Goal: Information Seeking & Learning: Learn about a topic

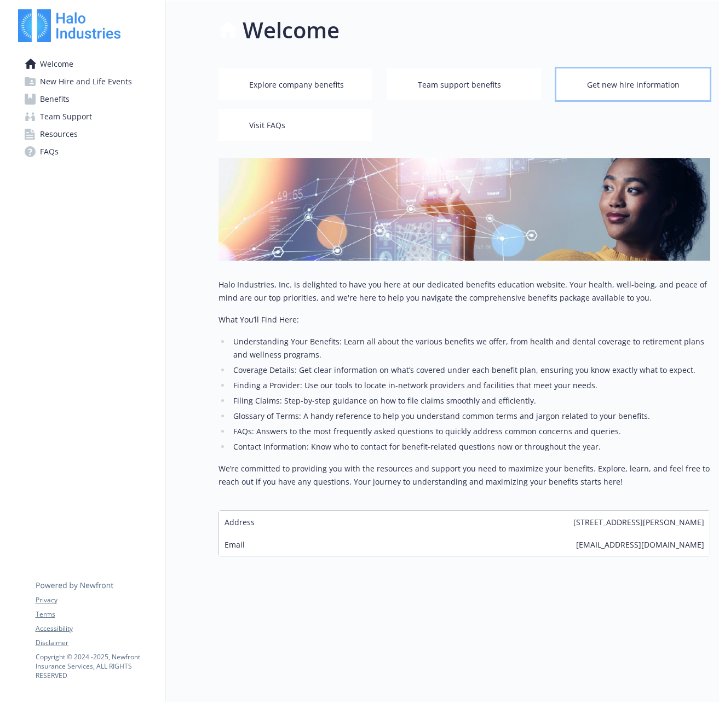
click at [616, 89] on span "Get new hire information" at bounding box center [633, 85] width 93 height 21
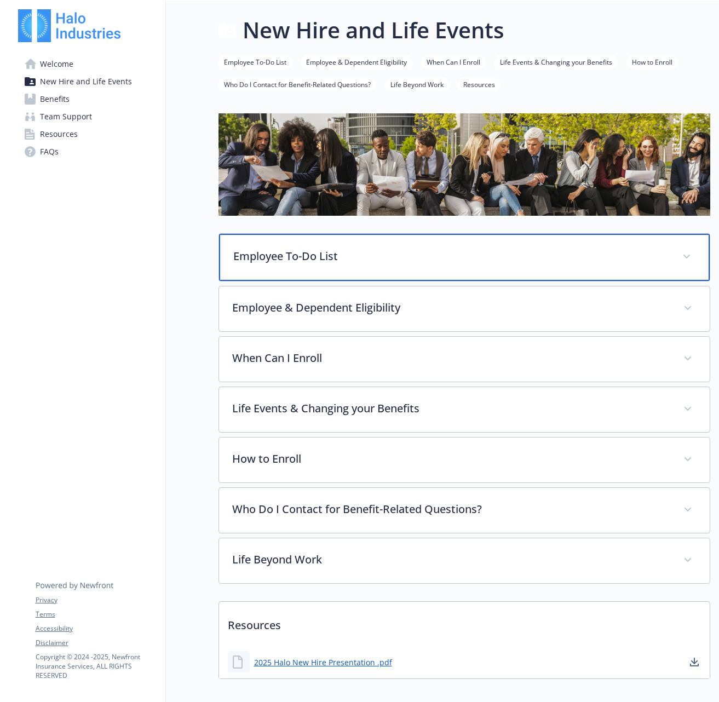
click at [303, 256] on p "Employee To-Do List" at bounding box center [451, 256] width 436 height 16
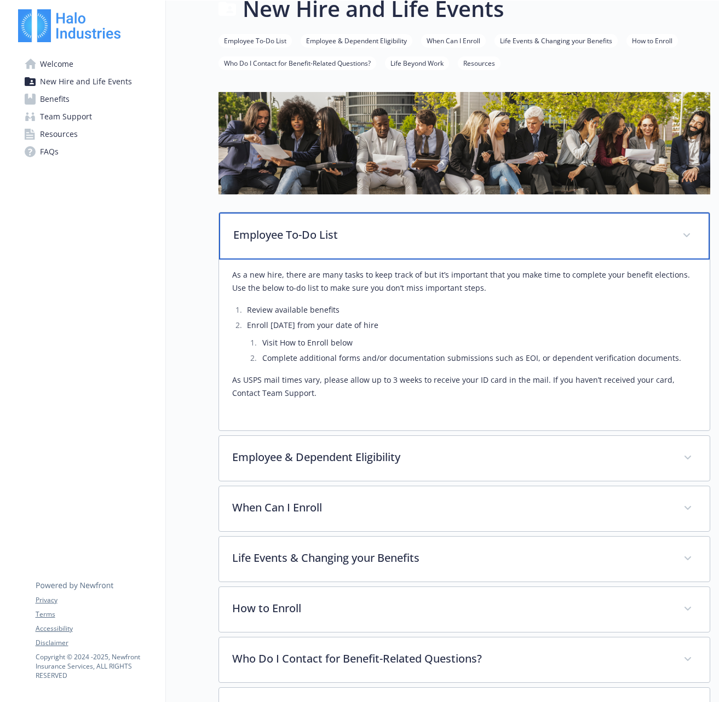
scroll to position [43, 0]
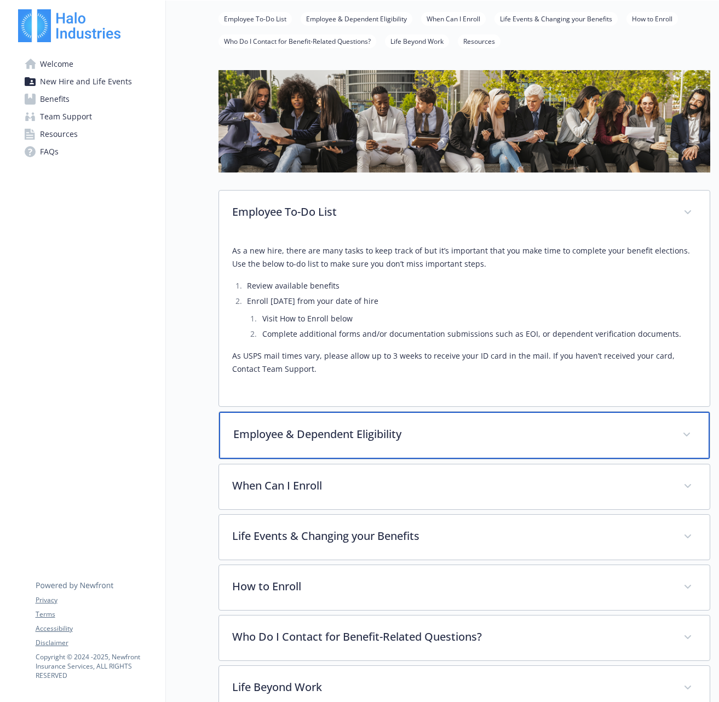
click at [251, 434] on p "Employee & Dependent Eligibility" at bounding box center [451, 434] width 436 height 16
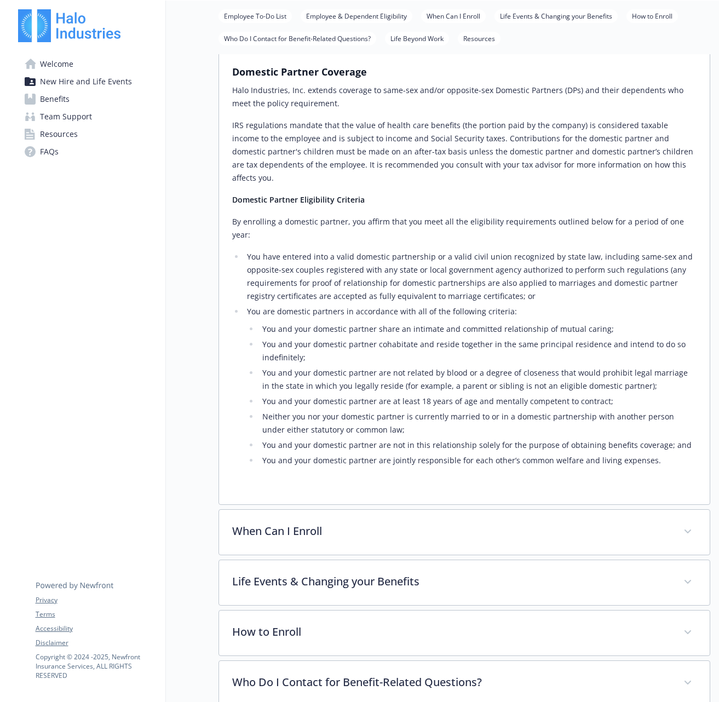
scroll to position [821, 0]
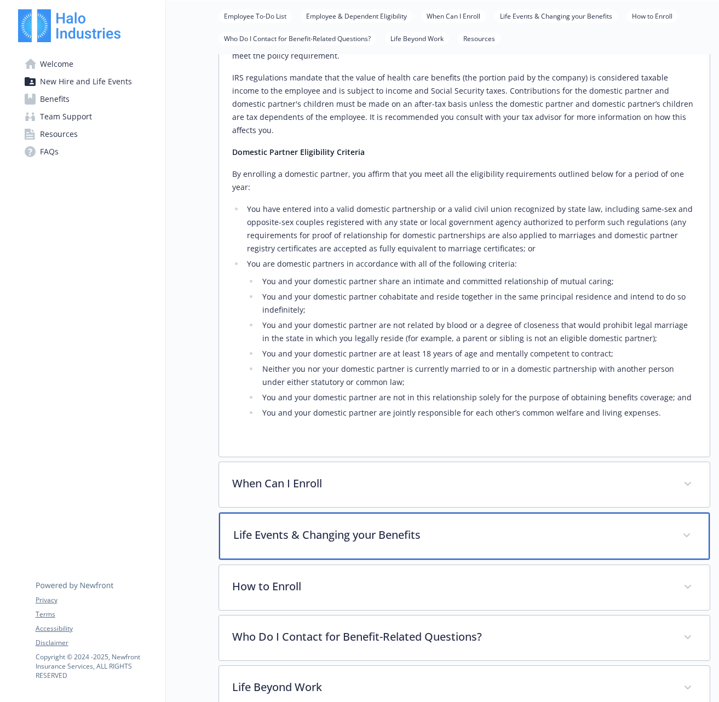
click at [243, 527] on p "Life Events & Changing your Benefits" at bounding box center [451, 535] width 436 height 16
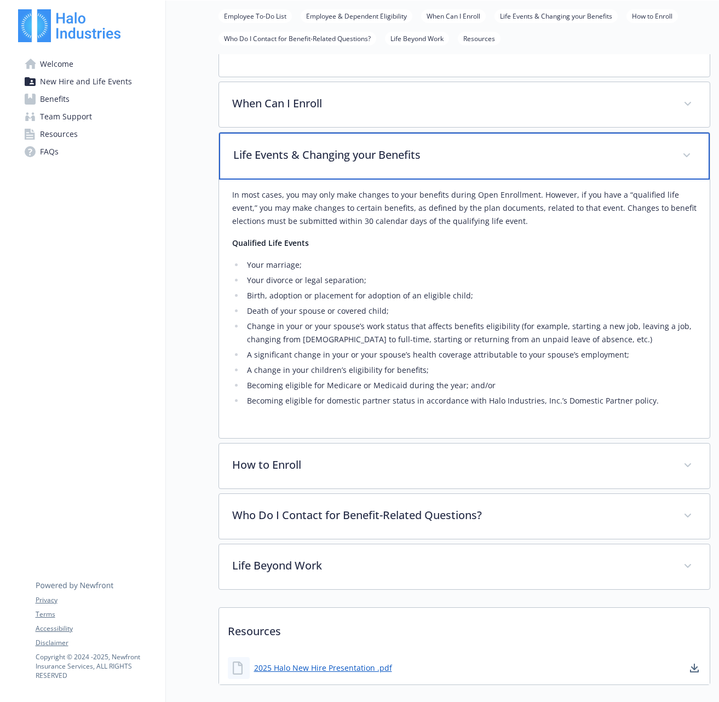
scroll to position [1202, 0]
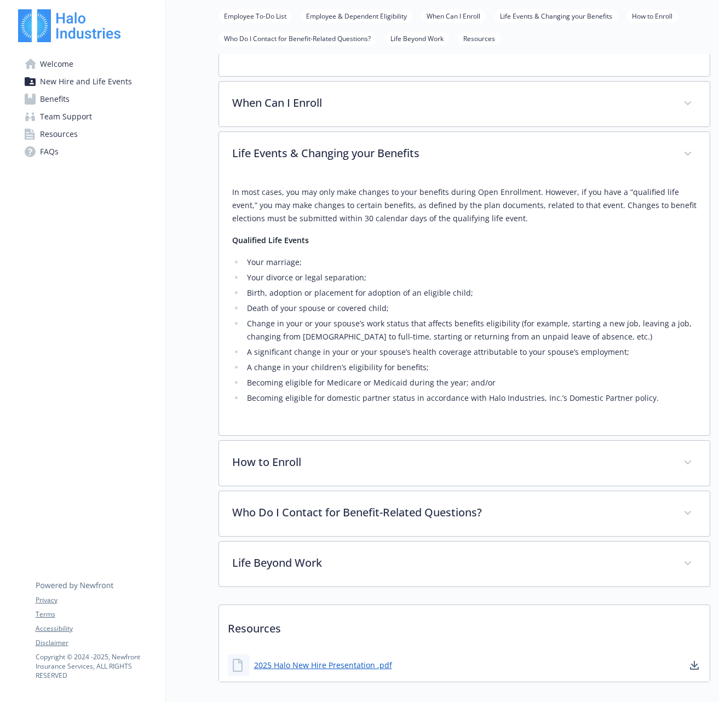
click at [55, 104] on span "Benefits" at bounding box center [55, 99] width 30 height 18
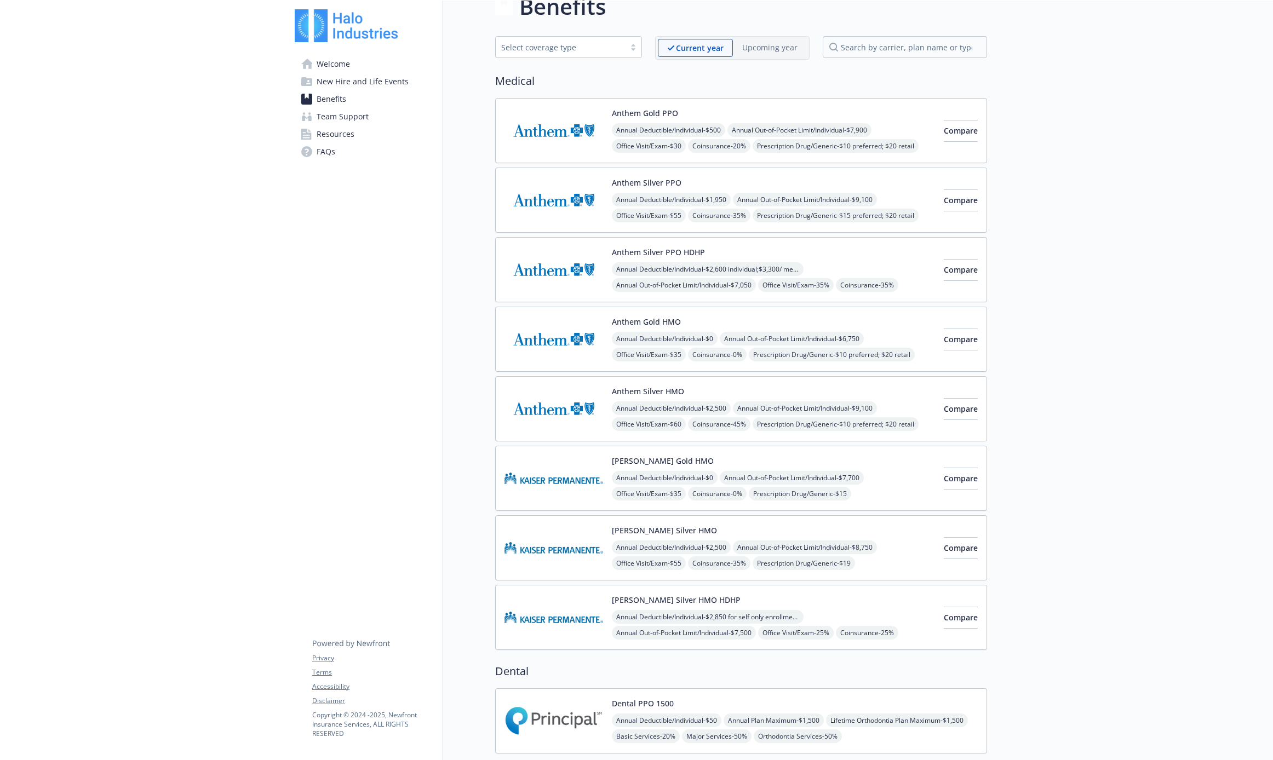
scroll to position [23, 0]
click at [543, 196] on img at bounding box center [554, 200] width 99 height 47
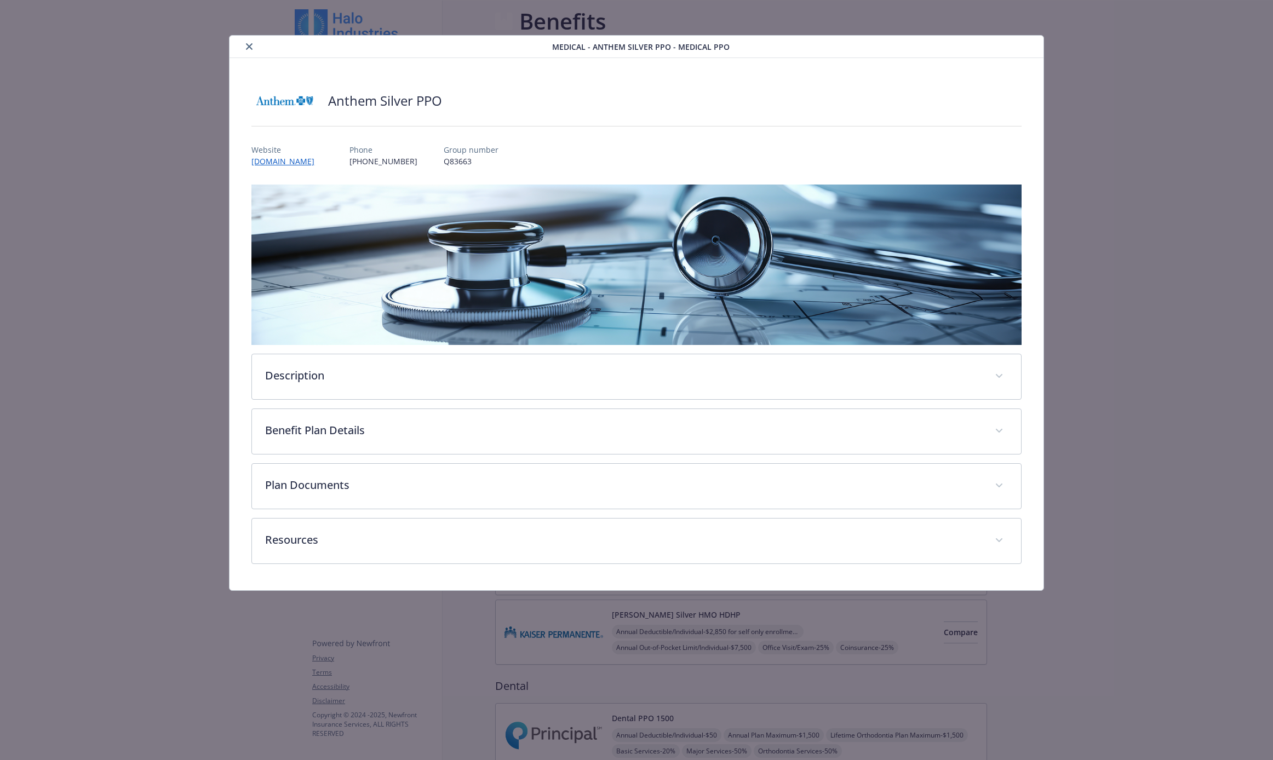
scroll to position [23, 0]
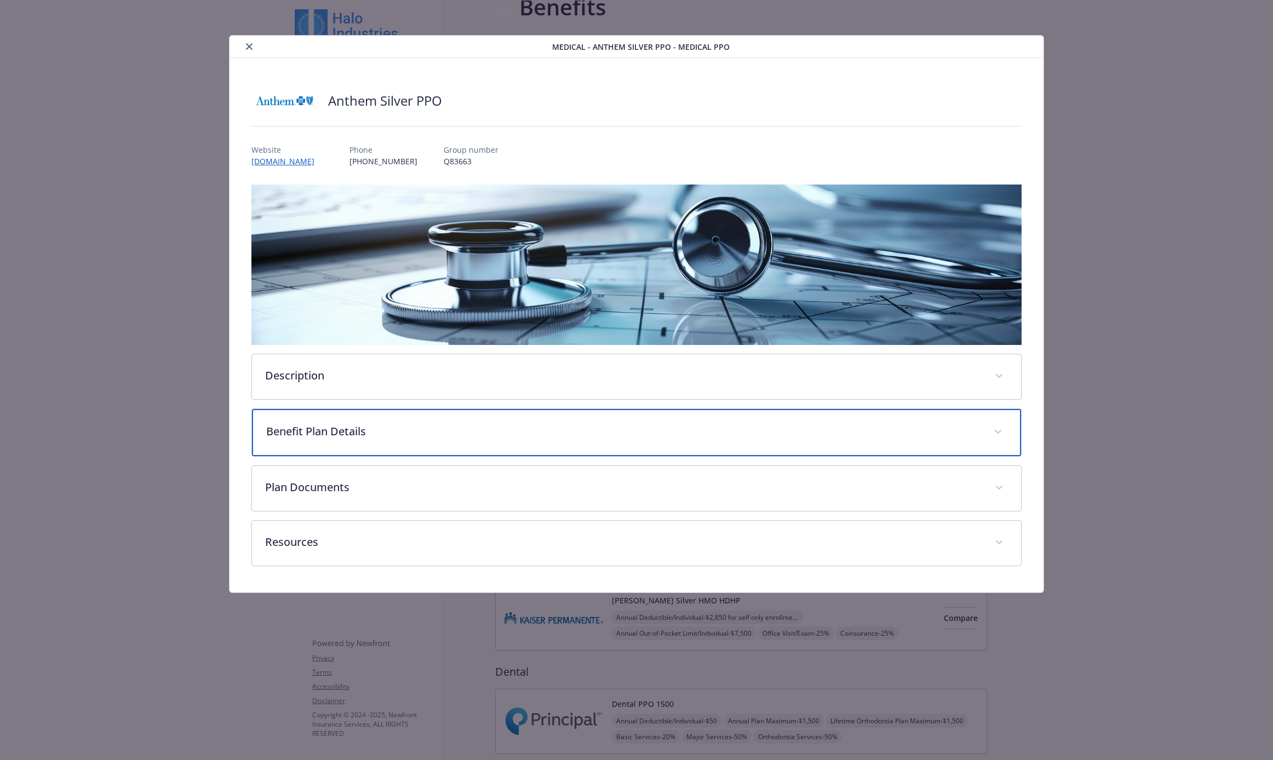
click at [415, 436] on p "Benefit Plan Details" at bounding box center [623, 431] width 714 height 16
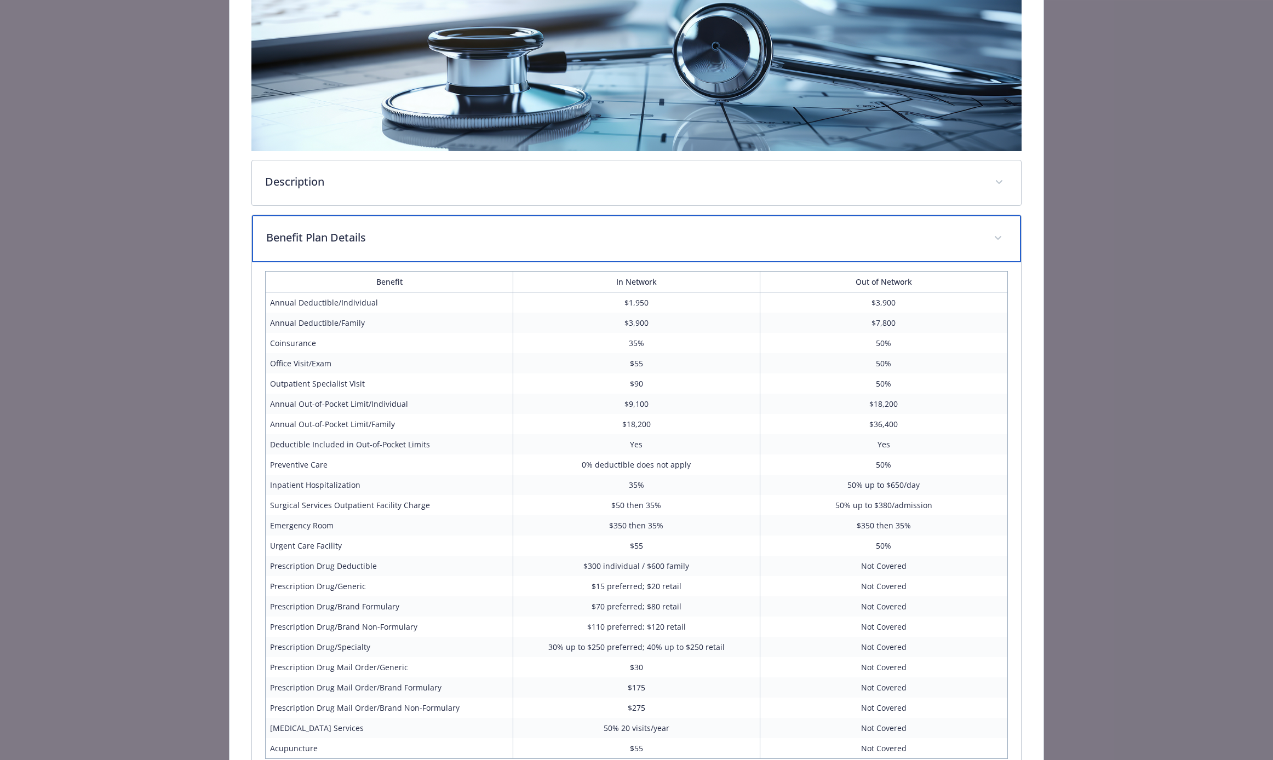
scroll to position [0, 0]
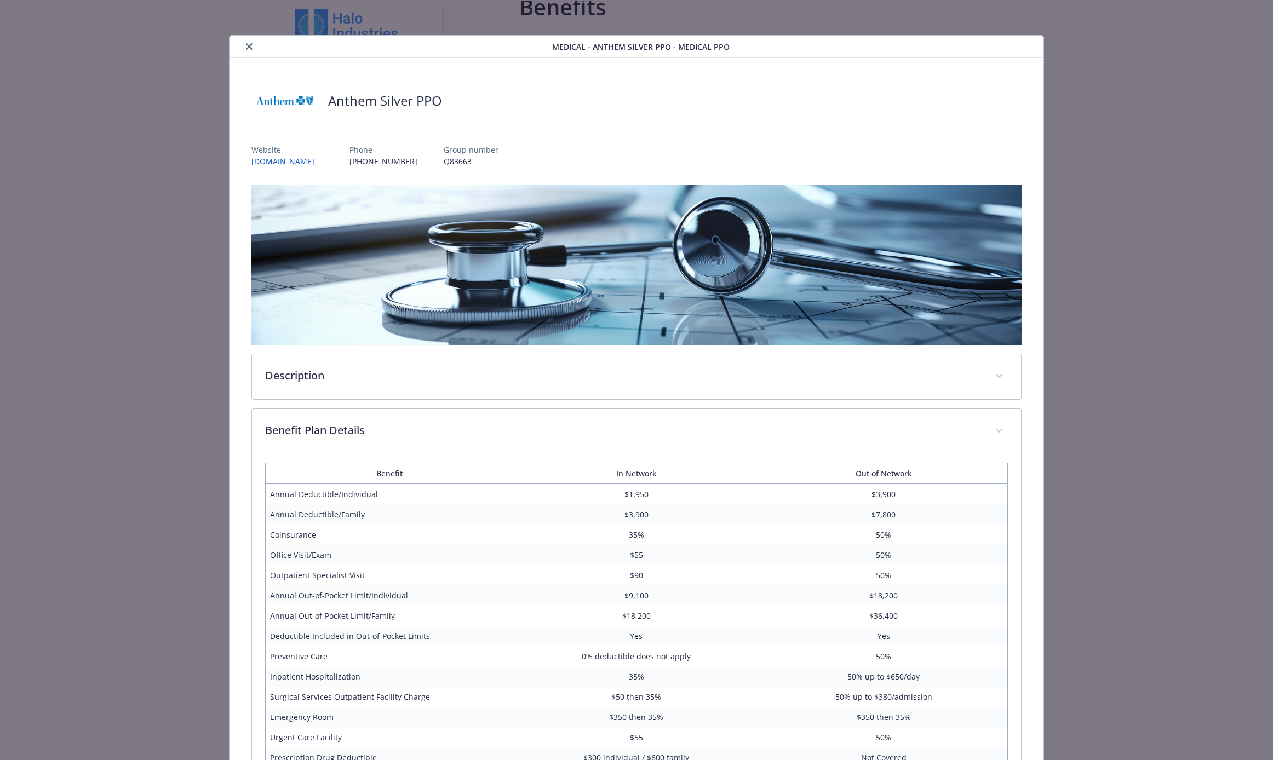
click at [246, 46] on icon "close" at bounding box center [249, 46] width 7 height 7
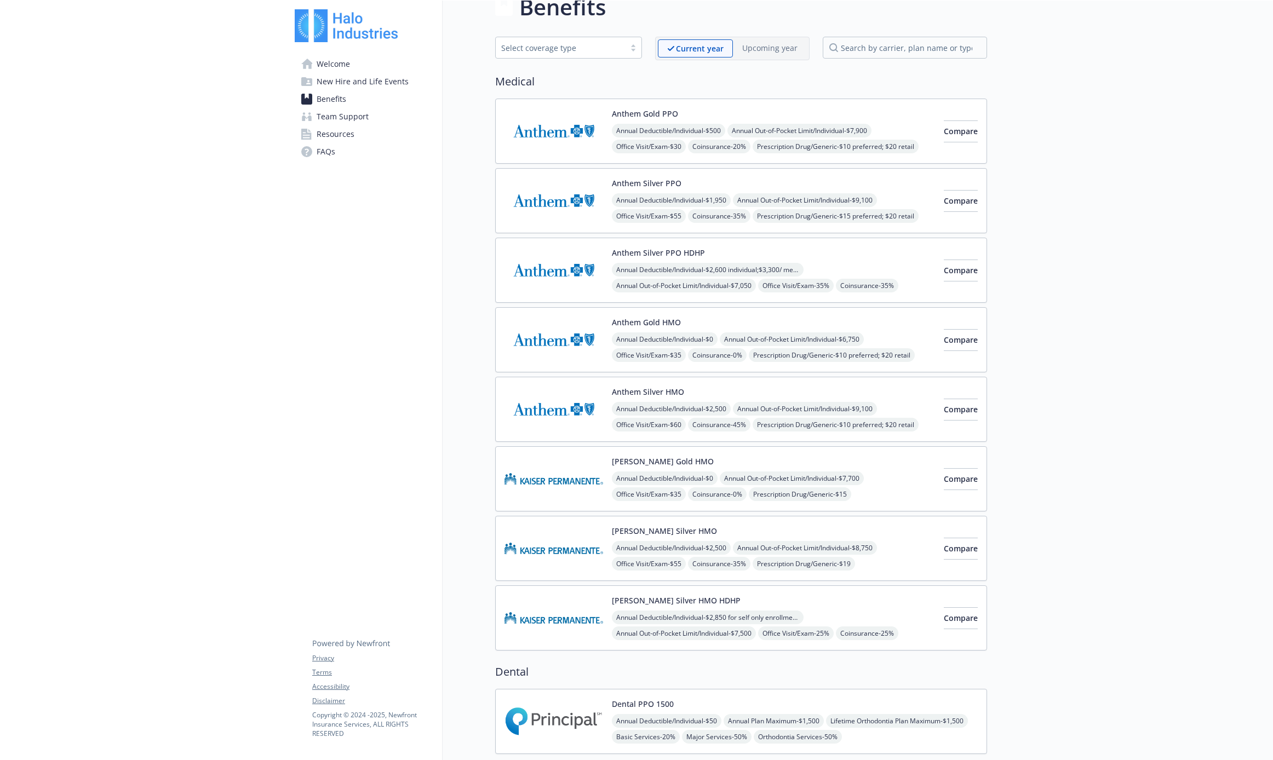
click at [562, 58] on div "Select coverage type" at bounding box center [568, 48] width 147 height 22
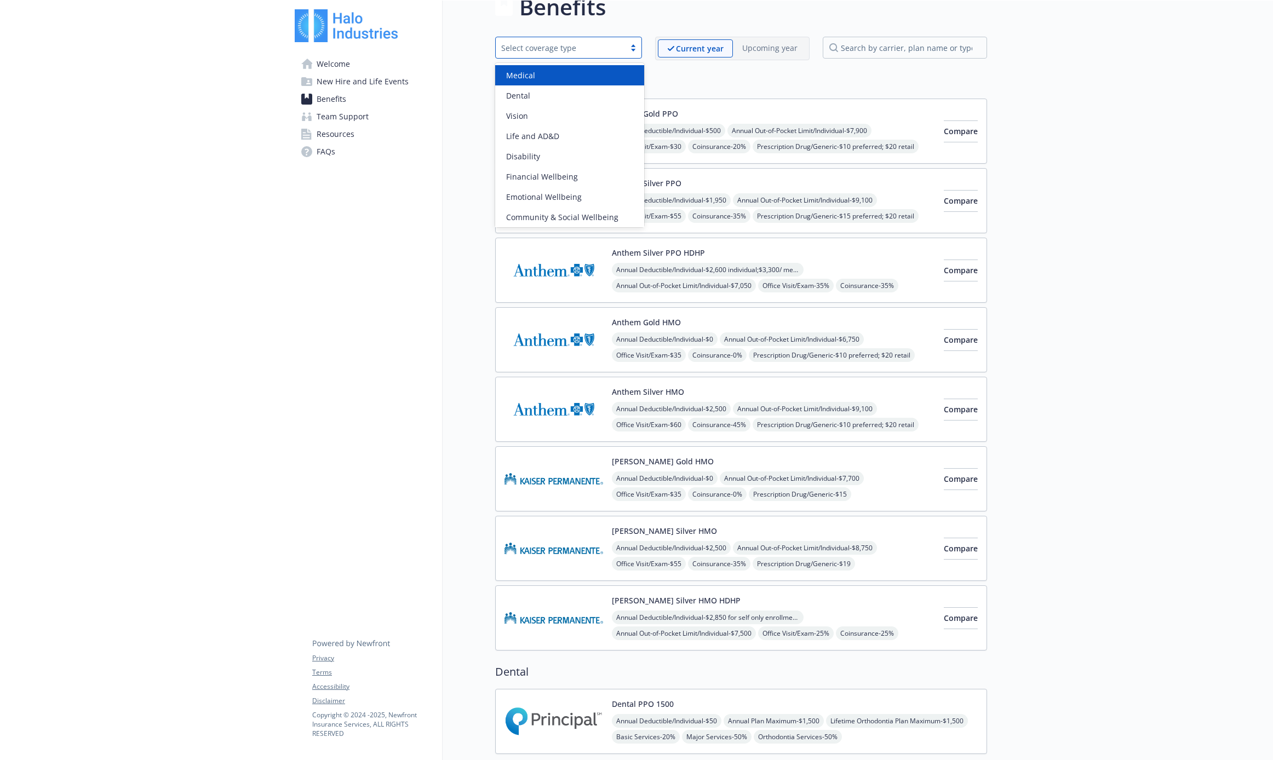
click at [557, 79] on div "Medical" at bounding box center [570, 76] width 136 height 12
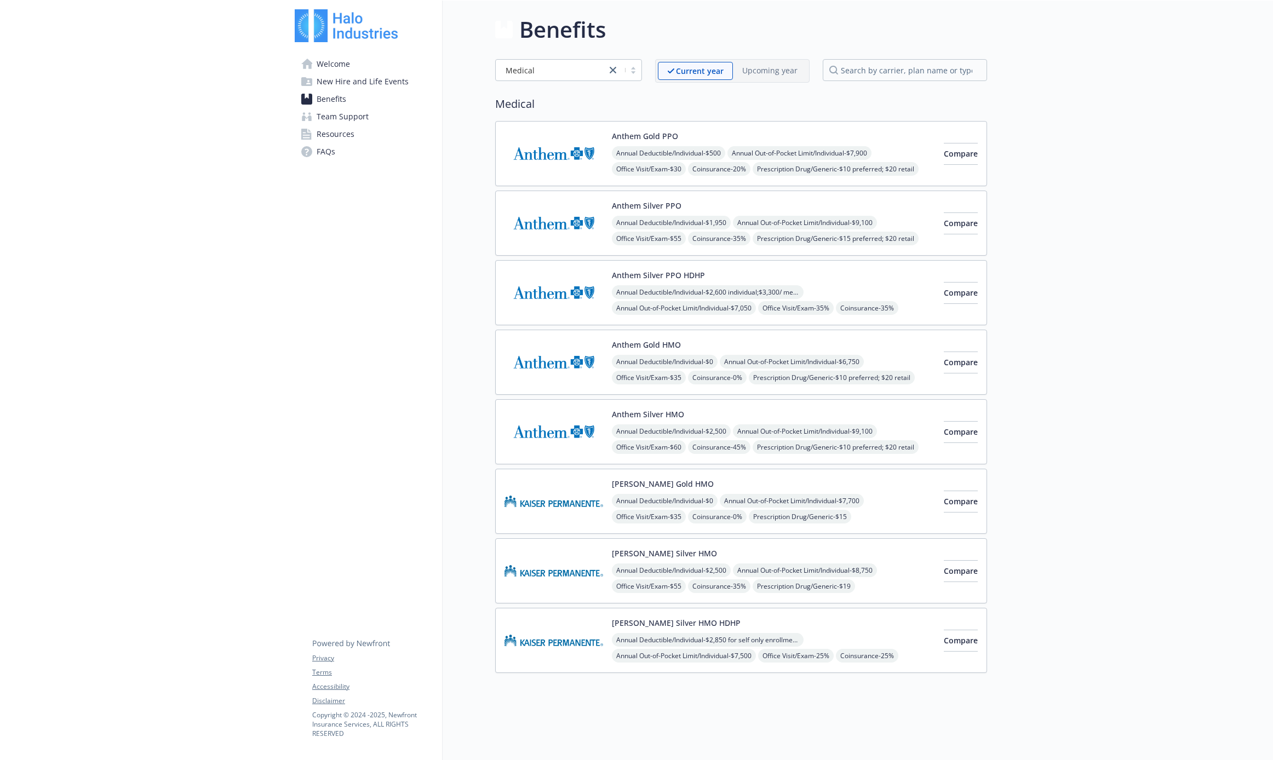
click at [564, 482] on img at bounding box center [554, 501] width 99 height 47
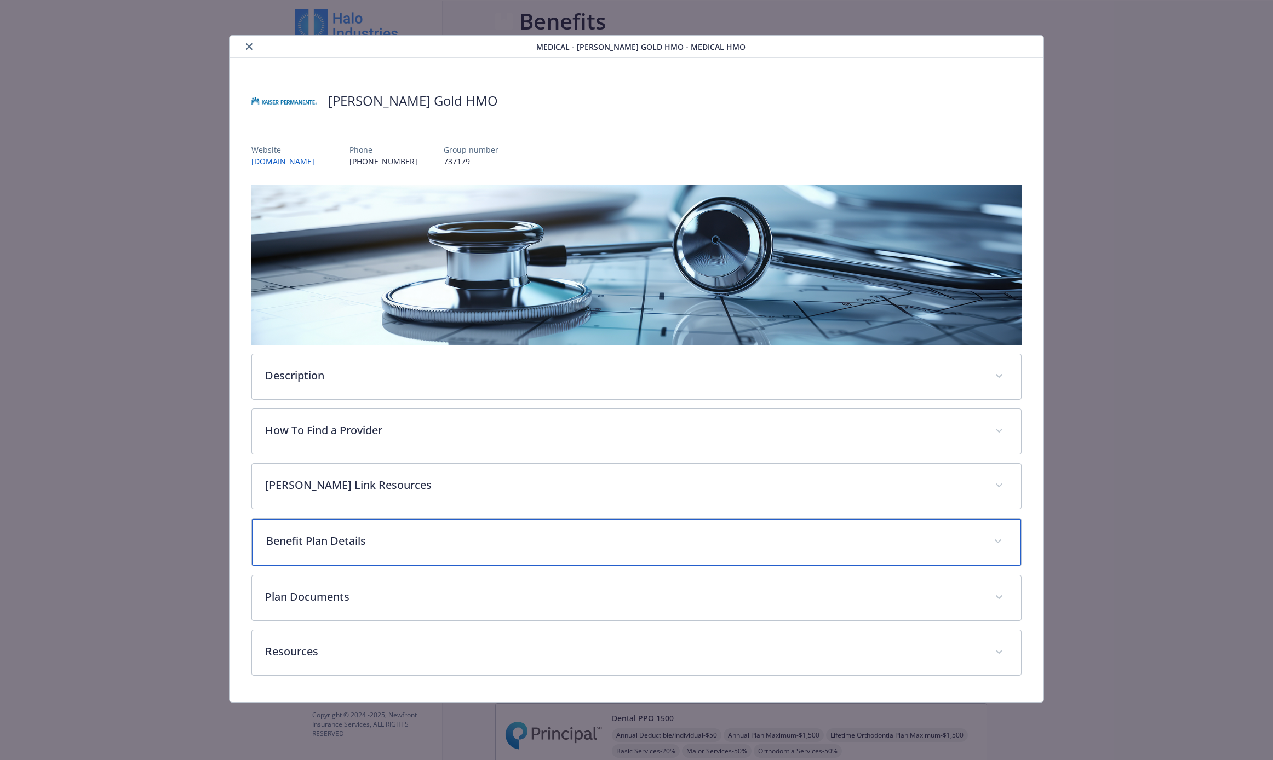
click at [530, 534] on p "Benefit Plan Details" at bounding box center [623, 541] width 714 height 16
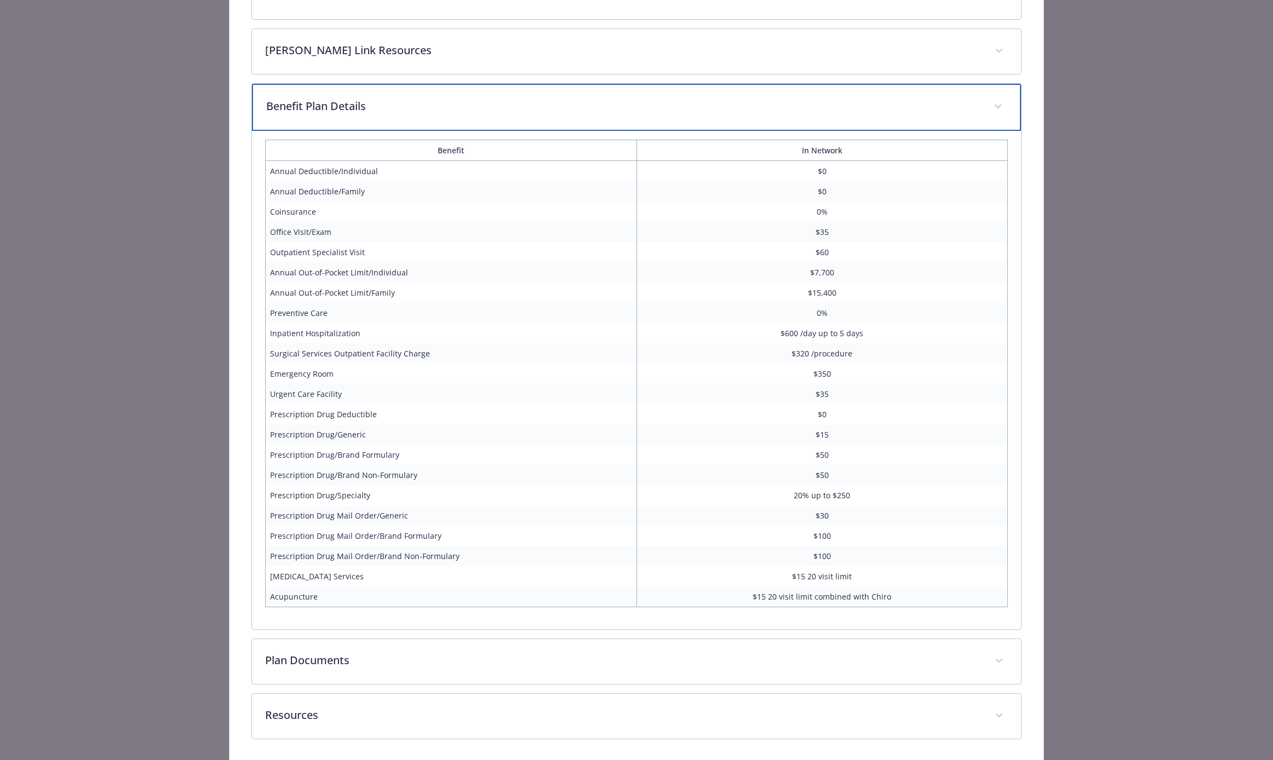
scroll to position [475, 0]
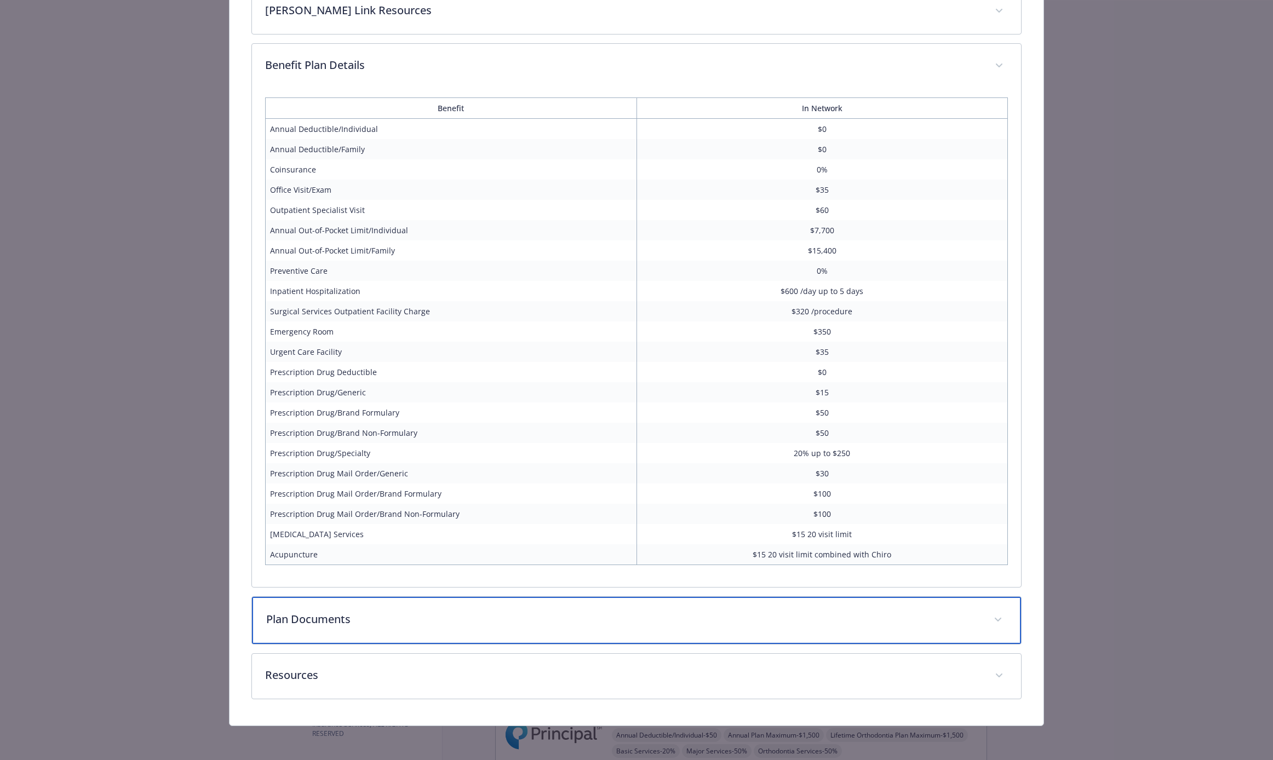
click at [523, 603] on div "Plan Documents" at bounding box center [636, 620] width 769 height 47
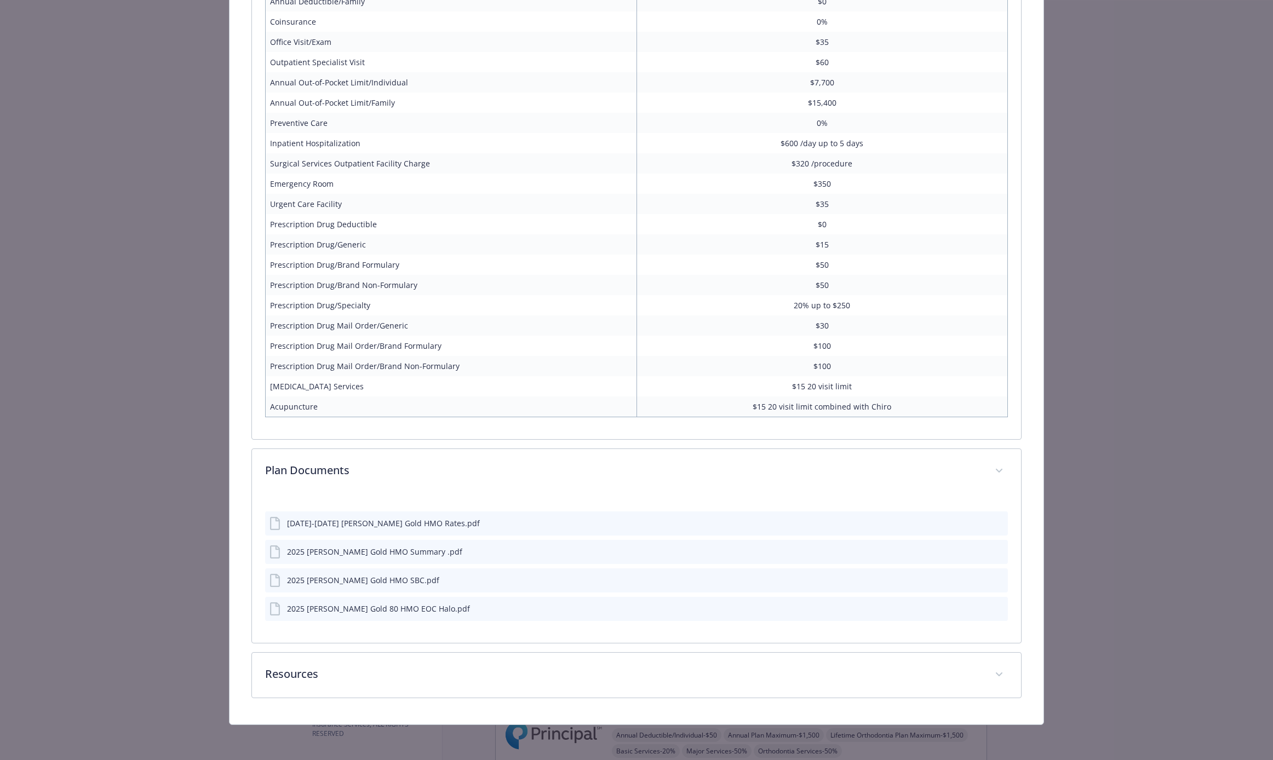
scroll to position [622, 0]
click at [353, 524] on div "[DATE]-[DATE] [PERSON_NAME] Gold HMO Rates.pdf" at bounding box center [383, 525] width 193 height 12
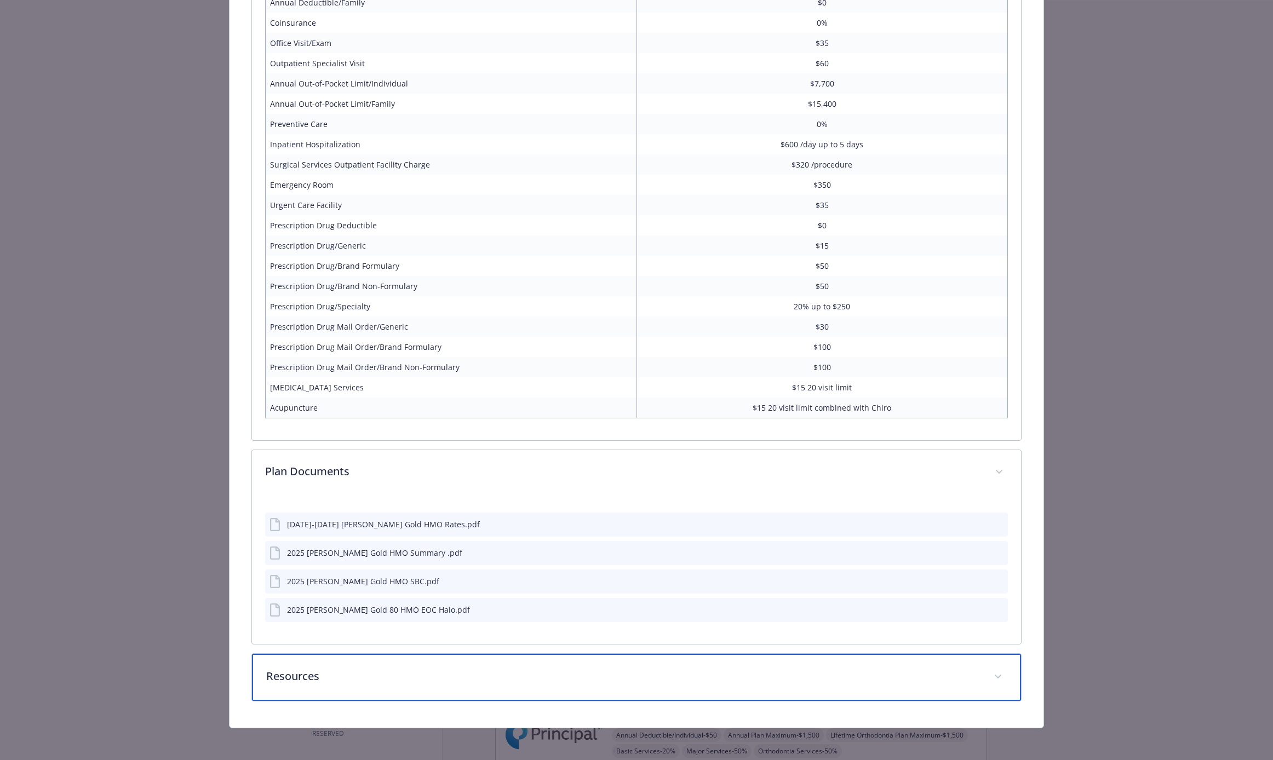
click at [370, 679] on p "Resources" at bounding box center [623, 676] width 714 height 16
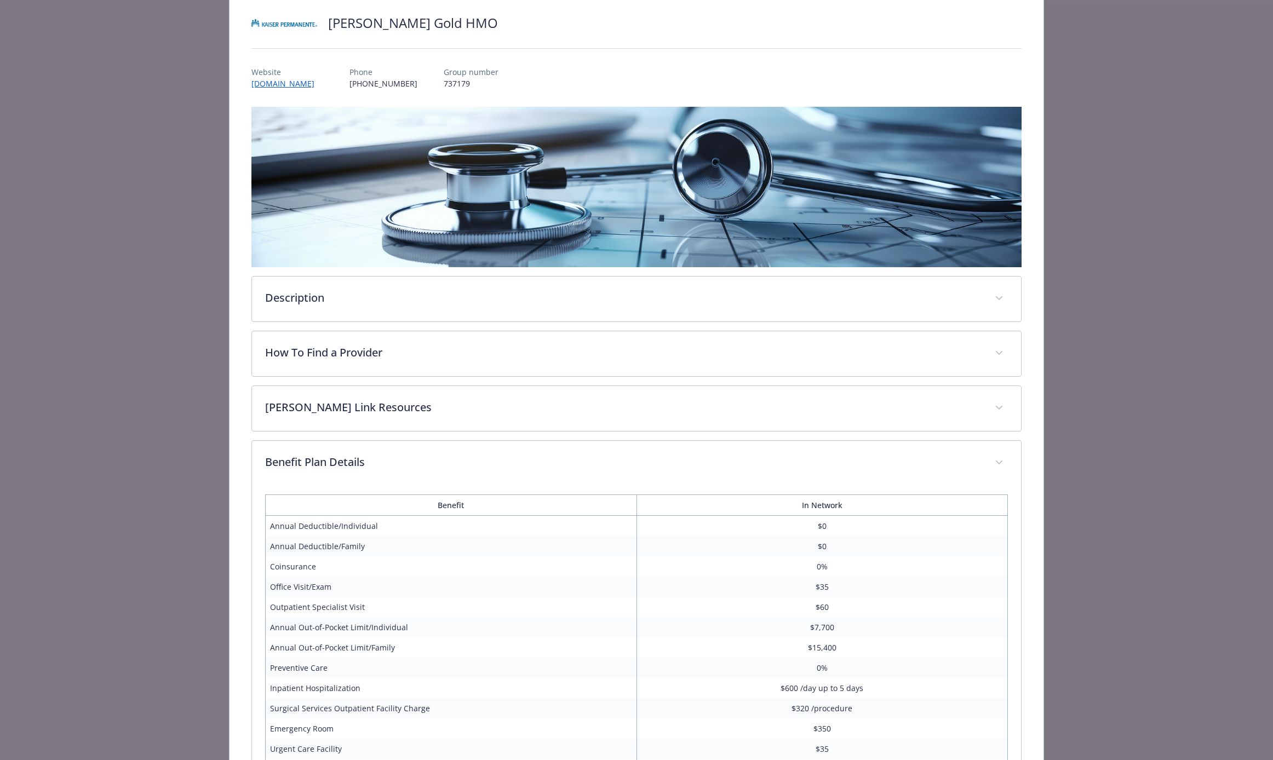
scroll to position [0, 0]
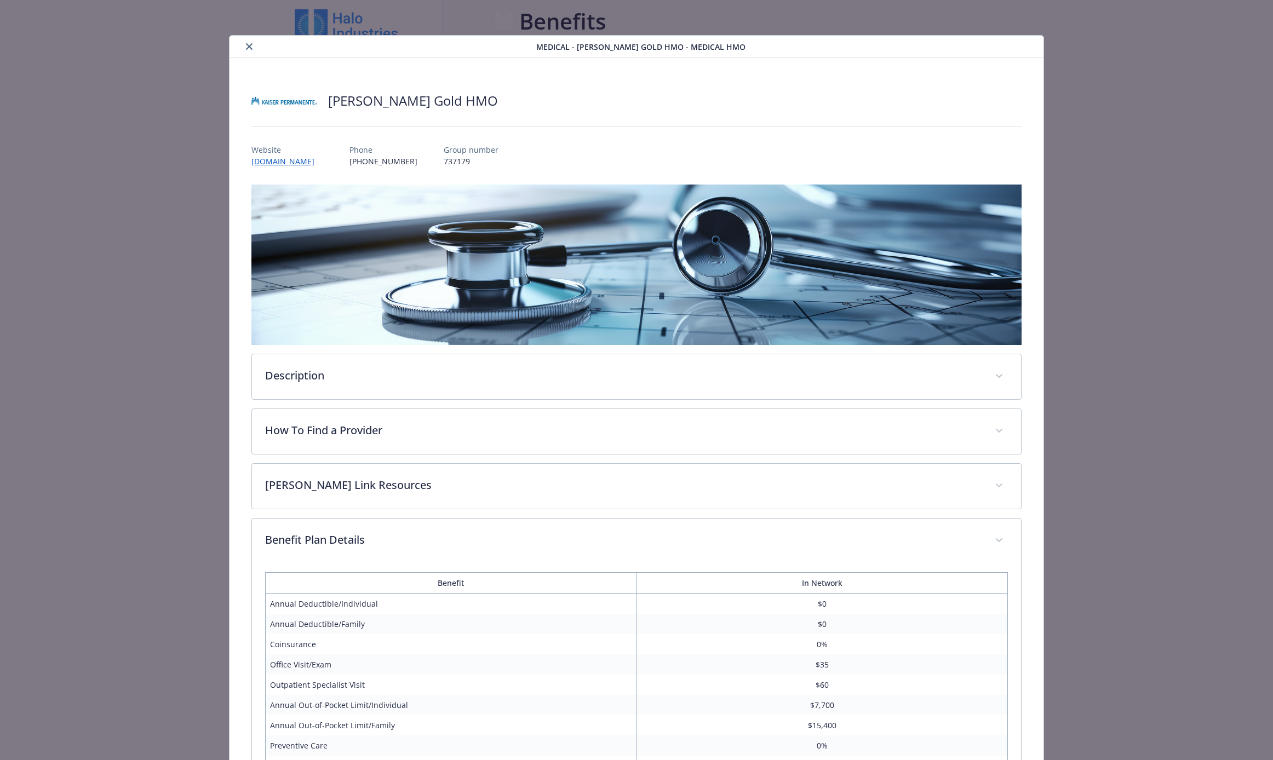
click at [239, 41] on div "details for plan Medical - Kaiser Gold HMO - Medical HMO" at bounding box center [385, 46] width 302 height 13
click at [254, 46] on button "close" at bounding box center [249, 46] width 13 height 13
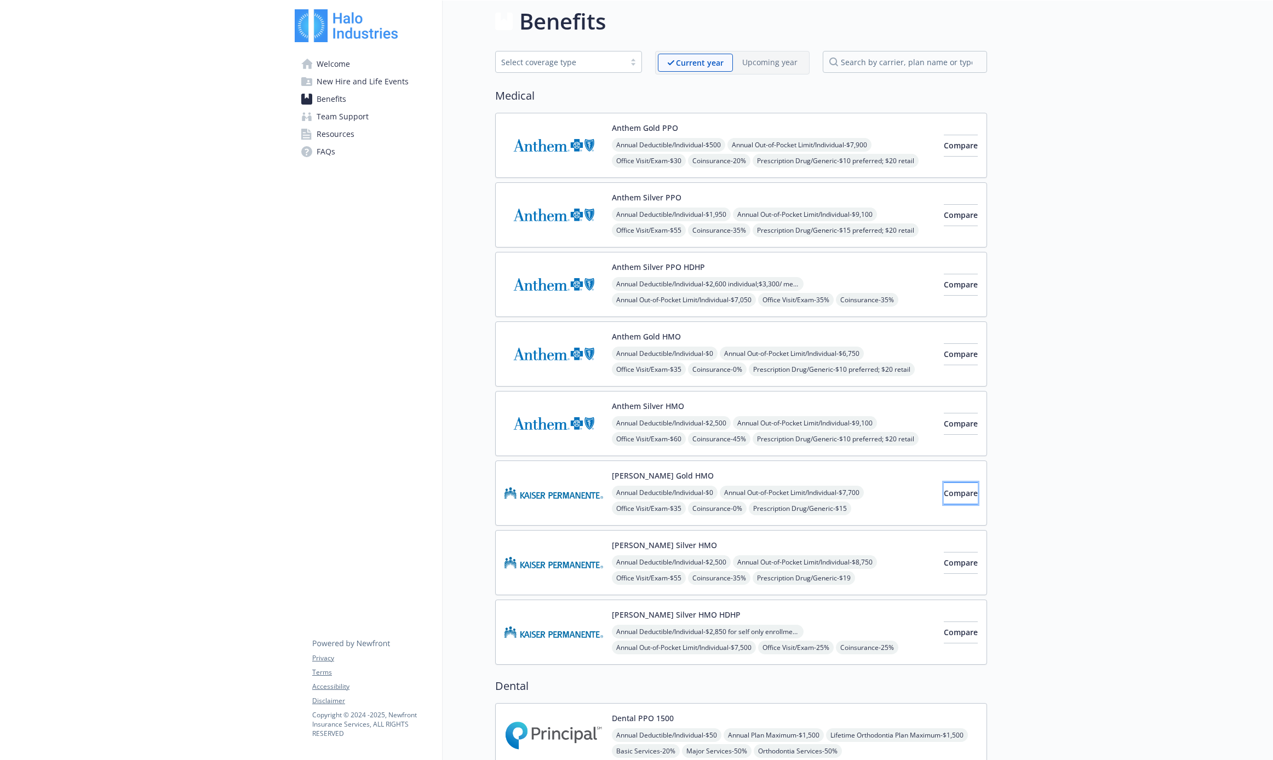
click at [719, 489] on span "Compare" at bounding box center [961, 493] width 34 height 10
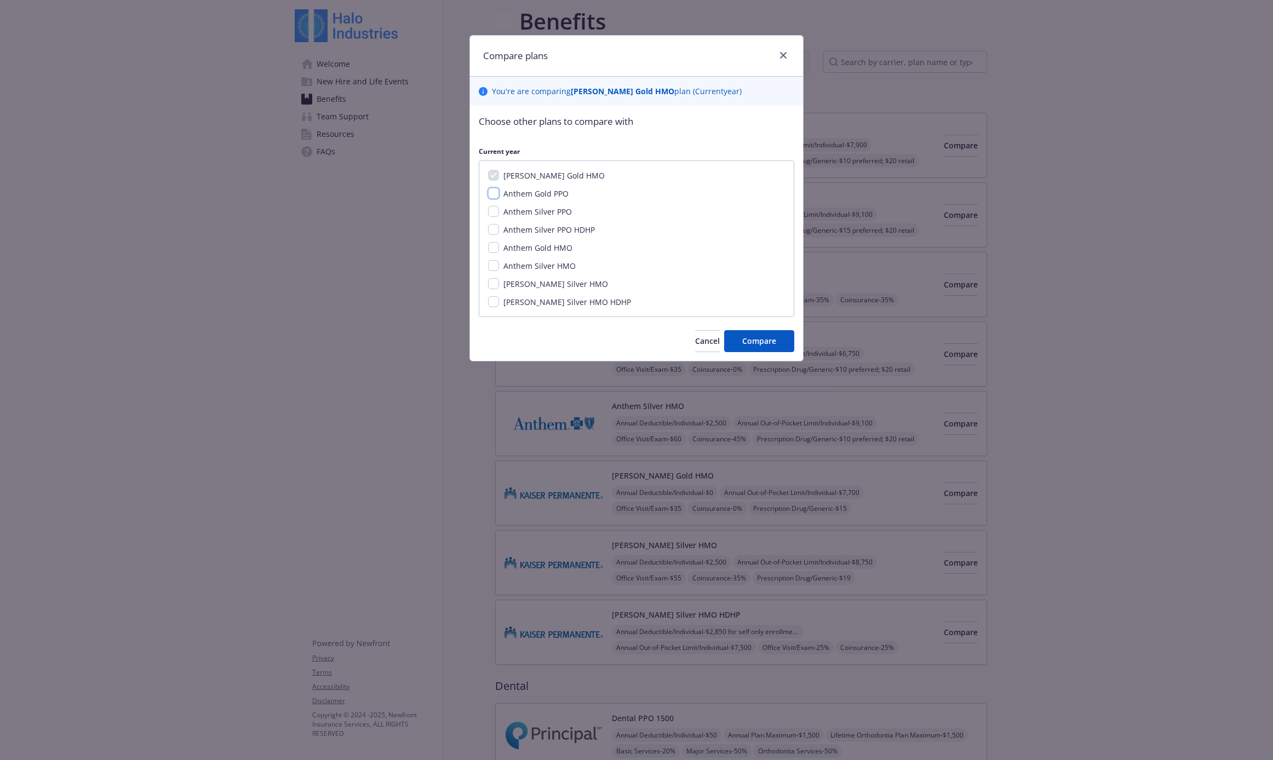
click at [492, 192] on input "Anthem Gold PPO" at bounding box center [493, 193] width 11 height 11
checkbox input "true"
click at [494, 211] on input "Anthem Silver PPO" at bounding box center [493, 211] width 11 height 11
checkbox input "true"
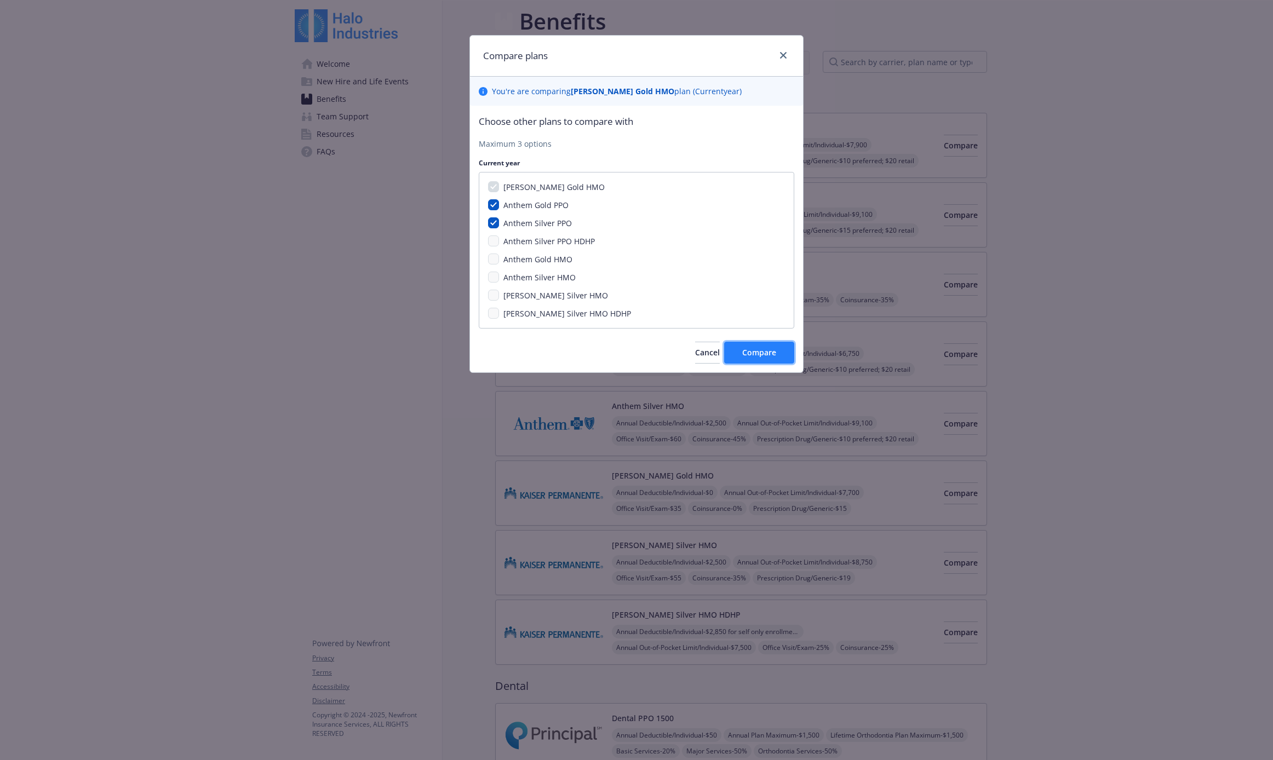
click at [719, 355] on span "Compare" at bounding box center [759, 352] width 34 height 10
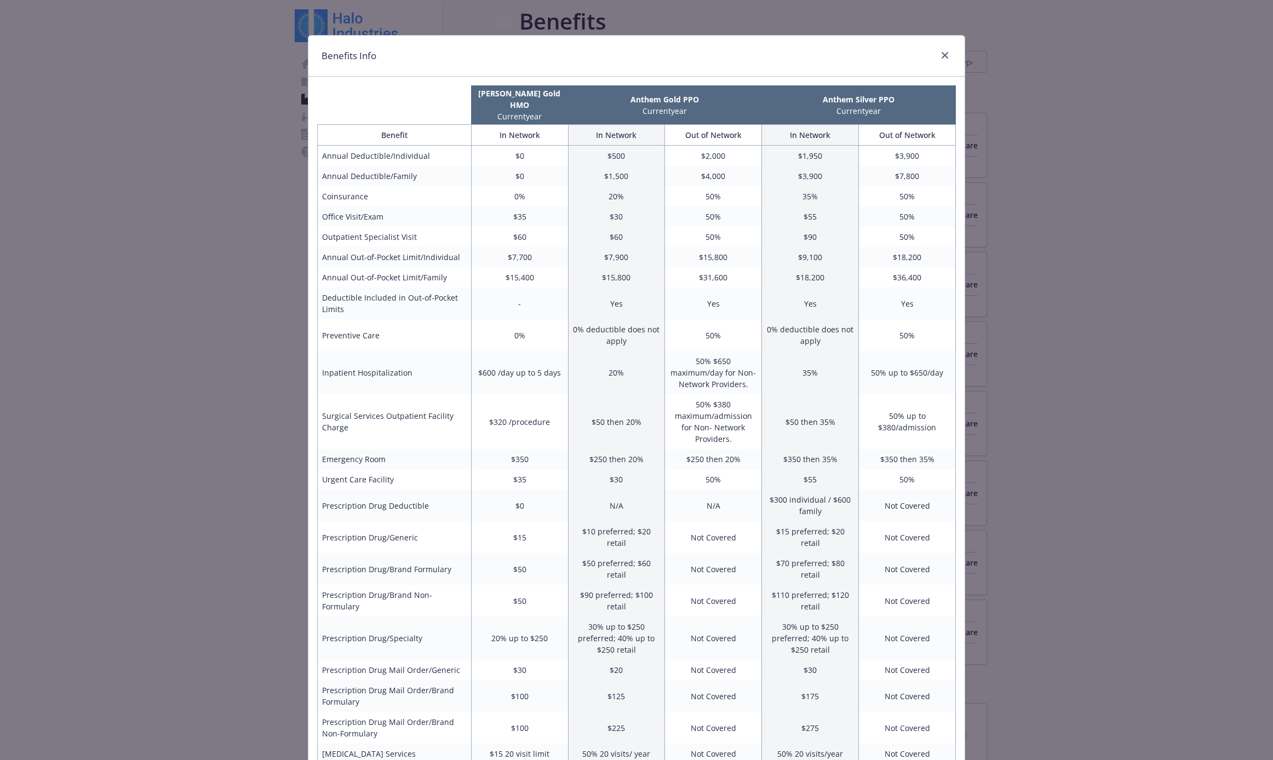
click at [719, 49] on div "compare plan details" at bounding box center [943, 56] width 18 height 14
click at [719, 54] on link "close" at bounding box center [944, 55] width 13 height 13
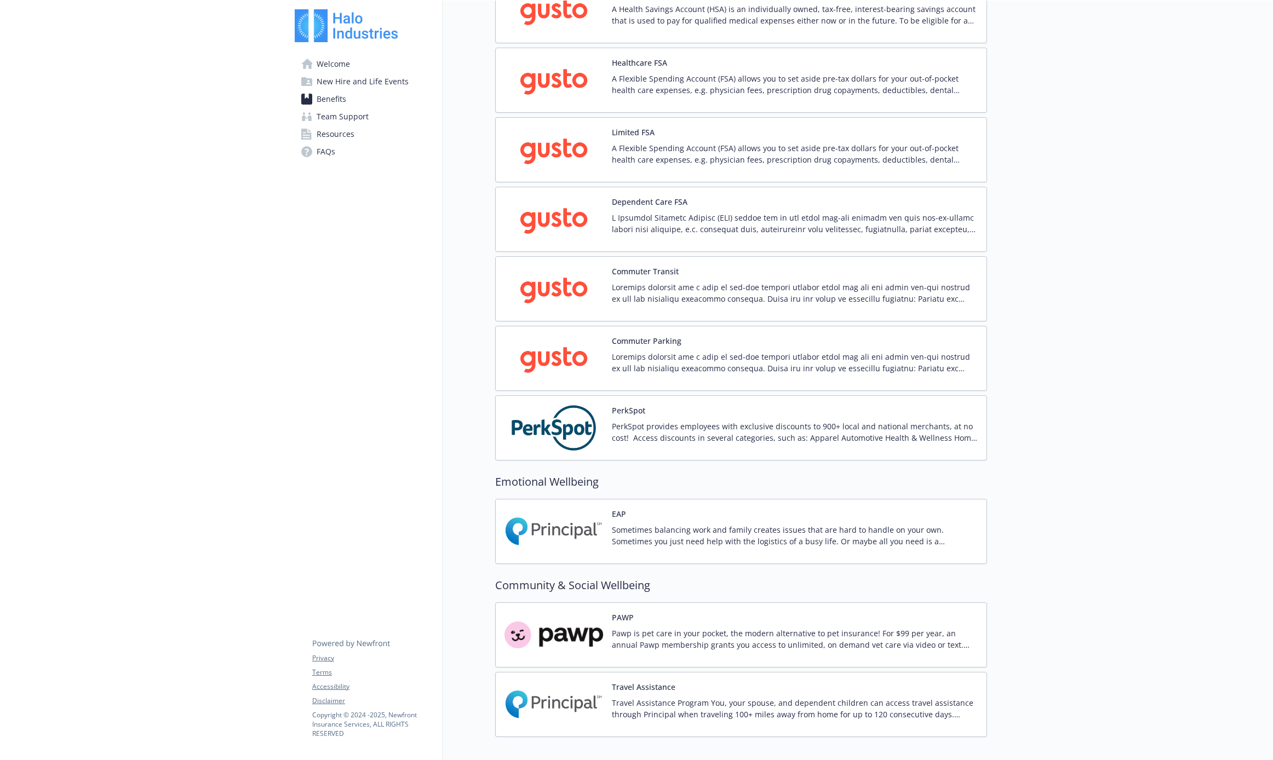
scroll to position [1282, 0]
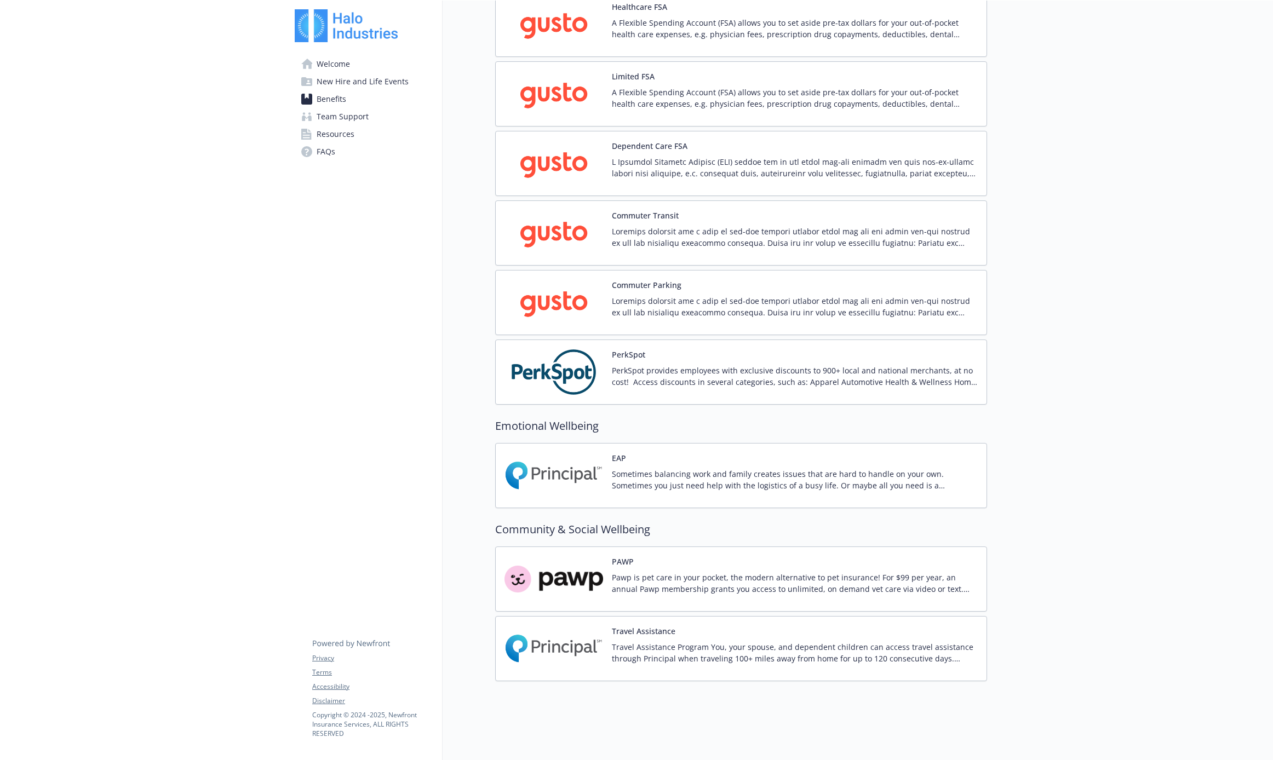
click at [544, 654] on img at bounding box center [554, 649] width 99 height 47
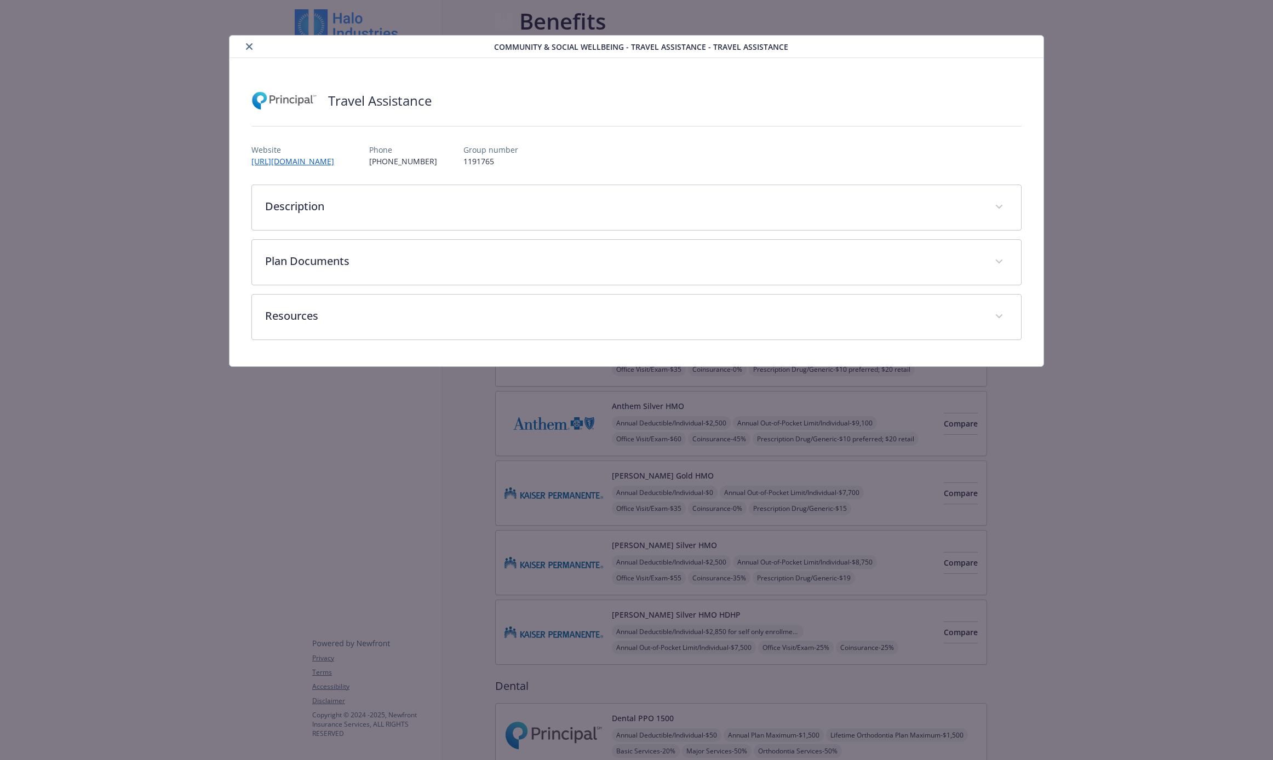
scroll to position [1282, 0]
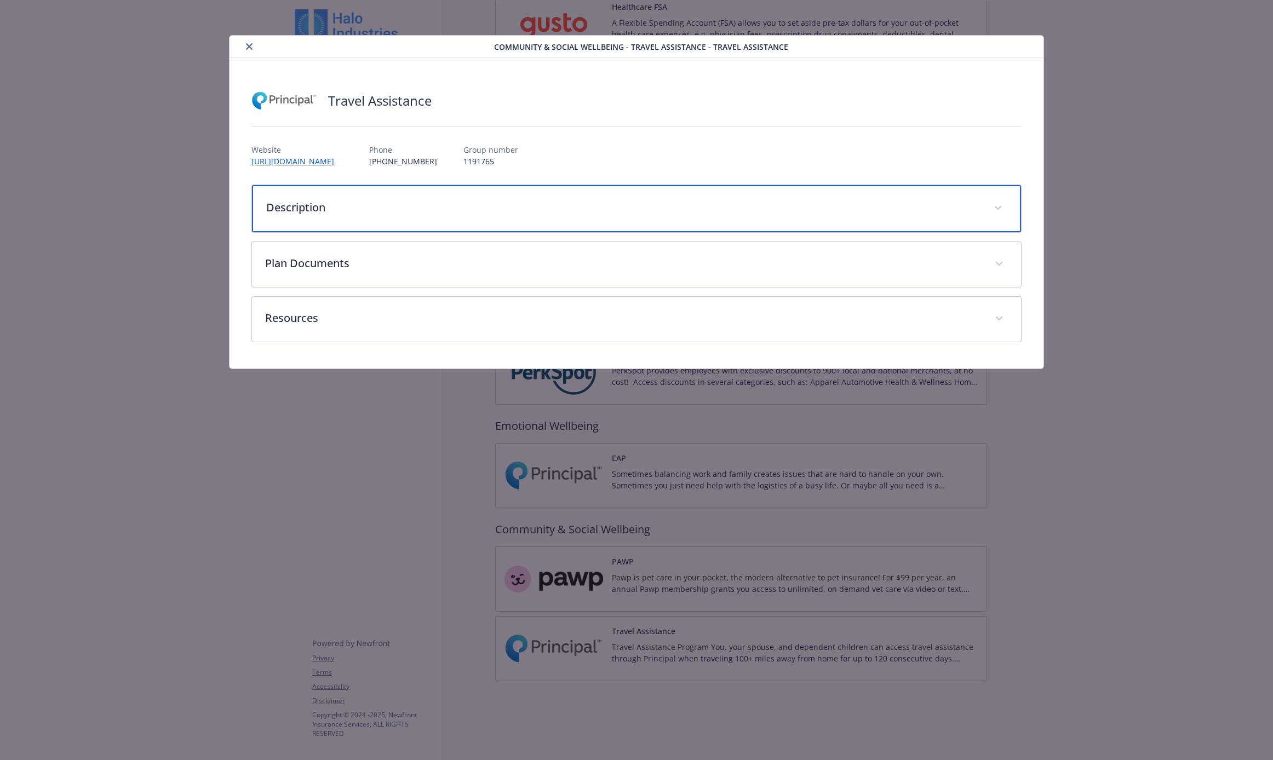
click at [466, 211] on p "Description" at bounding box center [623, 207] width 714 height 16
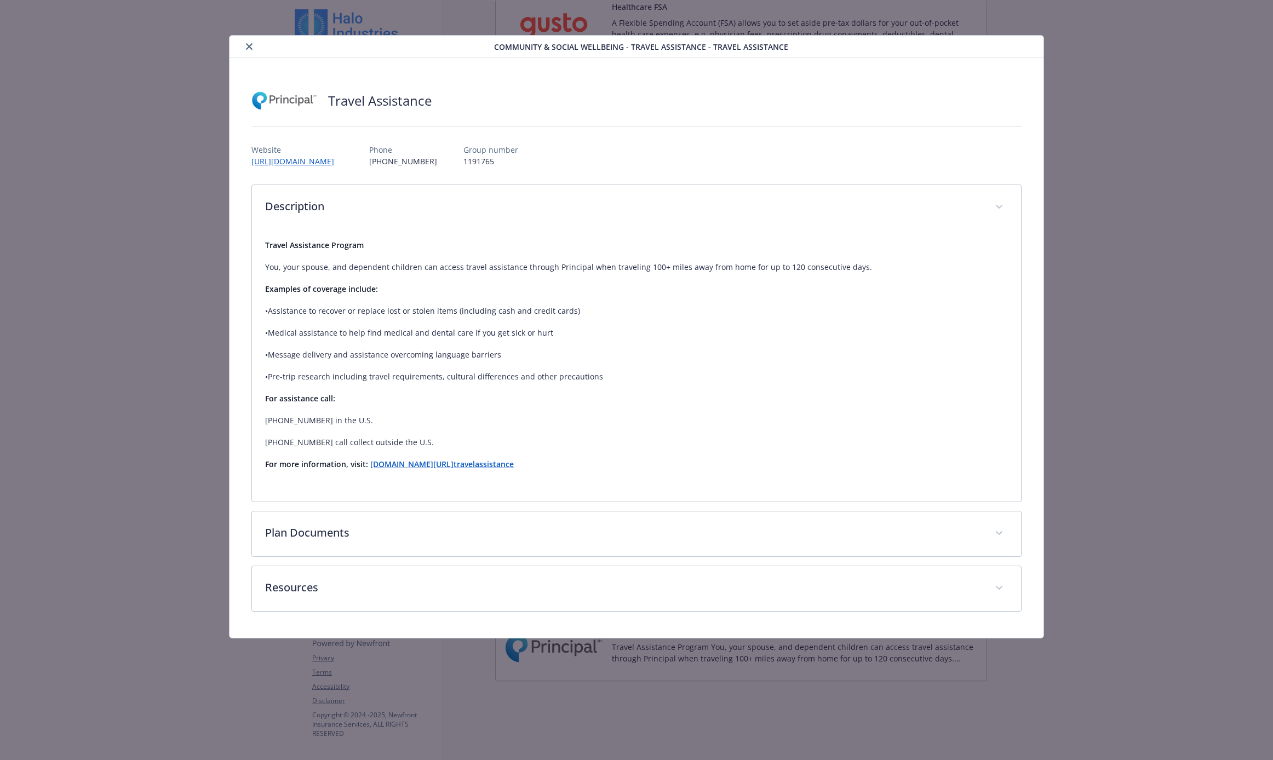
click at [243, 47] on button "close" at bounding box center [249, 46] width 13 height 13
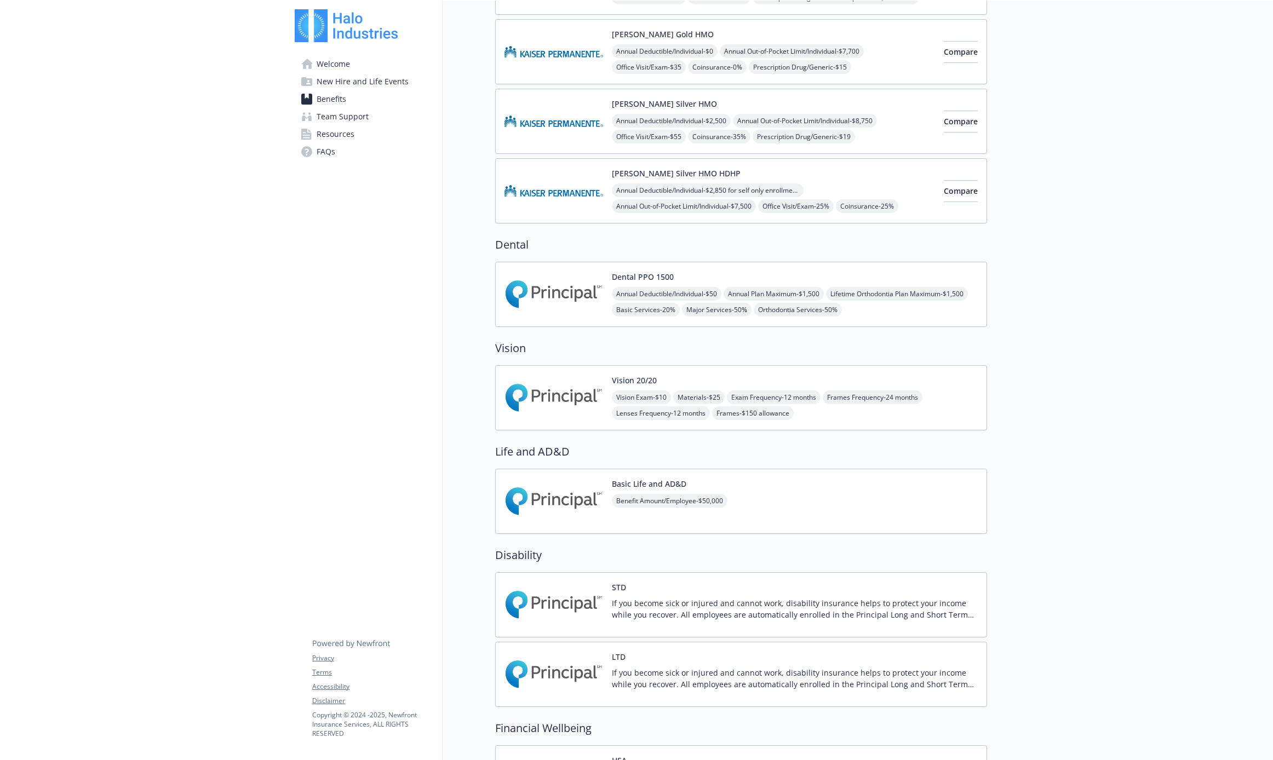
scroll to position [418, 0]
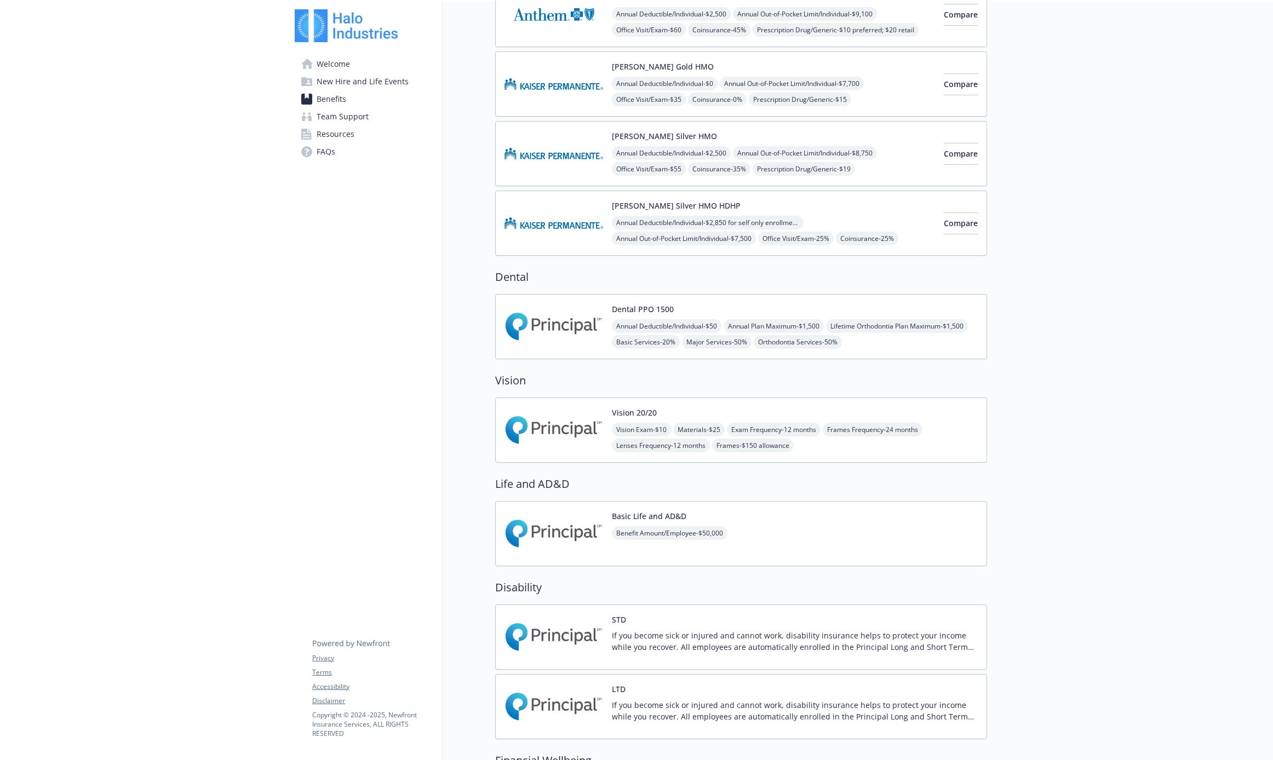
click at [719, 218] on div "Annual Deductible/Individual - $2,850 for self only enrollment; $3,300 for any …" at bounding box center [773, 255] width 323 height 78
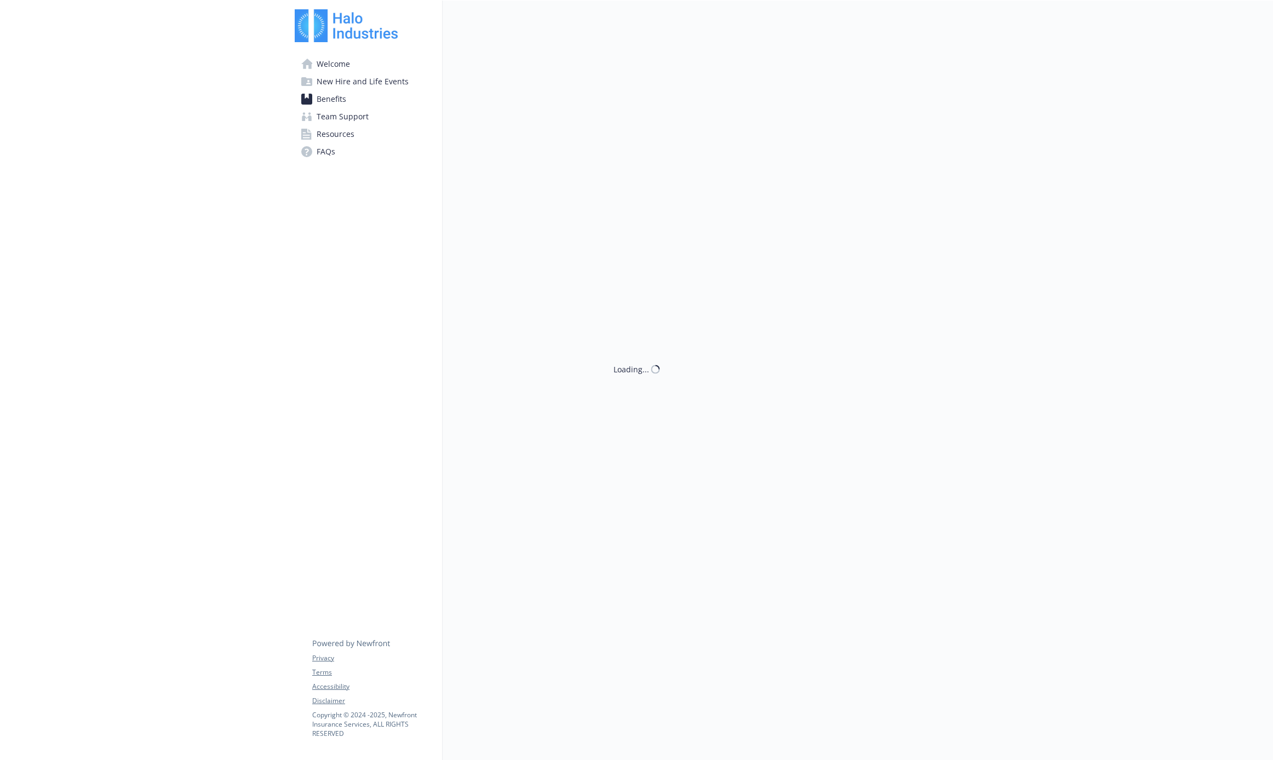
scroll to position [418, 0]
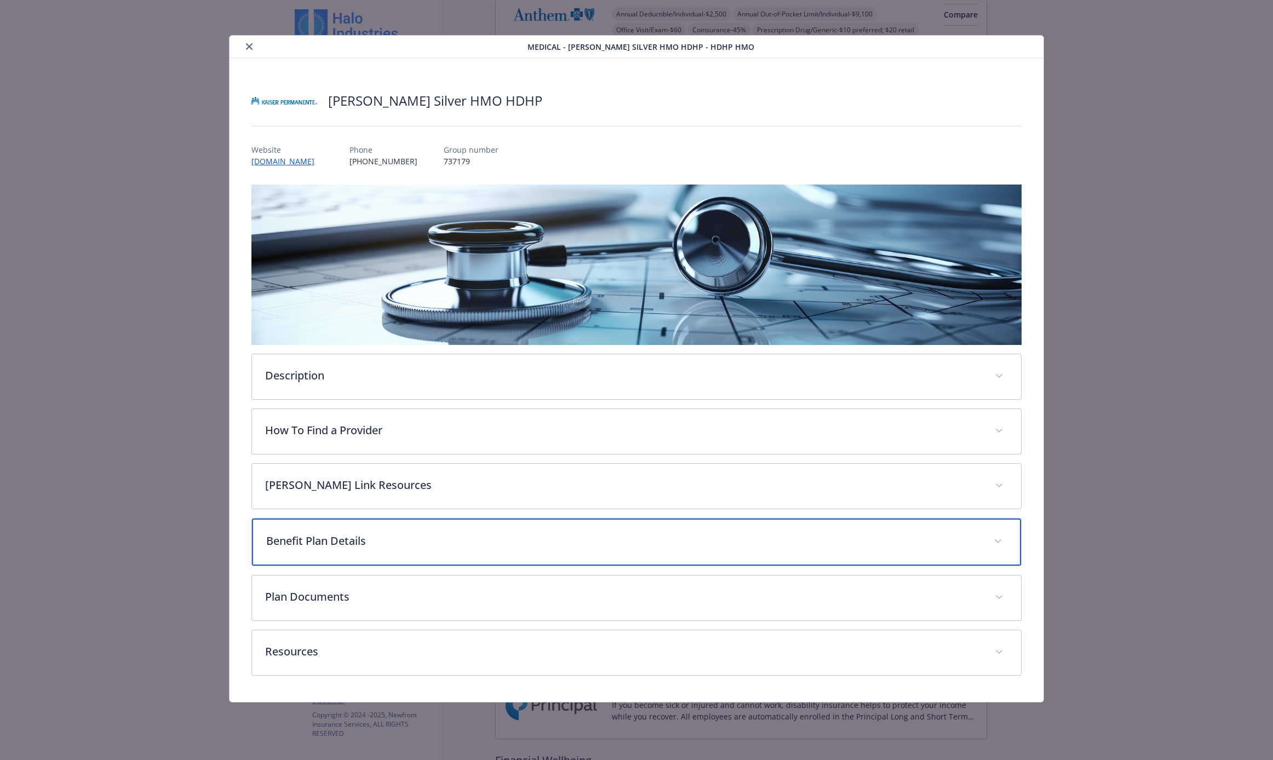
click at [368, 554] on div "Benefit Plan Details" at bounding box center [636, 542] width 769 height 47
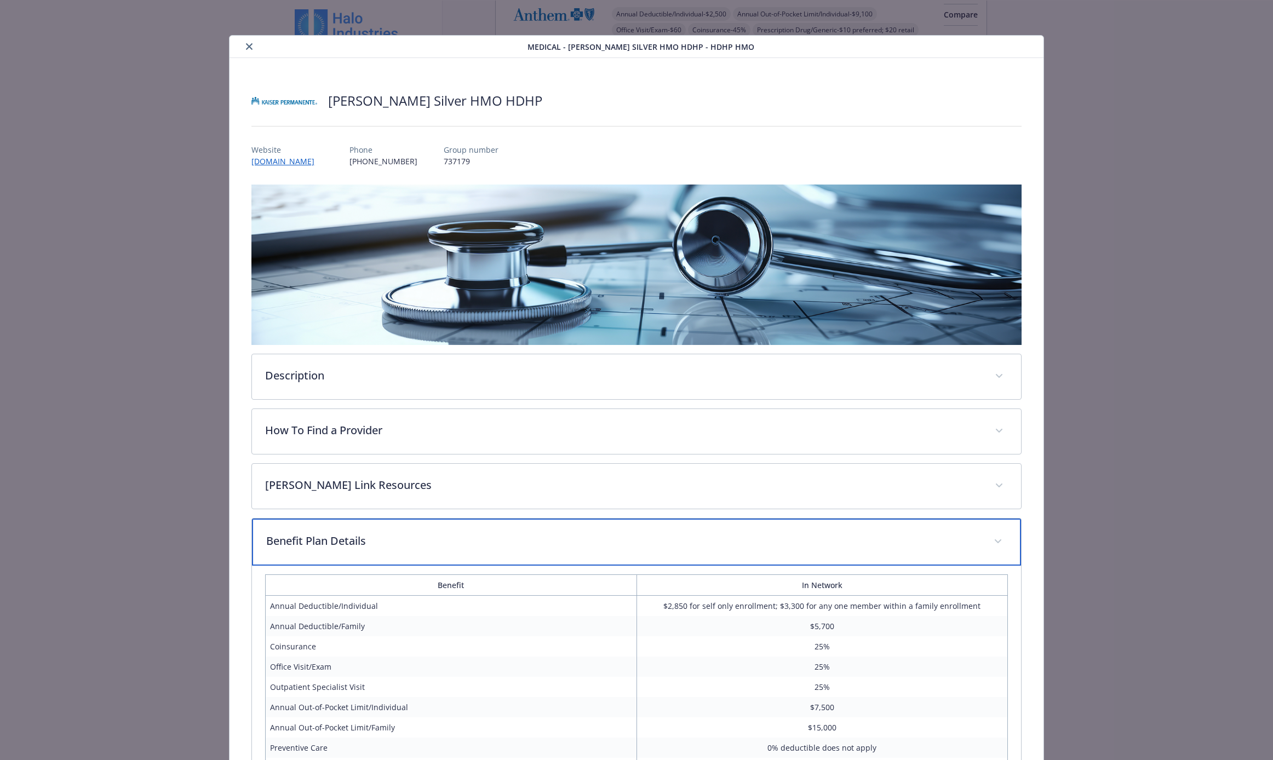
scroll to position [2, 0]
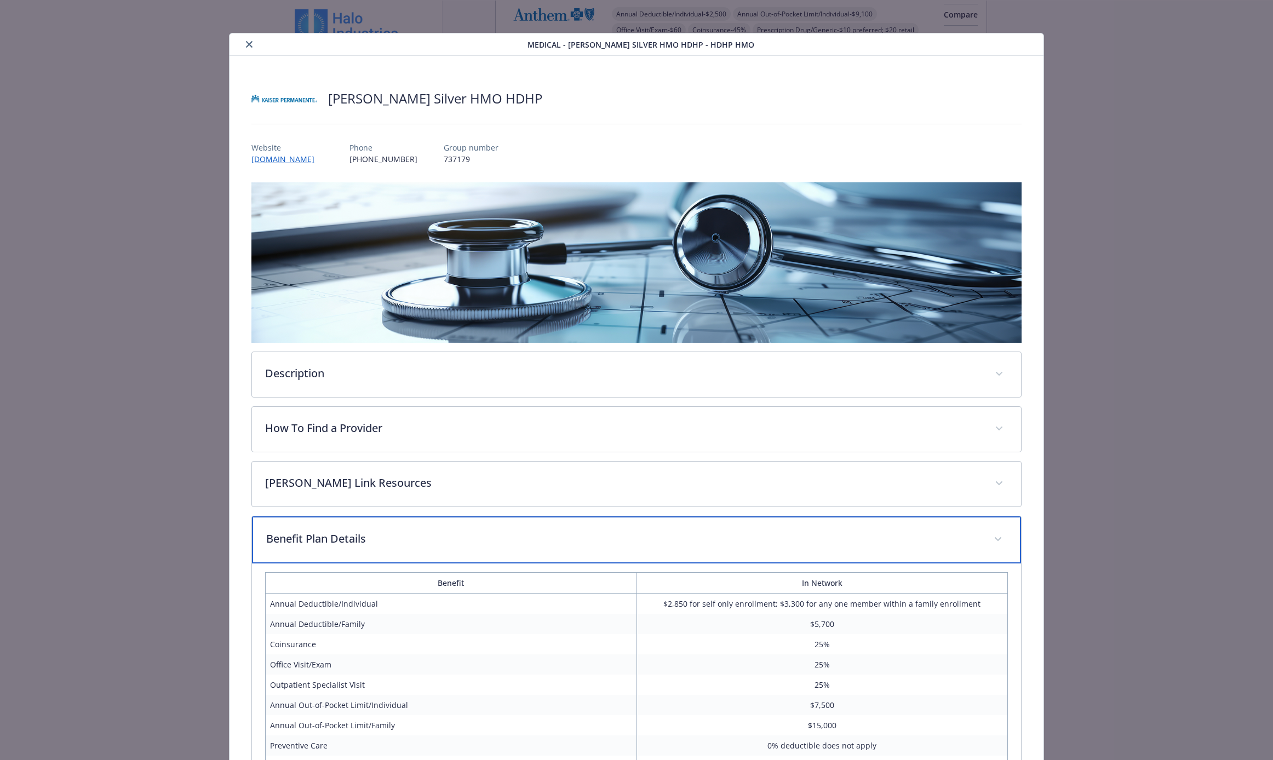
click at [369, 553] on div "Benefit Plan Details" at bounding box center [636, 540] width 769 height 47
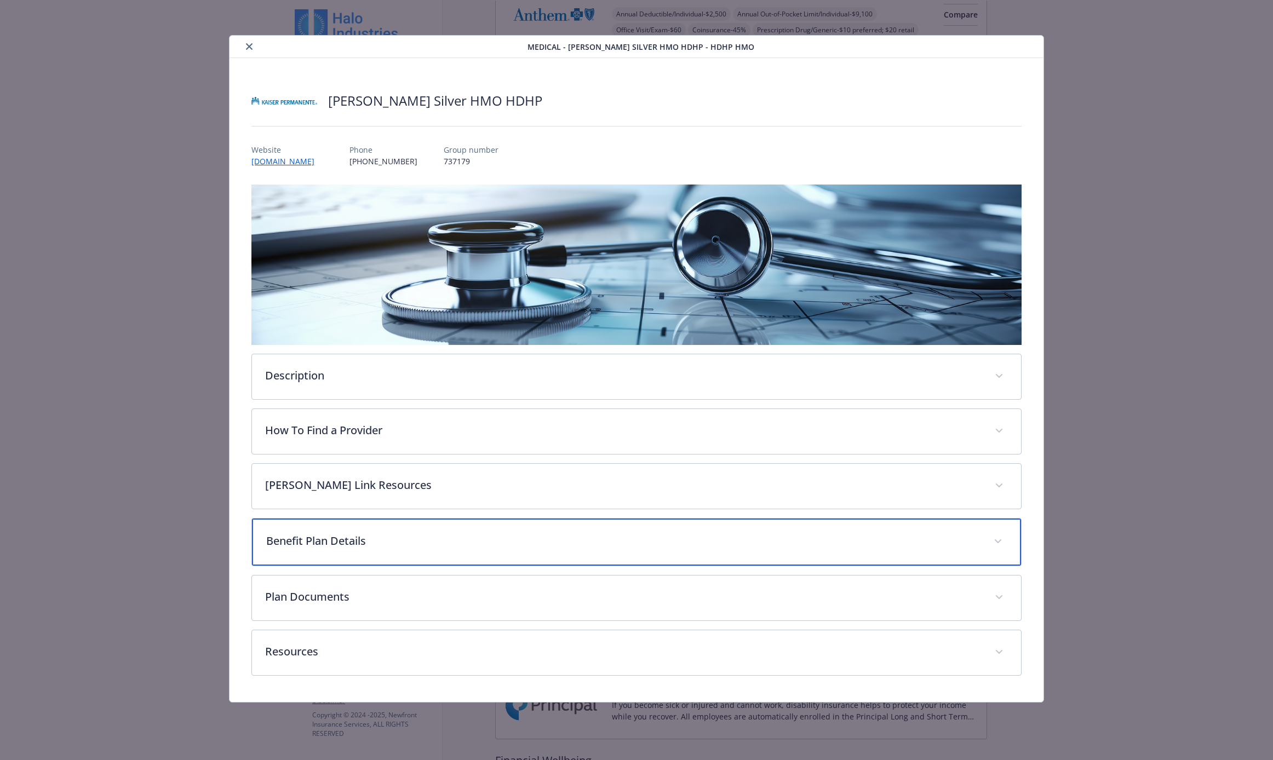
scroll to position [0, 0]
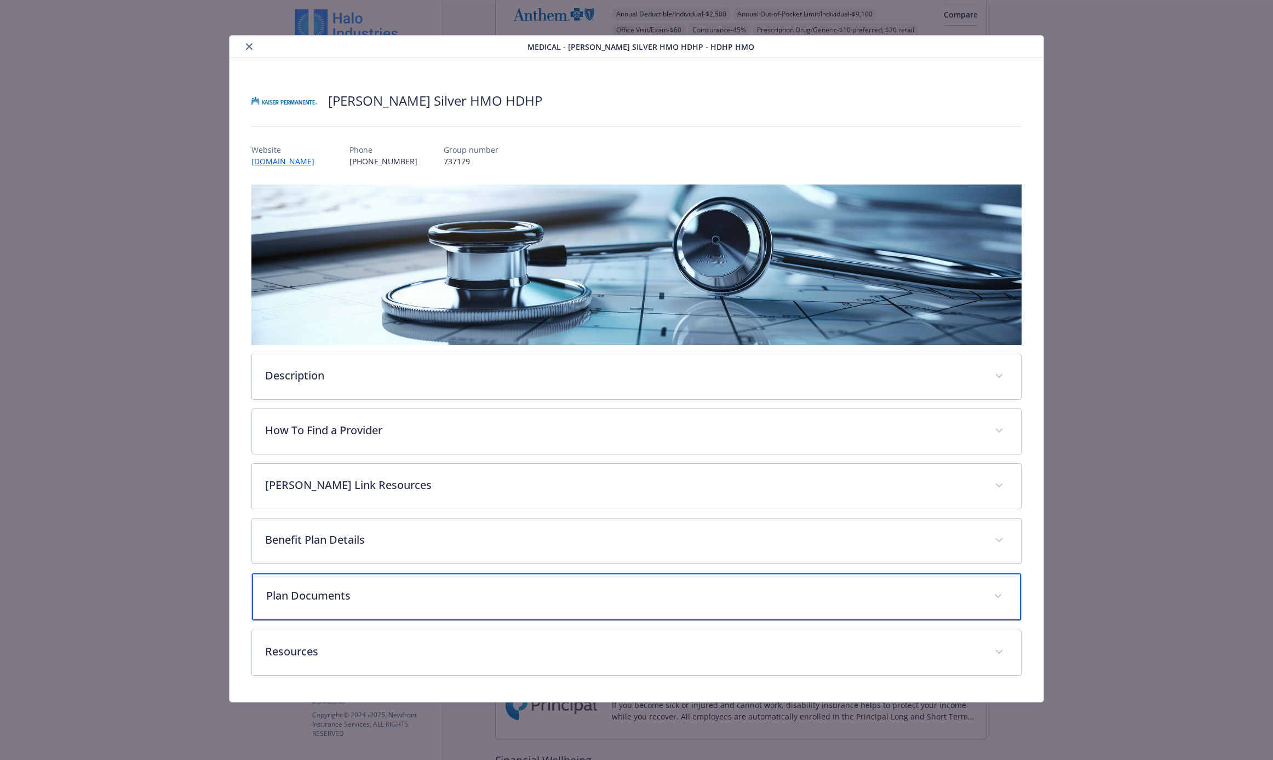
click at [373, 604] on div "Plan Documents" at bounding box center [636, 597] width 769 height 47
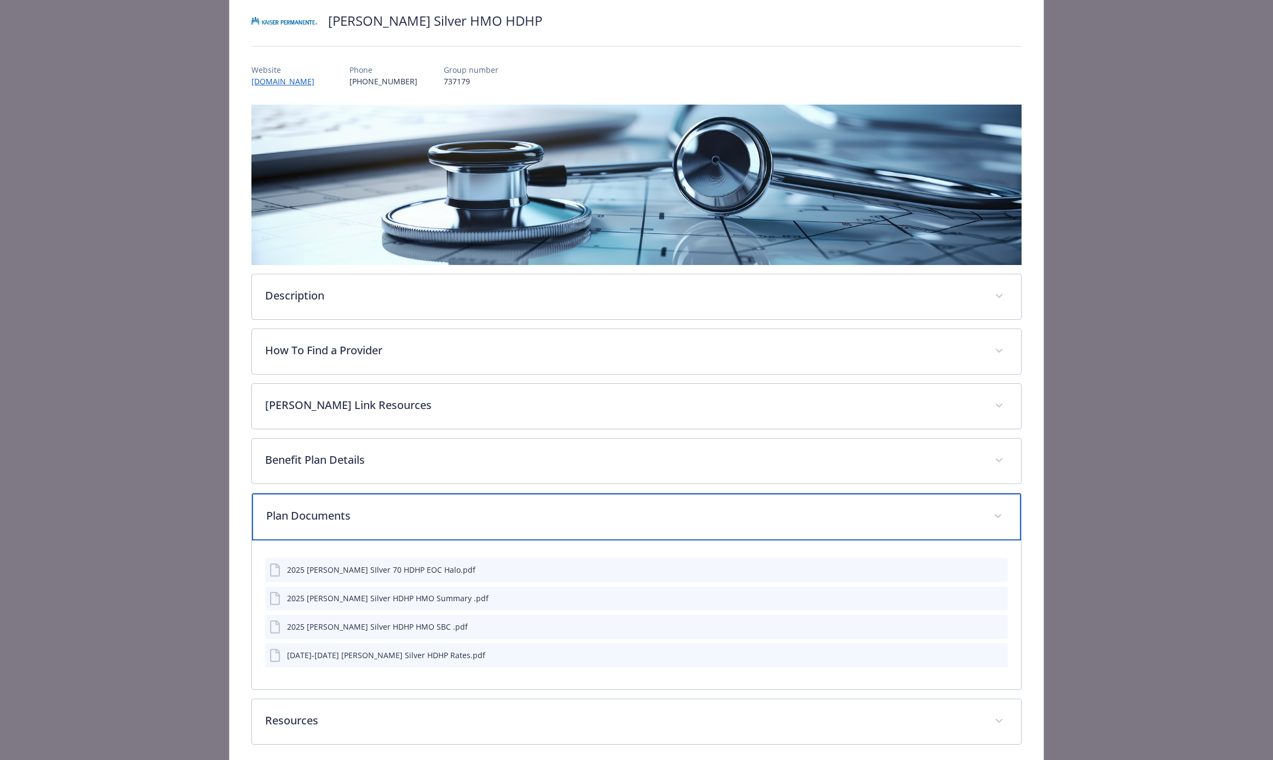
scroll to position [85, 0]
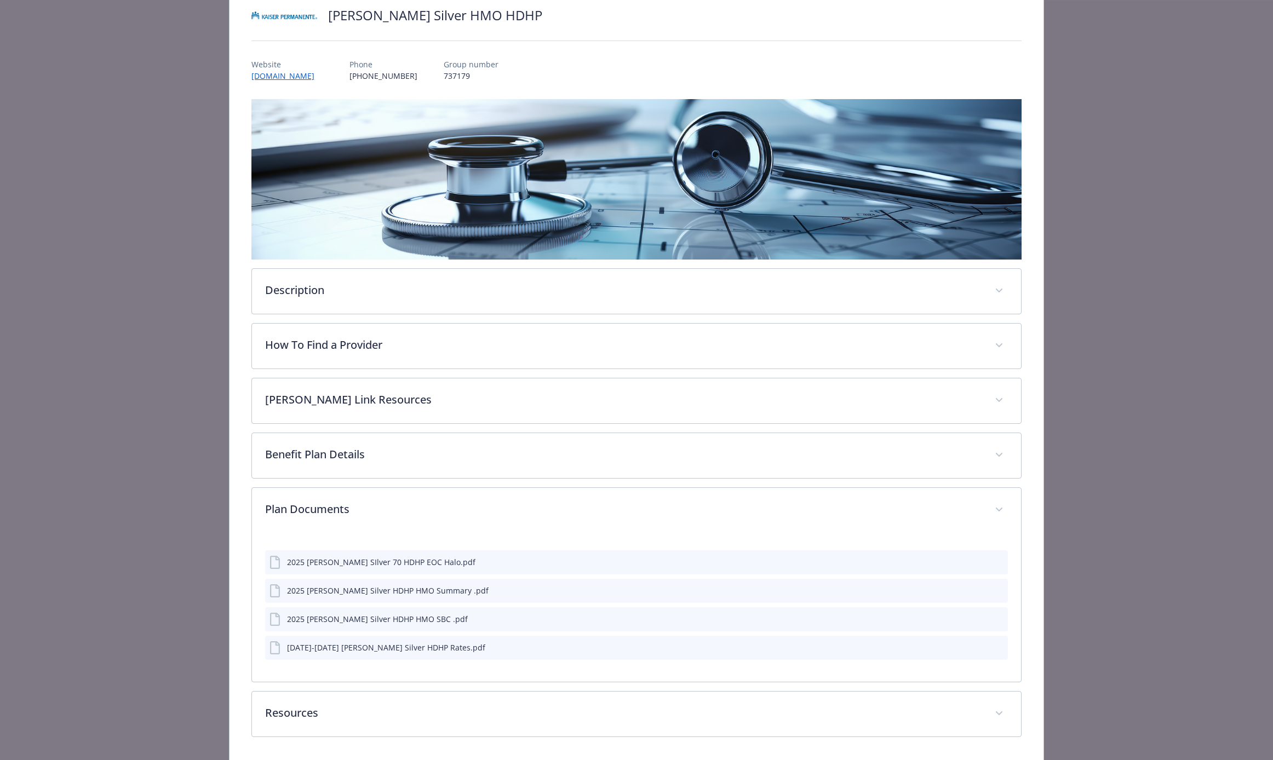
click at [385, 564] on div "2025 [PERSON_NAME] SIlver 70 HDHP EOC Halo.pdf" at bounding box center [381, 563] width 188 height 12
click at [719, 646] on icon "download file" at bounding box center [979, 646] width 7 height 7
click at [719, 559] on icon "download file" at bounding box center [979, 561] width 9 height 9
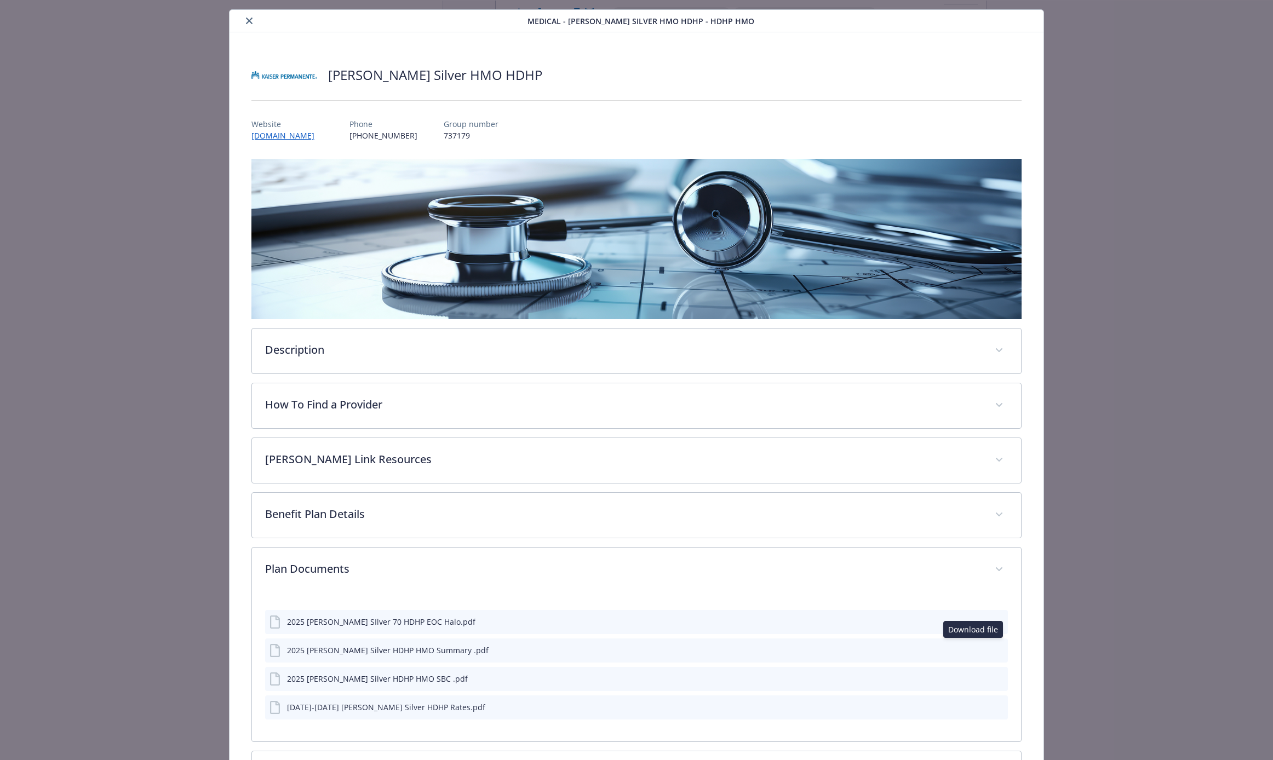
scroll to position [0, 0]
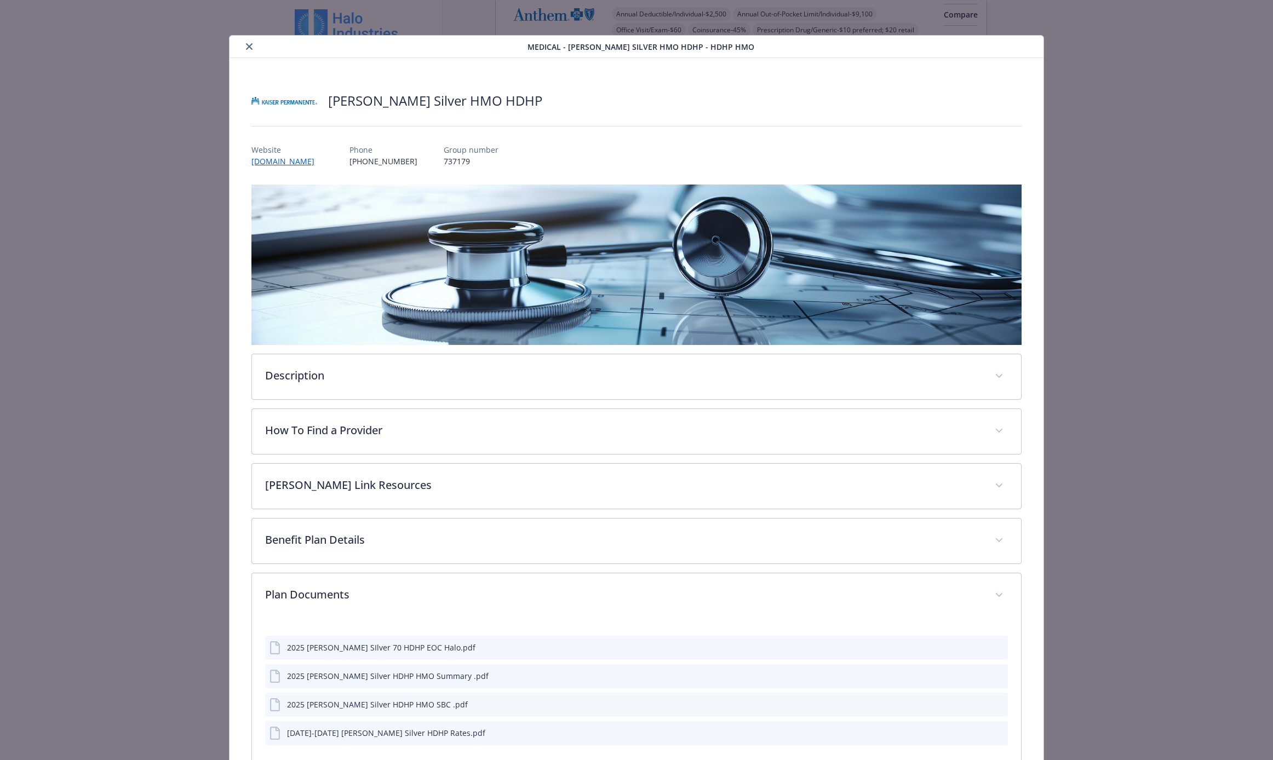
click at [251, 48] on icon "close" at bounding box center [249, 46] width 7 height 7
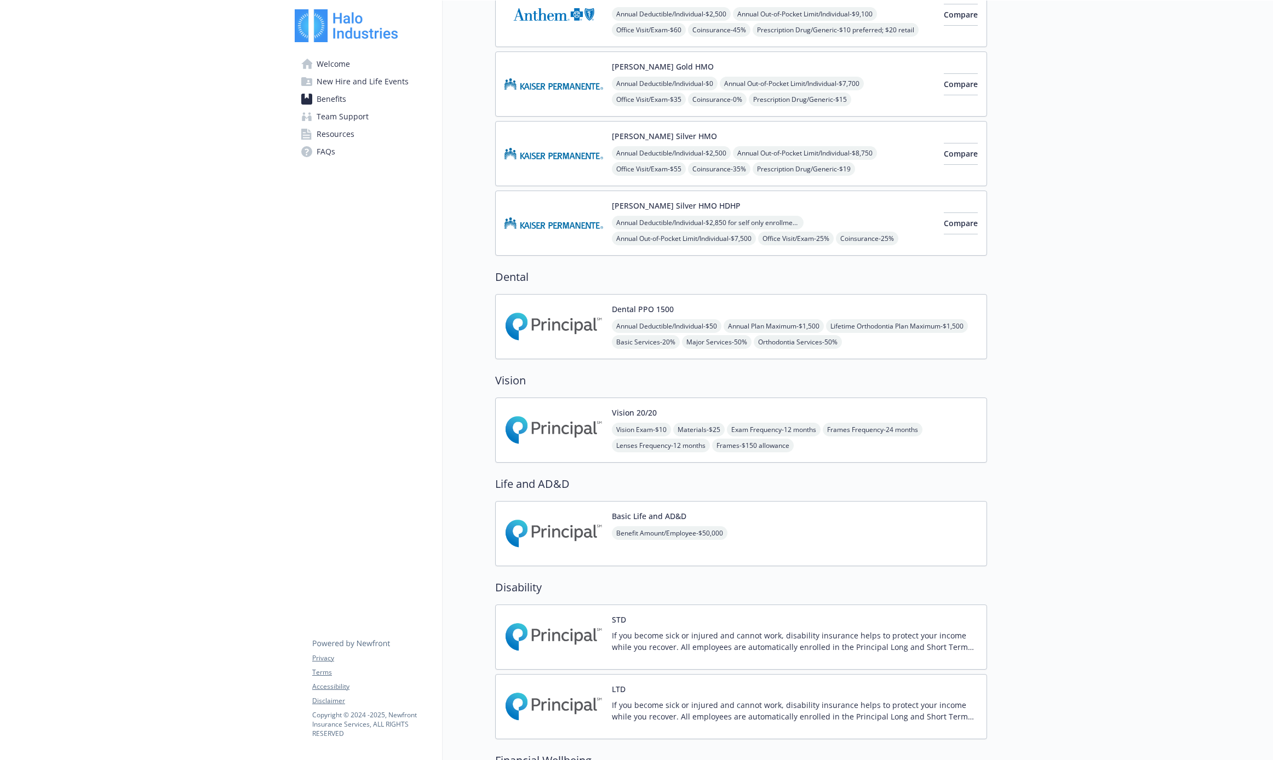
click at [347, 138] on span "Resources" at bounding box center [336, 134] width 38 height 18
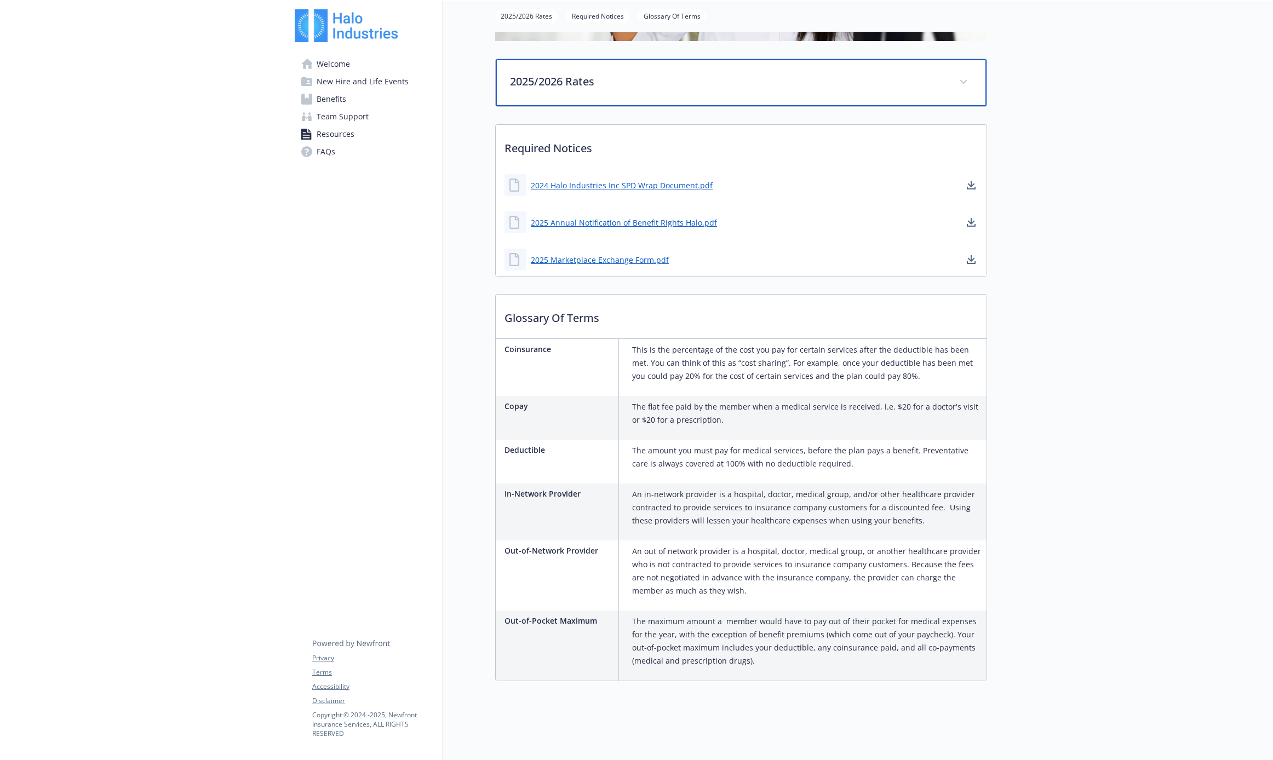
scroll to position [255, 0]
click at [534, 77] on p "2025/2026 Rates" at bounding box center [728, 81] width 436 height 16
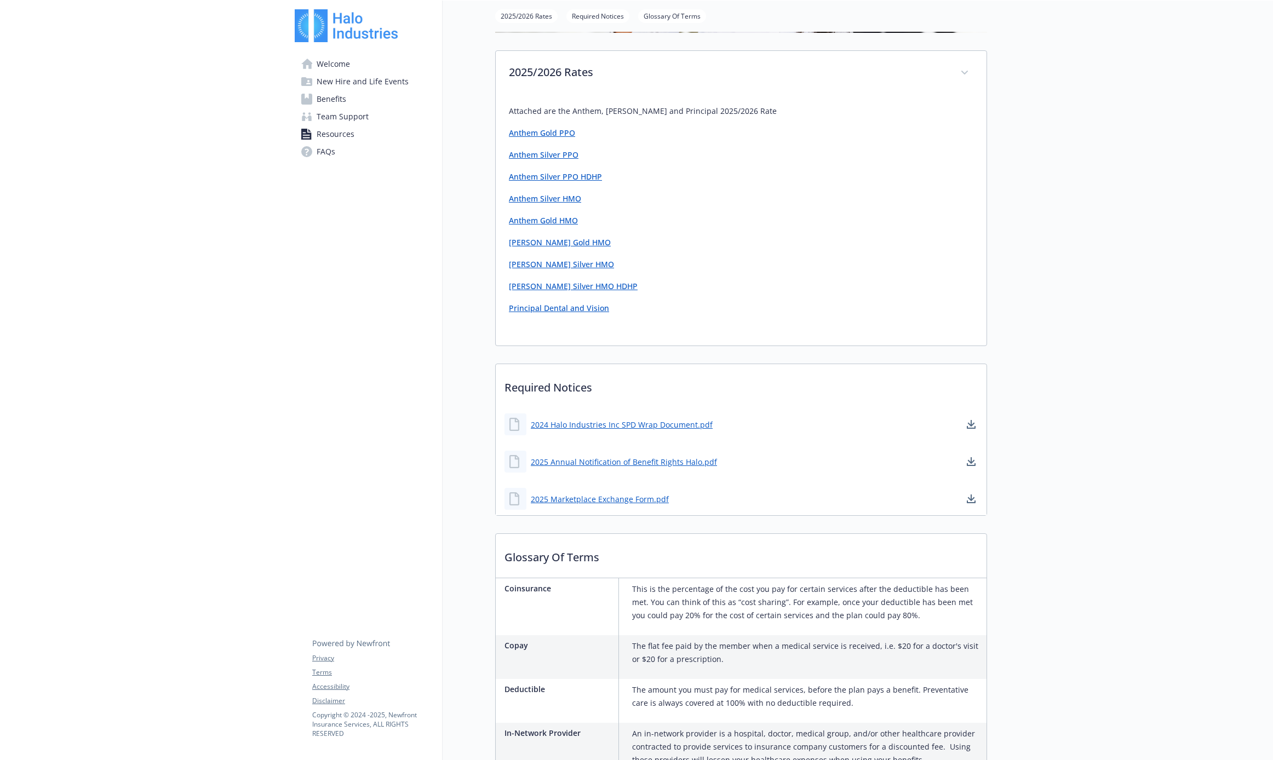
click at [548, 264] on link "[PERSON_NAME] Silver HMO" at bounding box center [561, 264] width 105 height 10
click at [576, 424] on link "2024 Halo Industries Inc SPD Wrap Document.pdf" at bounding box center [623, 425] width 184 height 14
click at [328, 104] on span "Benefits" at bounding box center [332, 99] width 30 height 18
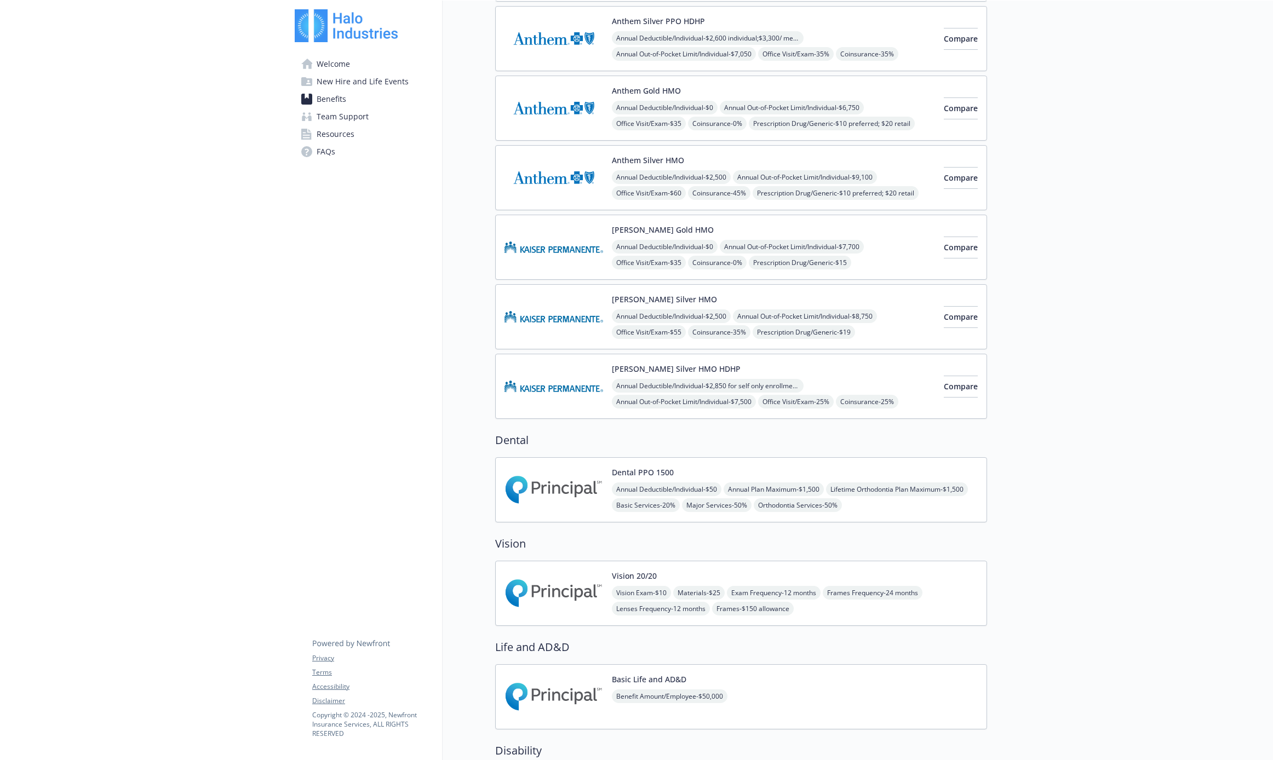
click at [380, 84] on span "New Hire and Life Events" at bounding box center [363, 82] width 92 height 18
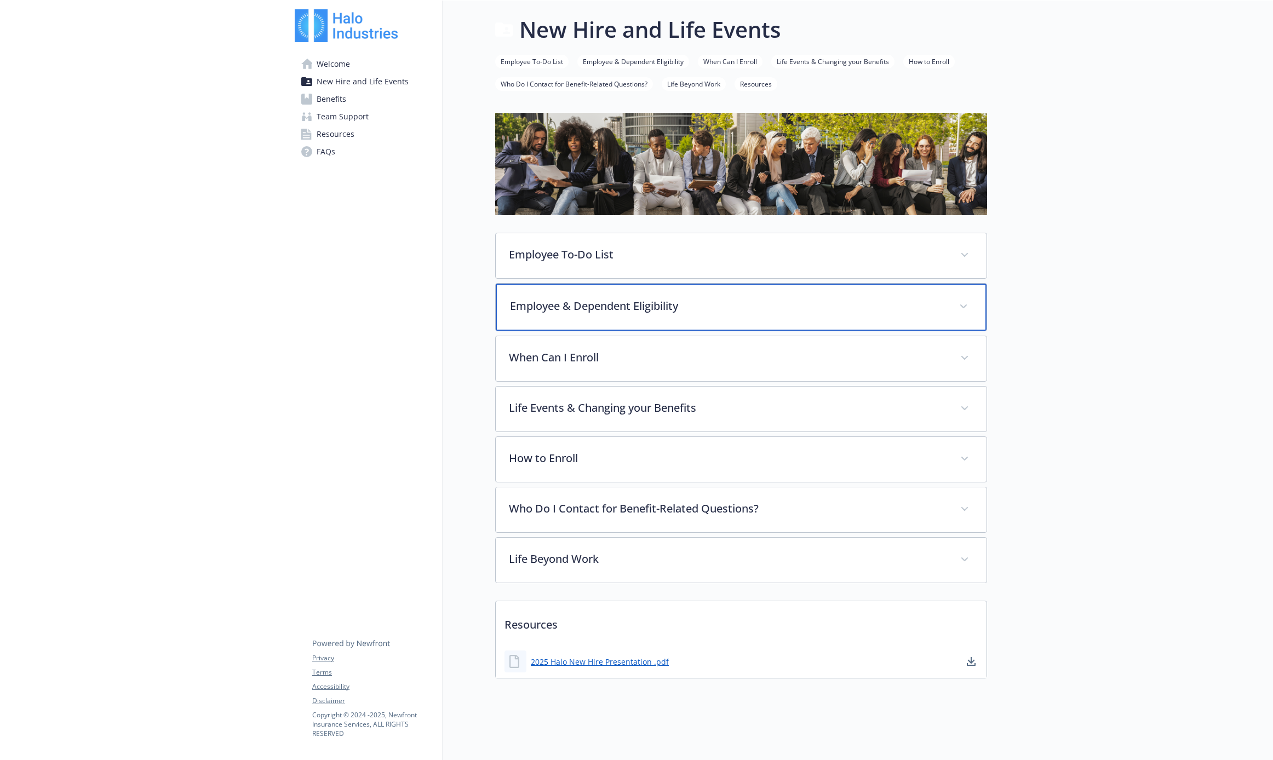
click at [542, 308] on div "Employee & Dependent Eligibility" at bounding box center [741, 307] width 491 height 47
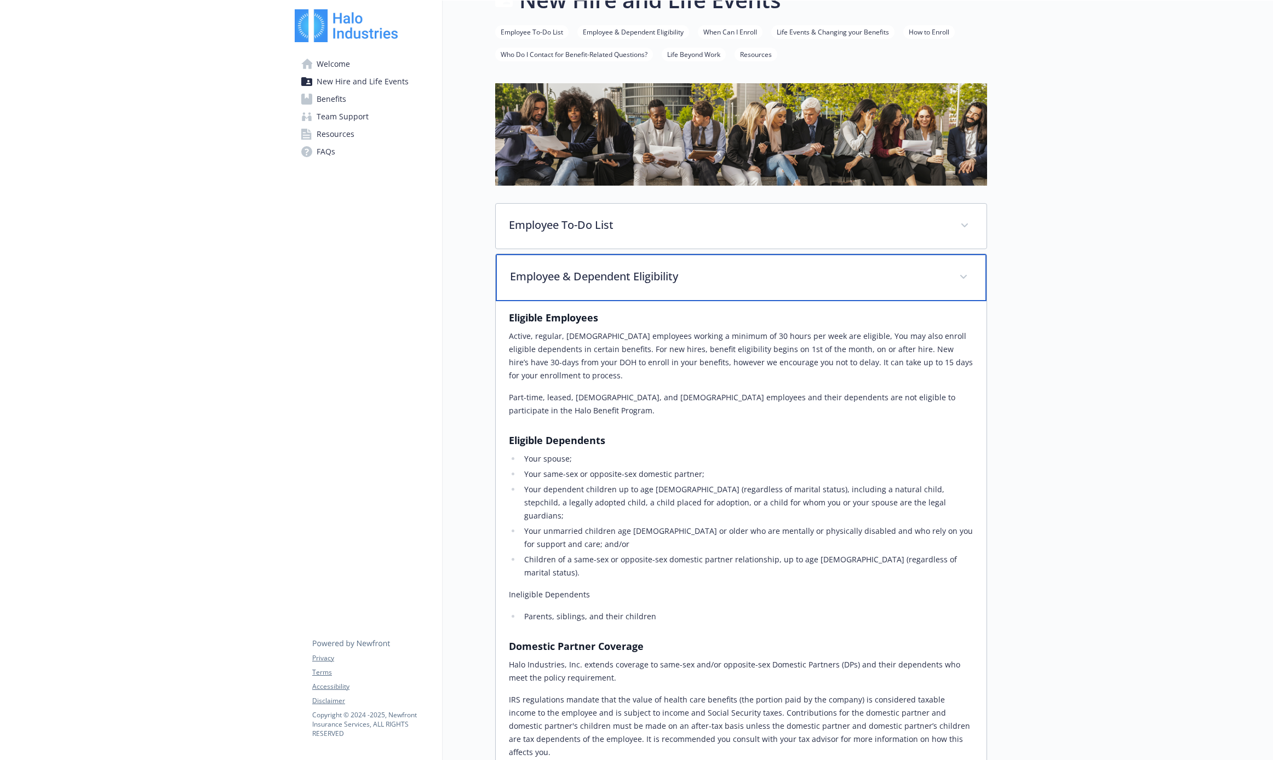
scroll to position [49, 0]
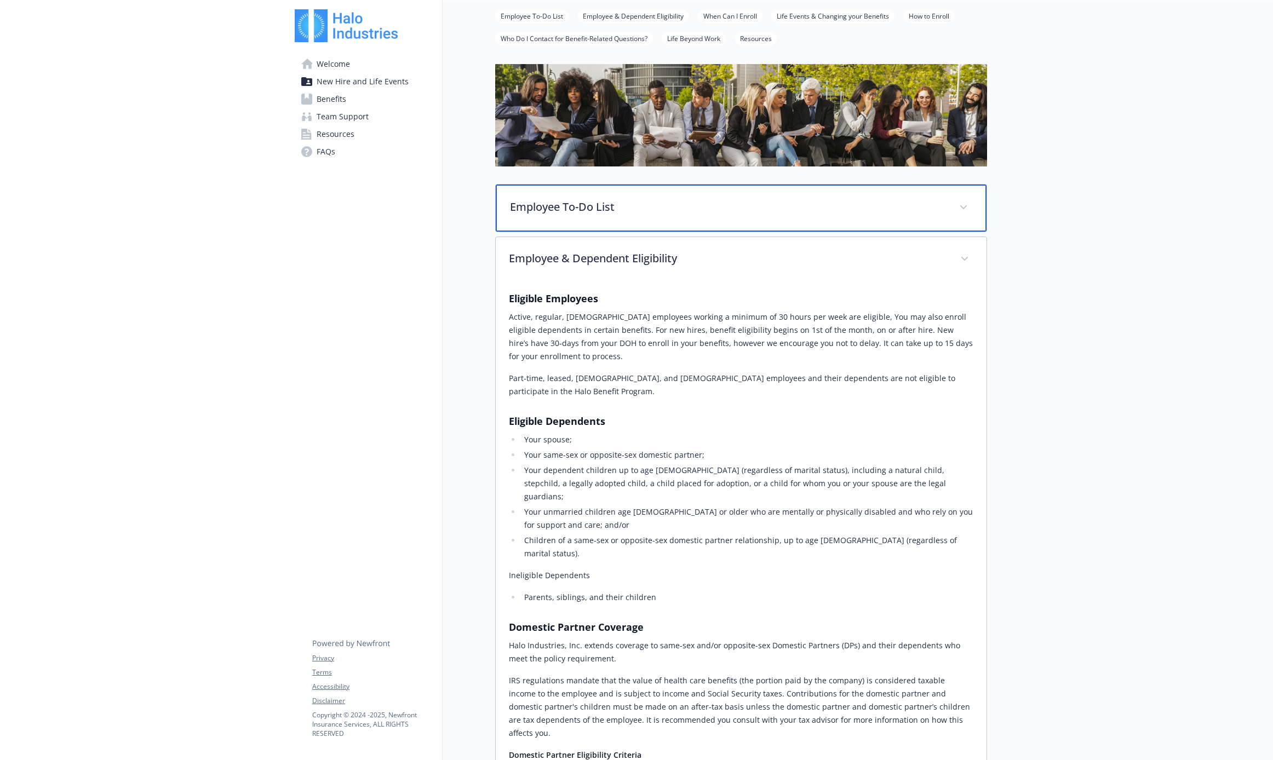
click at [559, 205] on p "Employee To-Do List" at bounding box center [728, 207] width 436 height 16
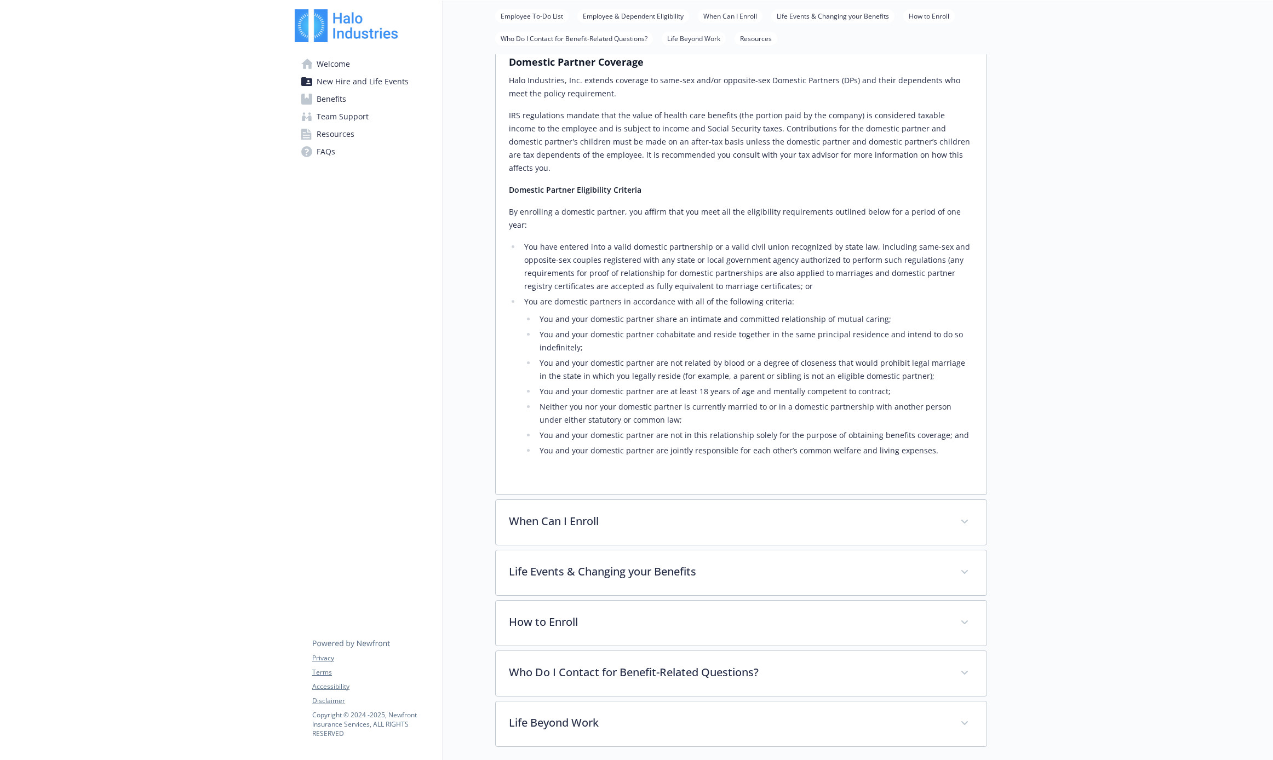
scroll to position [793, 0]
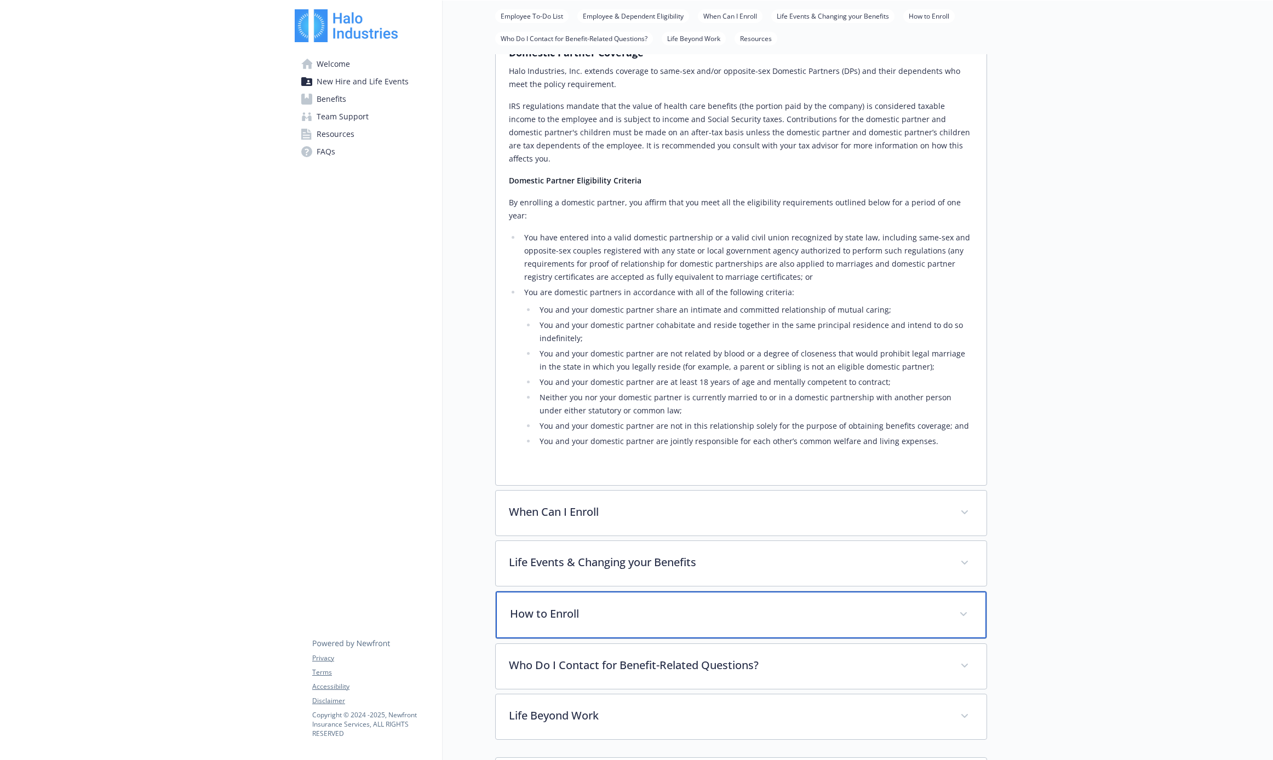
click at [529, 606] on p "How to Enroll" at bounding box center [728, 614] width 436 height 16
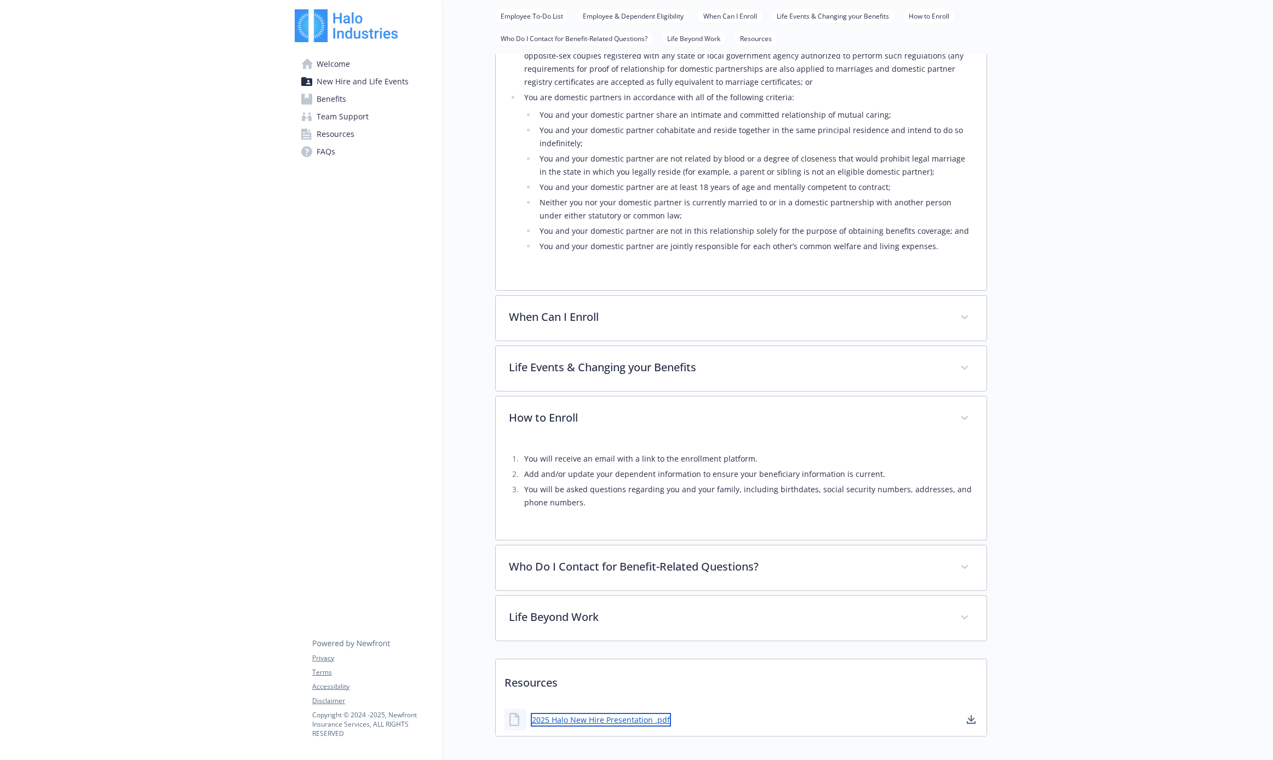
scroll to position [986, 0]
click at [585, 702] on link "2025 Halo New Hire Presentation .pdf" at bounding box center [601, 722] width 140 height 14
click at [324, 153] on span "FAQs" at bounding box center [326, 152] width 19 height 18
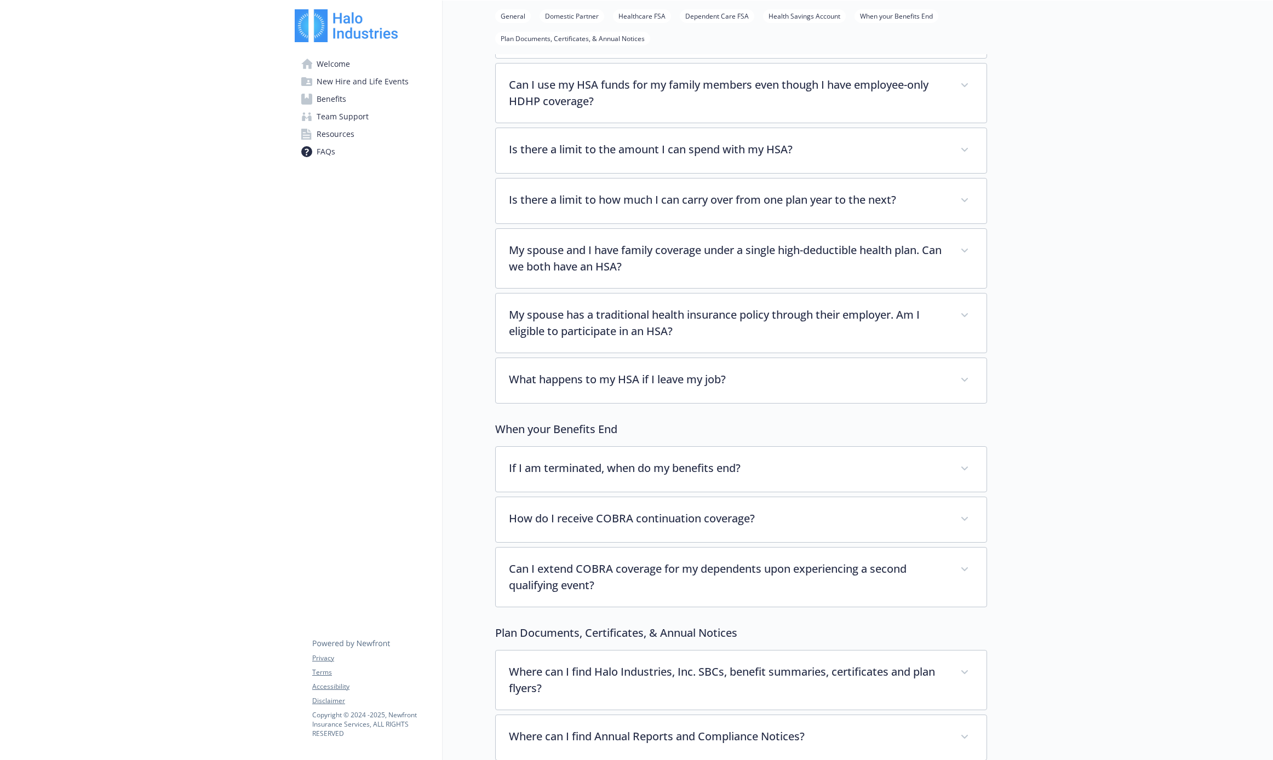
scroll to position [2030, 0]
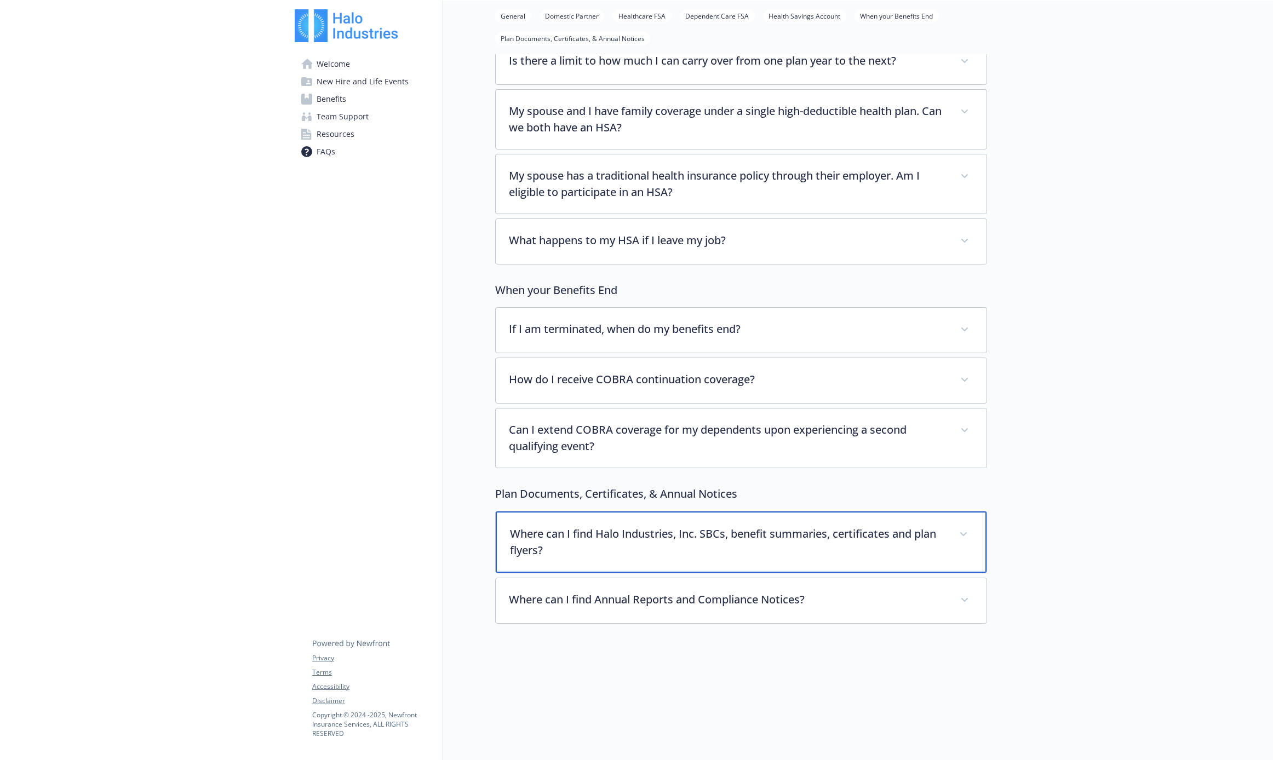
click at [588, 541] on p "Where can I find Halo Industries, Inc. SBCs, benefit summaries, certificates an…" at bounding box center [728, 542] width 436 height 33
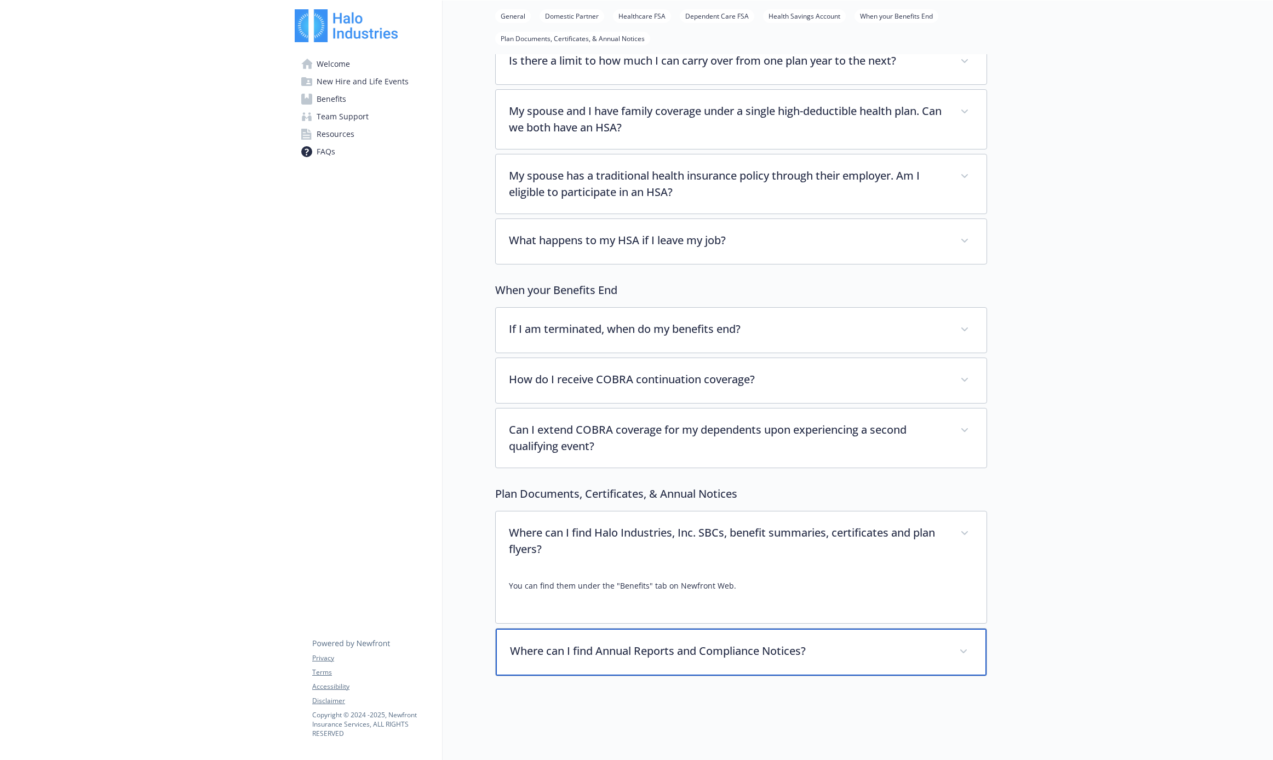
click at [612, 643] on p "Where can I find Annual Reports and Compliance Notices?" at bounding box center [728, 651] width 436 height 16
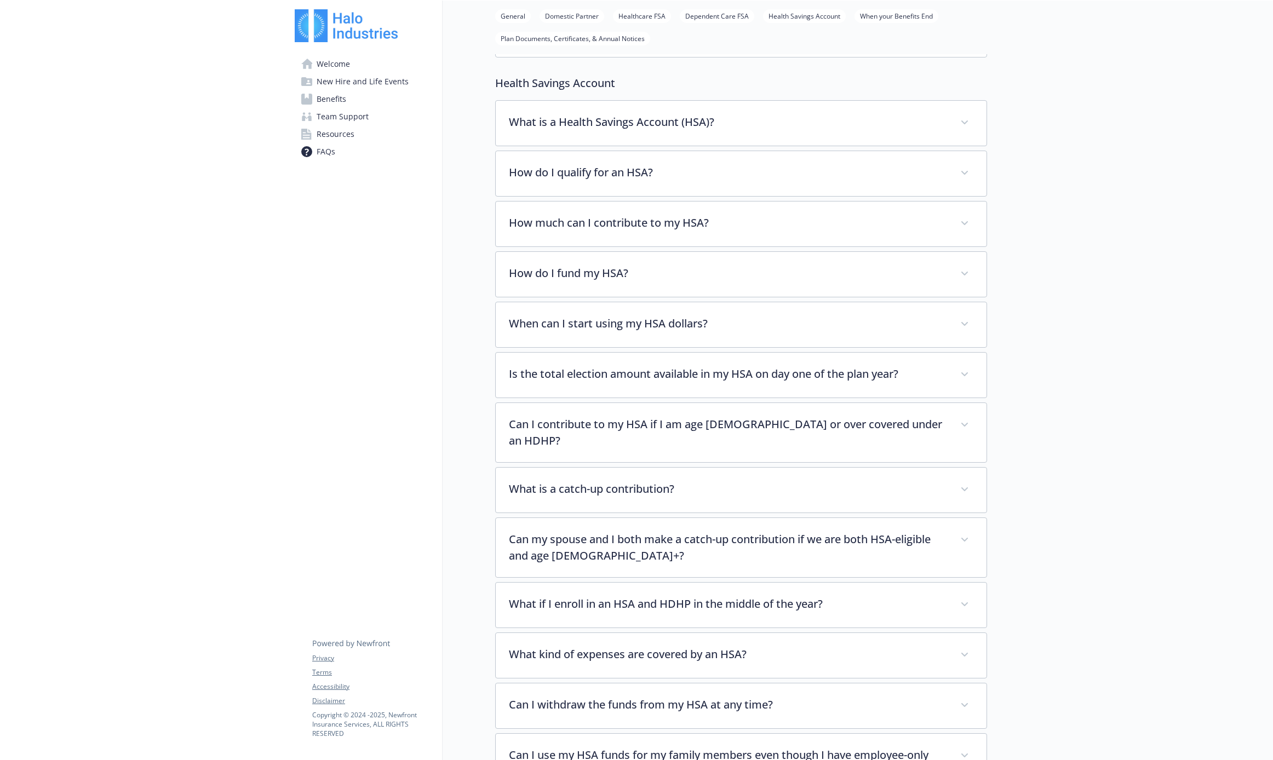
scroll to position [830, 0]
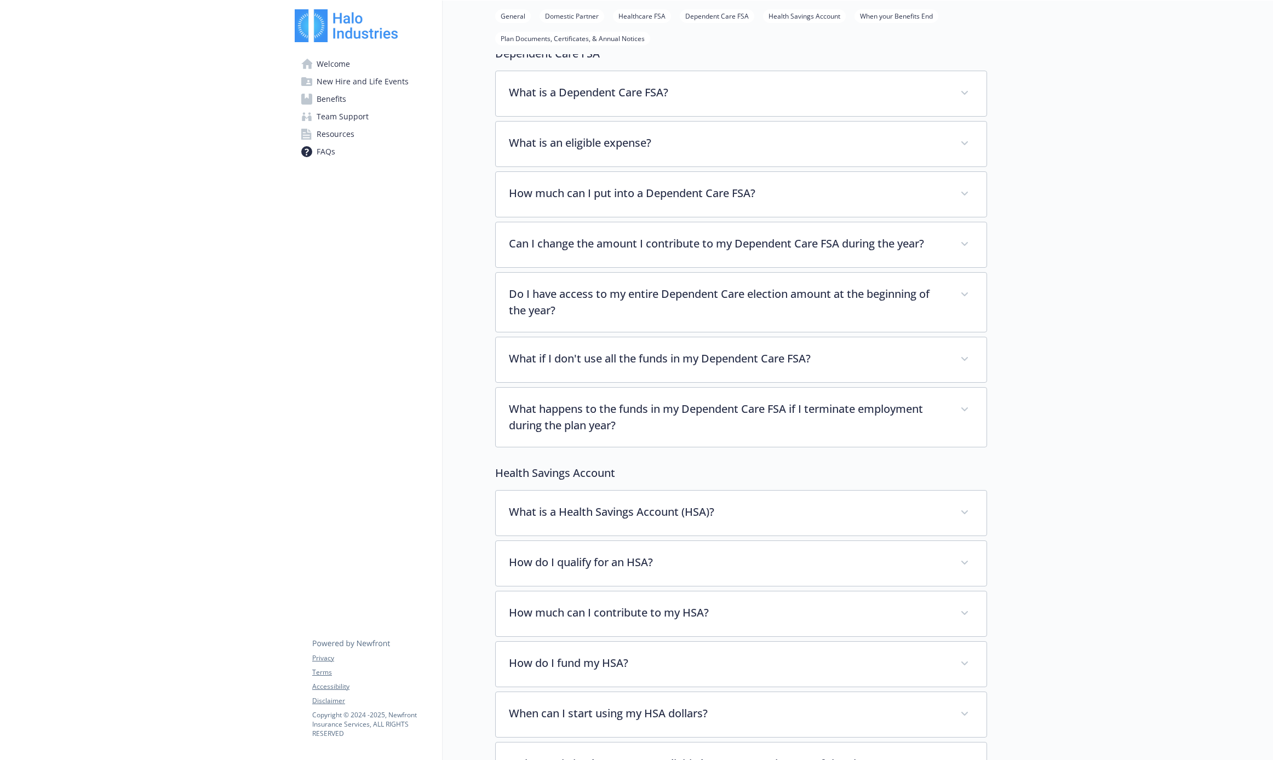
click at [448, 297] on div "FAQs General Domestic Partner Healthcare FSA Dependent Care FSA Health Savings …" at bounding box center [715, 596] width 545 height 2852
click at [334, 82] on span "New Hire and Life Events" at bounding box center [363, 82] width 92 height 18
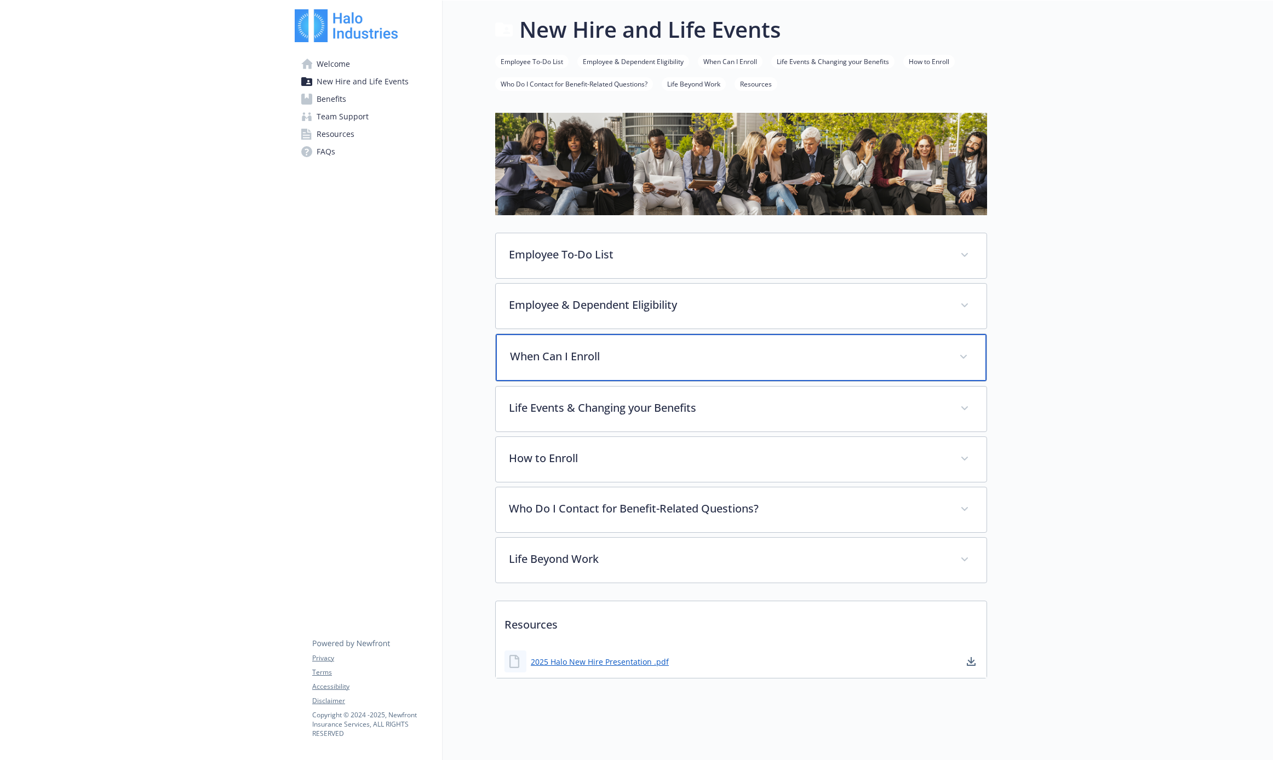
click at [536, 348] on p "When Can I Enroll" at bounding box center [728, 356] width 436 height 16
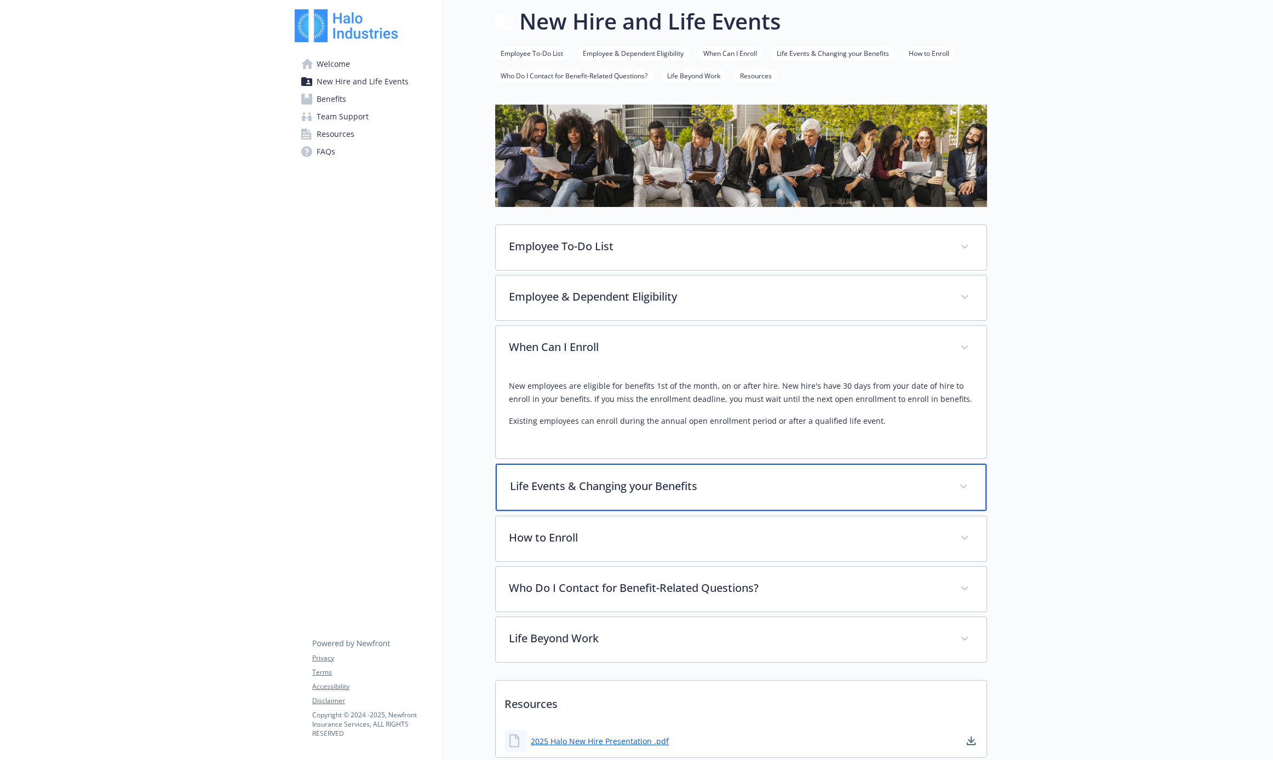
click at [552, 481] on p "Life Events & Changing your Benefits" at bounding box center [728, 486] width 436 height 16
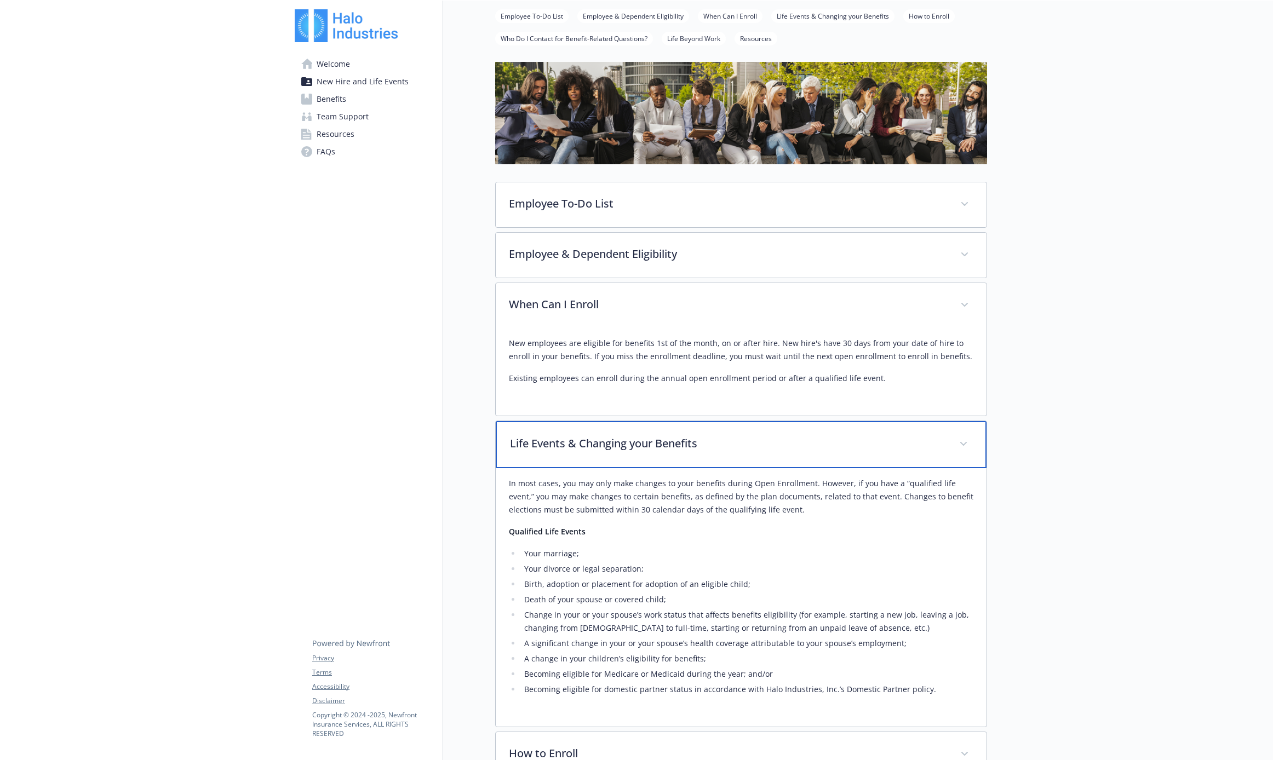
scroll to position [148, 0]
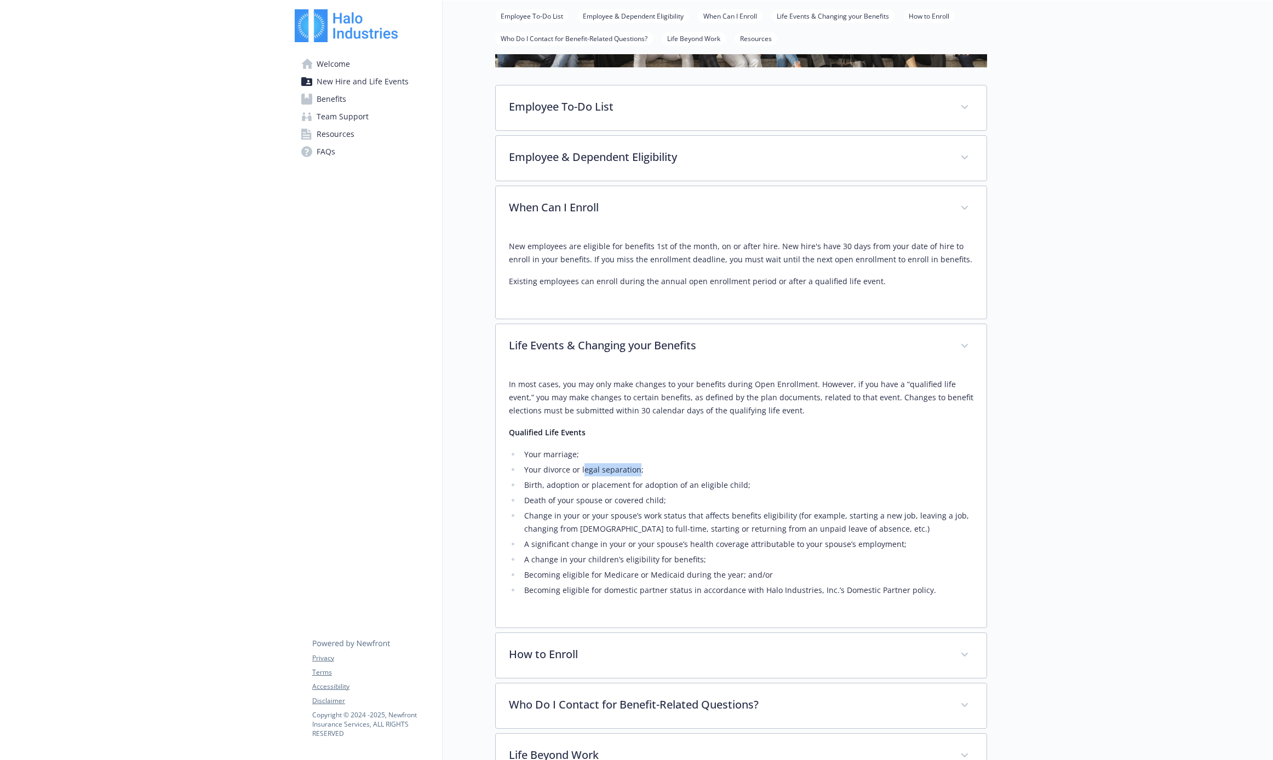
drag, startPoint x: 582, startPoint y: 473, endPoint x: 639, endPoint y: 469, distance: 56.5
click at [639, 469] on li "Your divorce or legal separation;​" at bounding box center [747, 469] width 452 height 13
copy li "egal separation"
click at [334, 131] on span "Resources" at bounding box center [336, 134] width 38 height 18
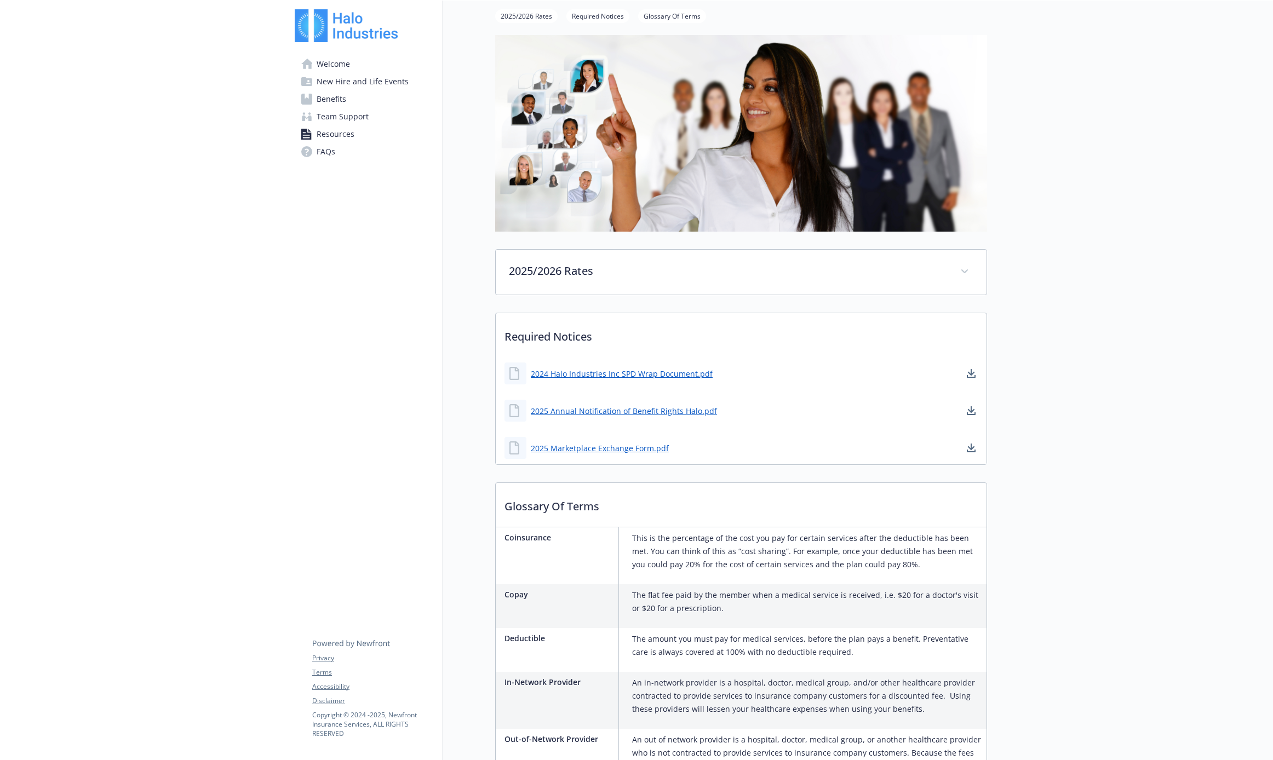
scroll to position [148, 0]
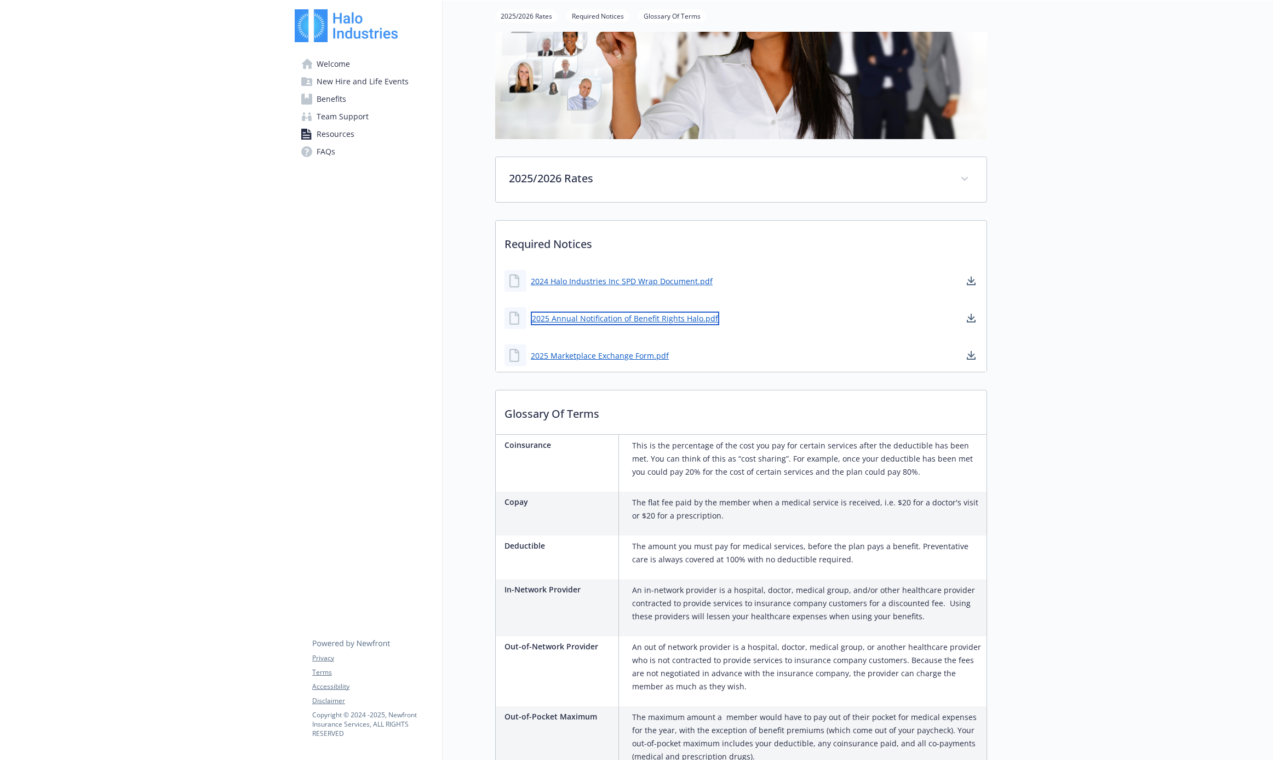
click at [611, 320] on link "2025 Annual Notification of Benefit Rights Halo.pdf" at bounding box center [625, 319] width 188 height 14
click at [342, 67] on span "Welcome" at bounding box center [333, 64] width 33 height 18
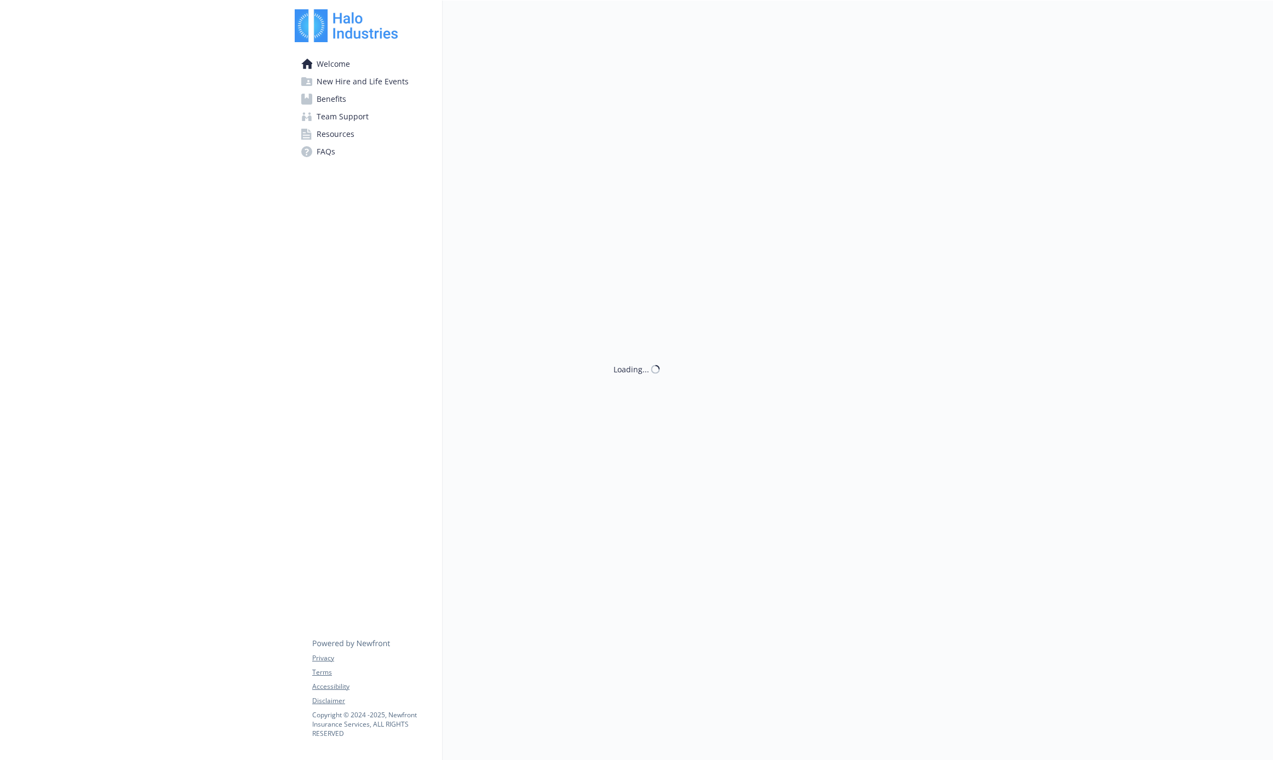
scroll to position [9, 0]
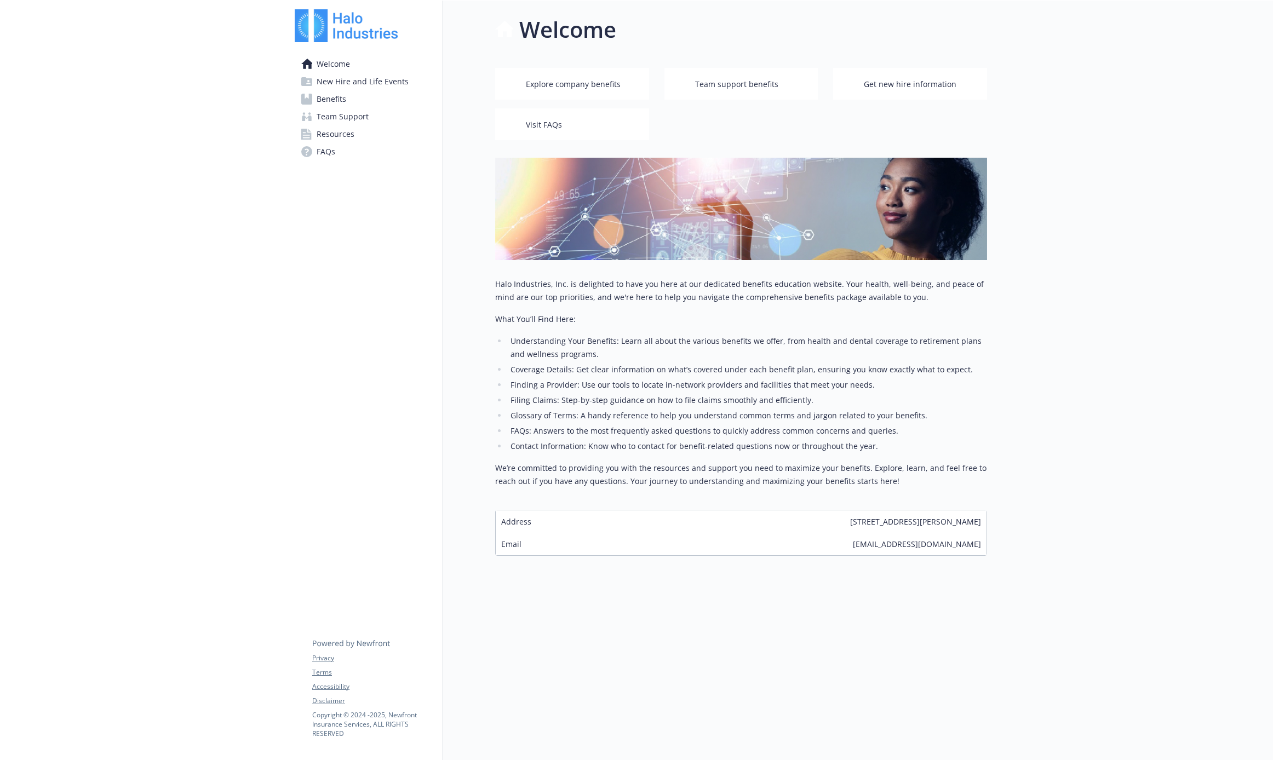
click at [348, 99] on link "Benefits" at bounding box center [364, 99] width 139 height 18
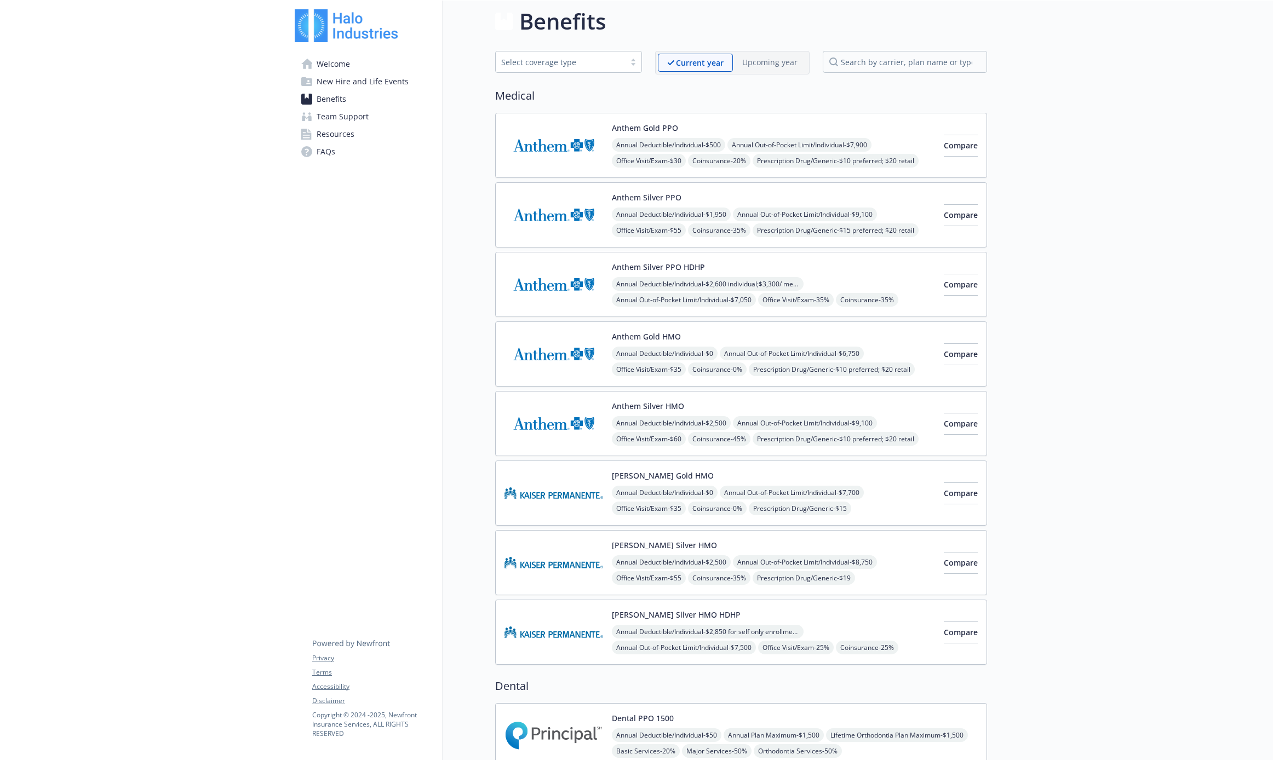
click at [528, 67] on div "Select coverage type" at bounding box center [560, 62] width 118 height 12
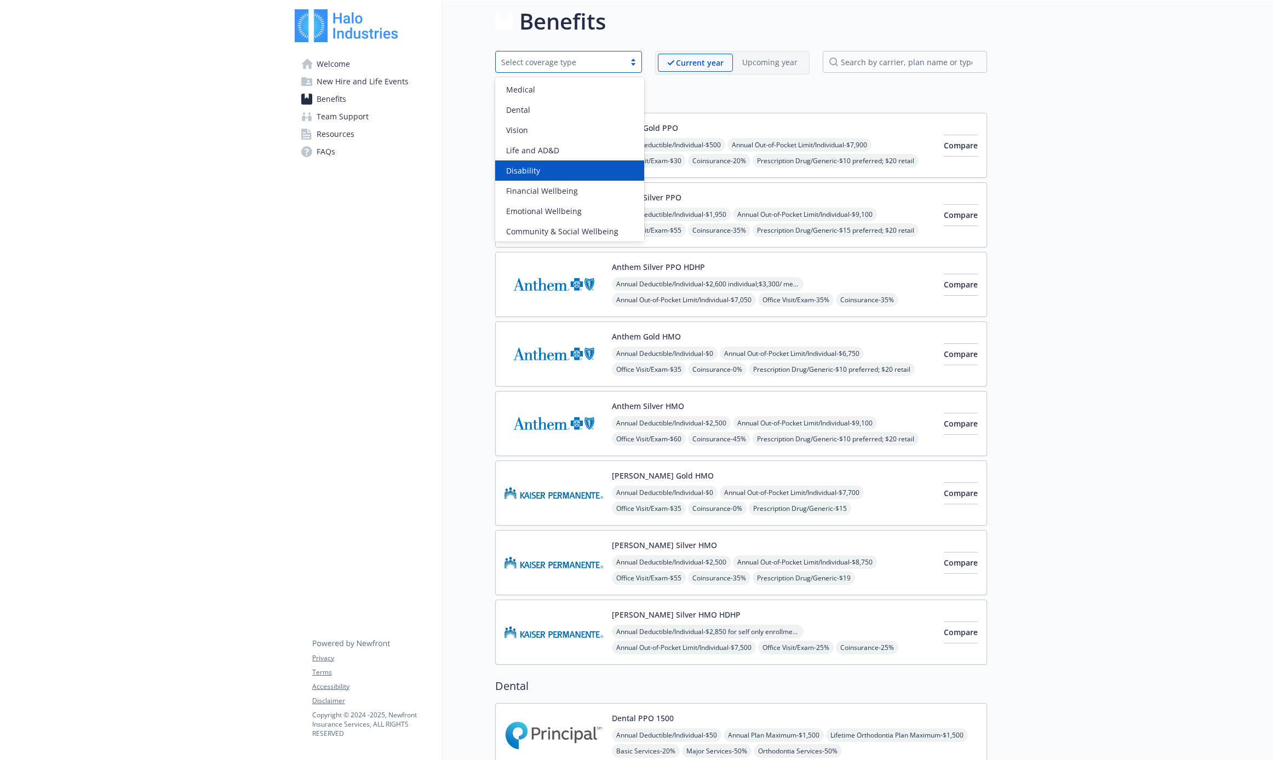
scroll to position [2, 0]
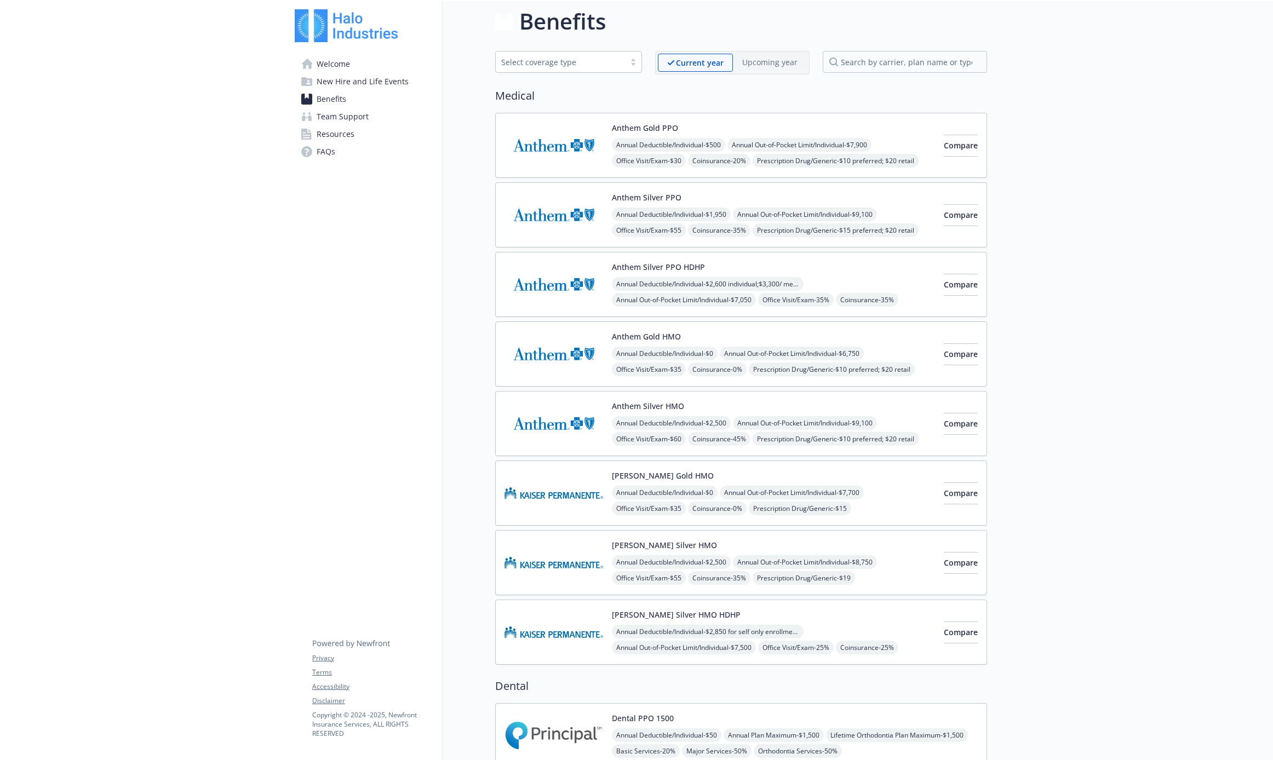
click at [329, 131] on span "Resources" at bounding box center [336, 134] width 38 height 18
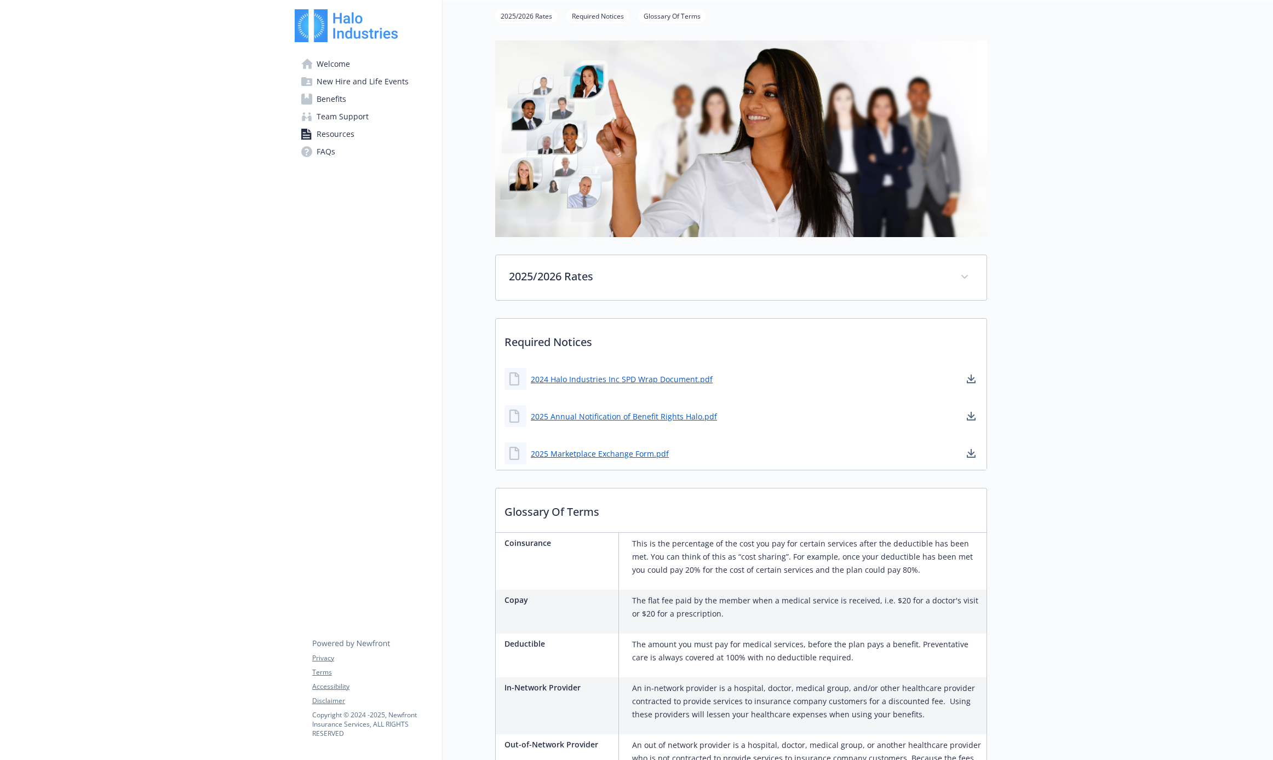
scroll to position [253, 0]
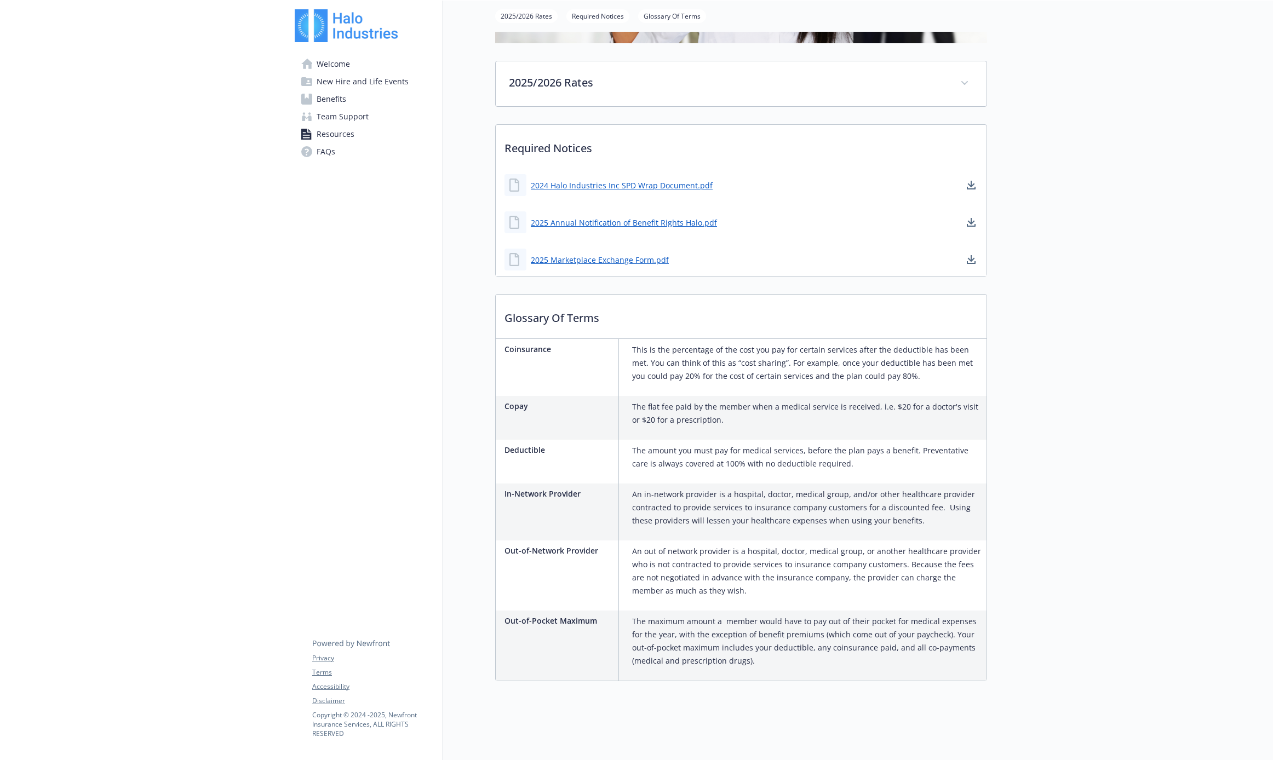
click at [328, 150] on span "FAQs" at bounding box center [326, 152] width 19 height 18
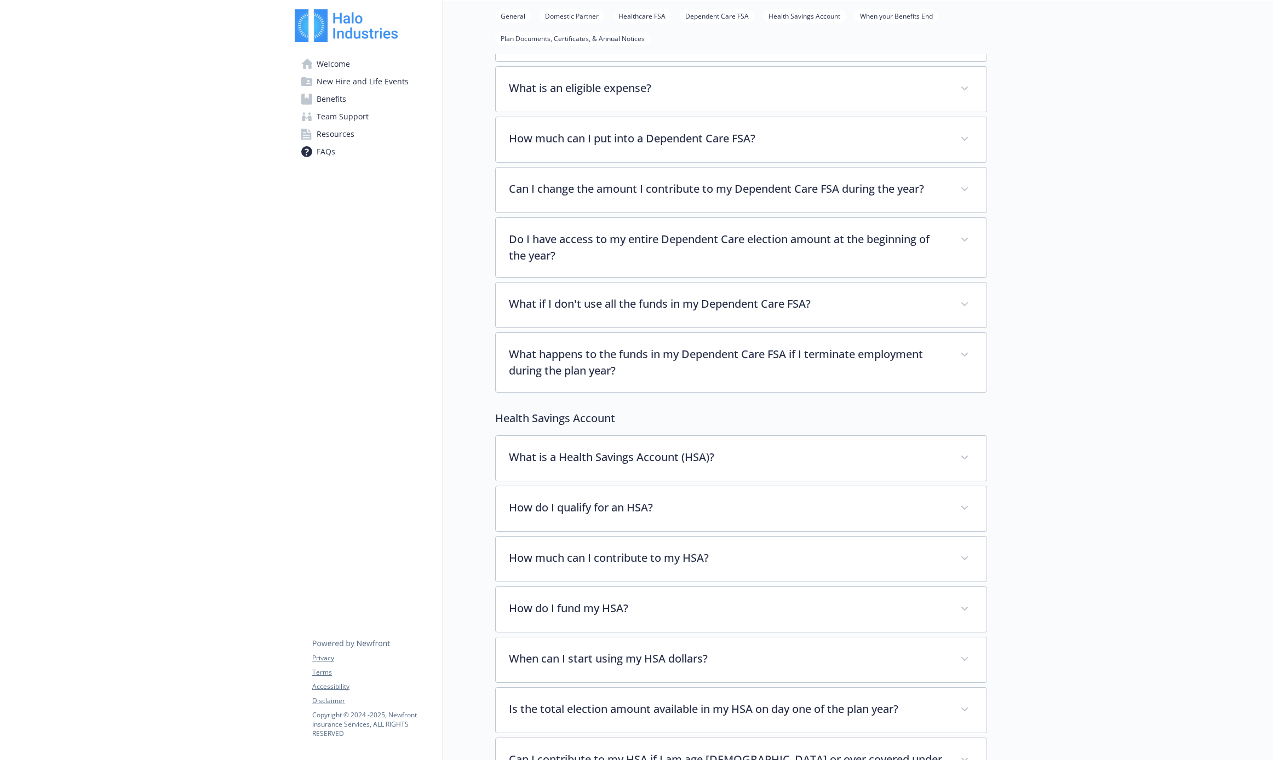
scroll to position [1120, 0]
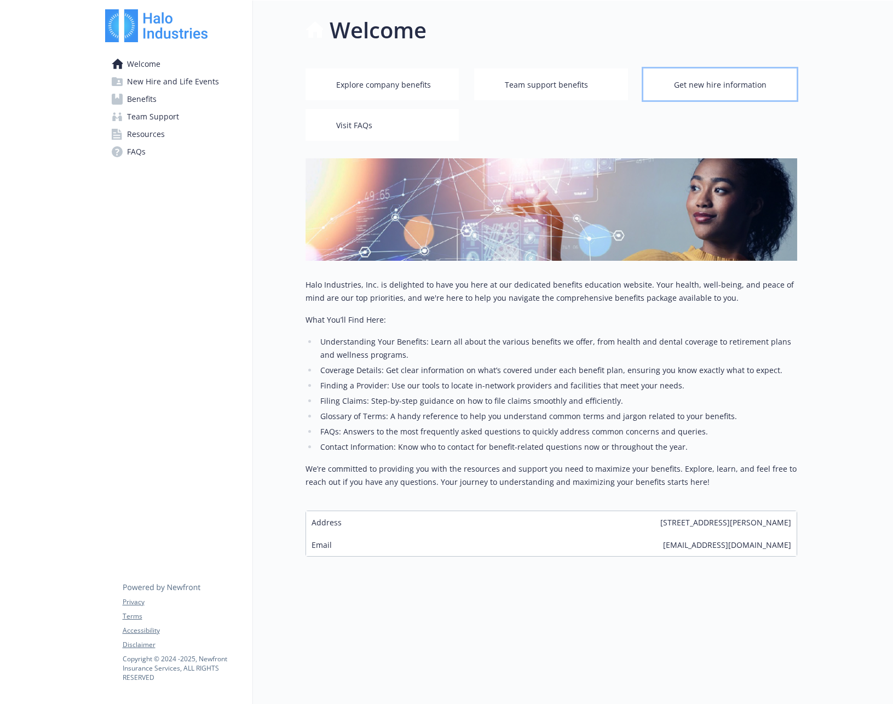
click at [694, 91] on span "Get new hire information" at bounding box center [720, 85] width 93 height 21
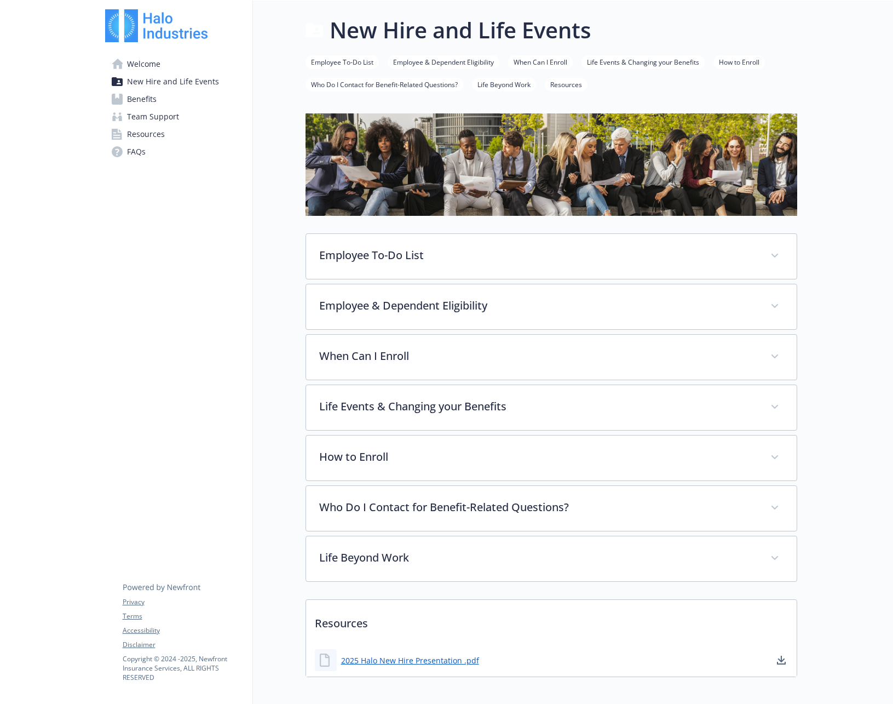
click at [138, 156] on span "FAQs" at bounding box center [136, 152] width 19 height 18
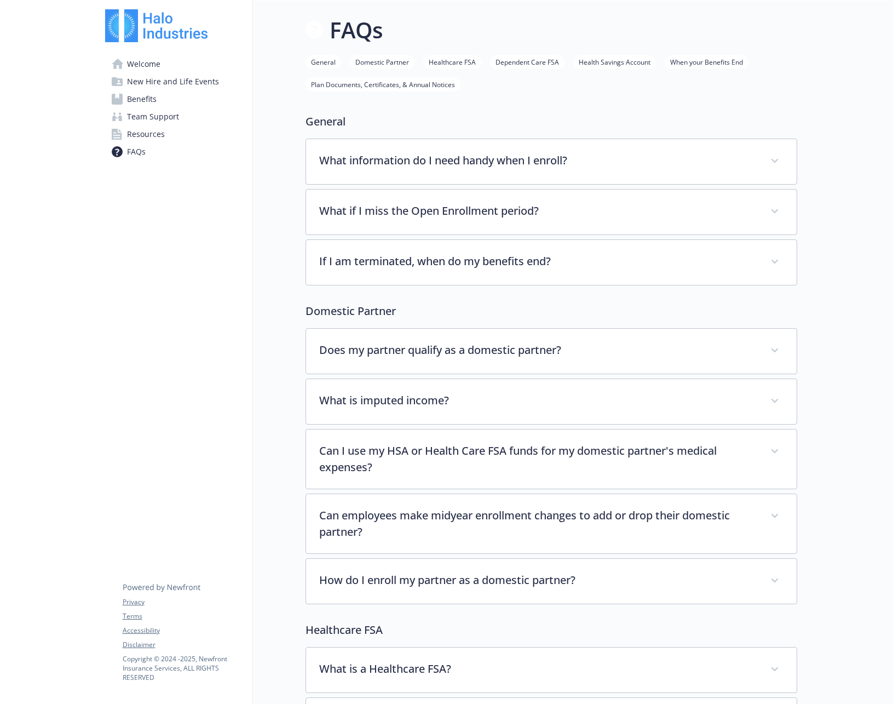
click at [135, 58] on span "Welcome" at bounding box center [143, 64] width 33 height 18
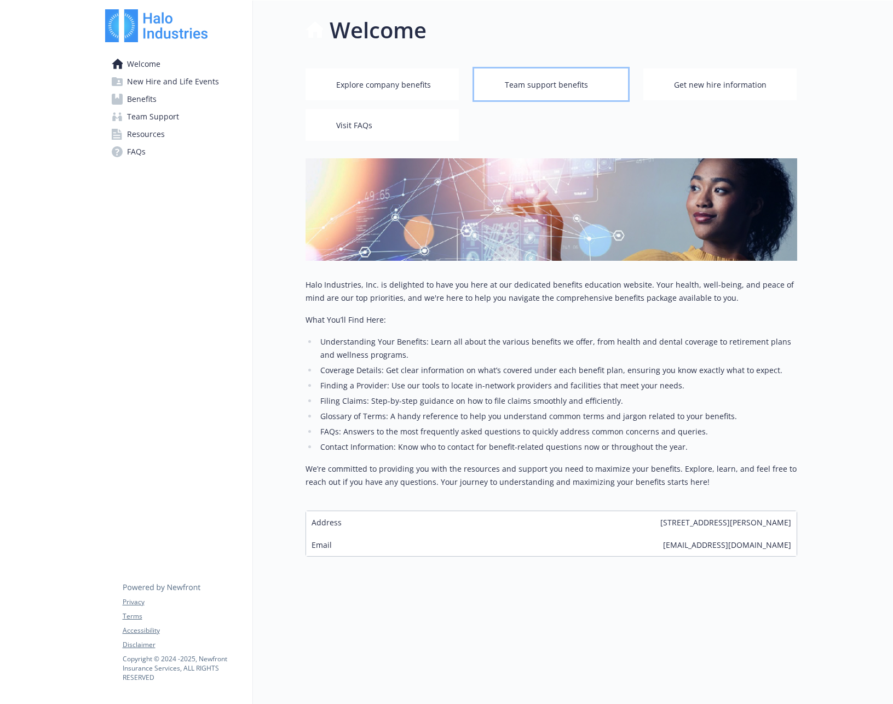
click at [554, 93] on span "Team support benefits" at bounding box center [546, 85] width 83 height 21
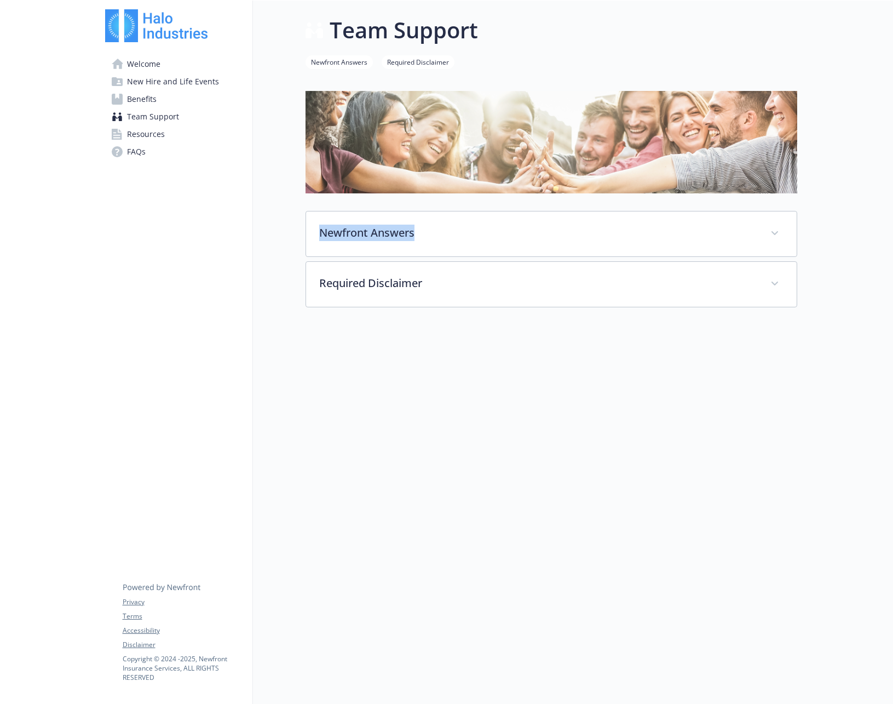
drag, startPoint x: 465, startPoint y: 217, endPoint x: 455, endPoint y: 235, distance: 19.9
click at [455, 235] on div "Newfront Answers Your dedicated benefits help desk! Newfront Answers assists yo…" at bounding box center [552, 199] width 492 height 216
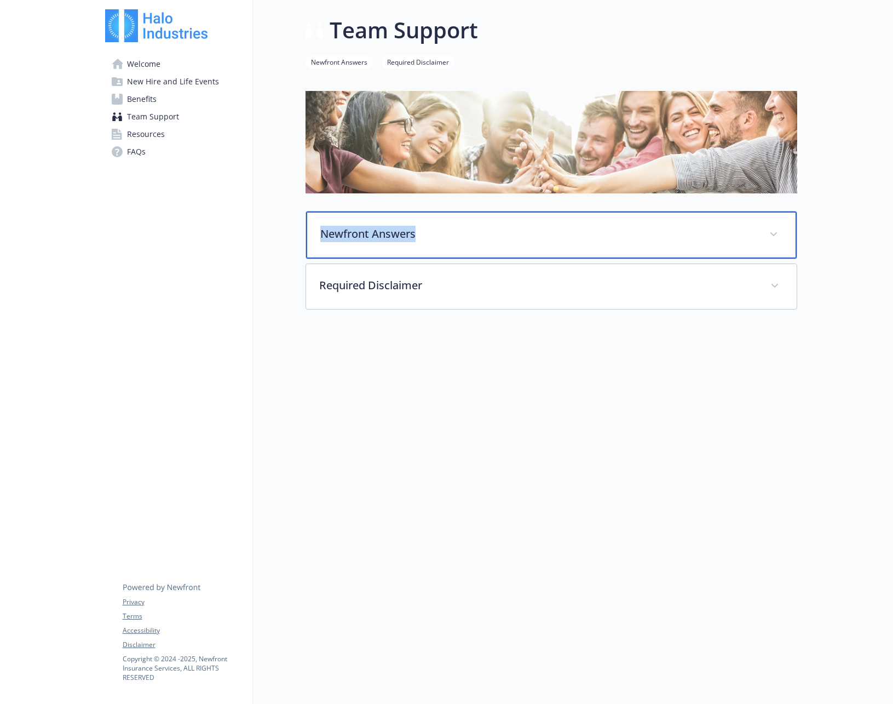
click at [399, 237] on p "Newfront Answers" at bounding box center [538, 234] width 436 height 16
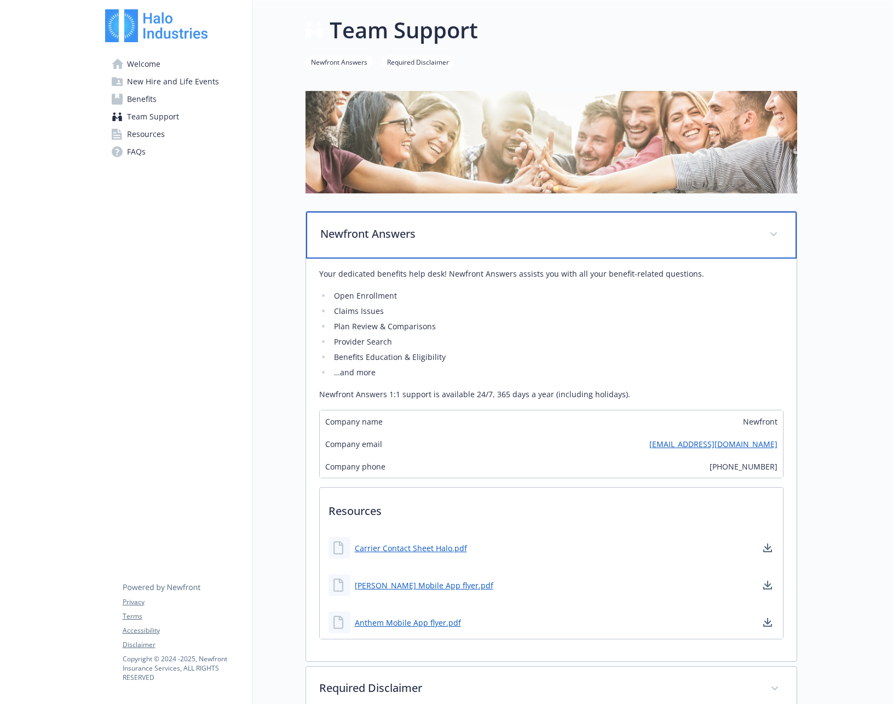
click at [399, 237] on p "Newfront Answers" at bounding box center [538, 234] width 436 height 16
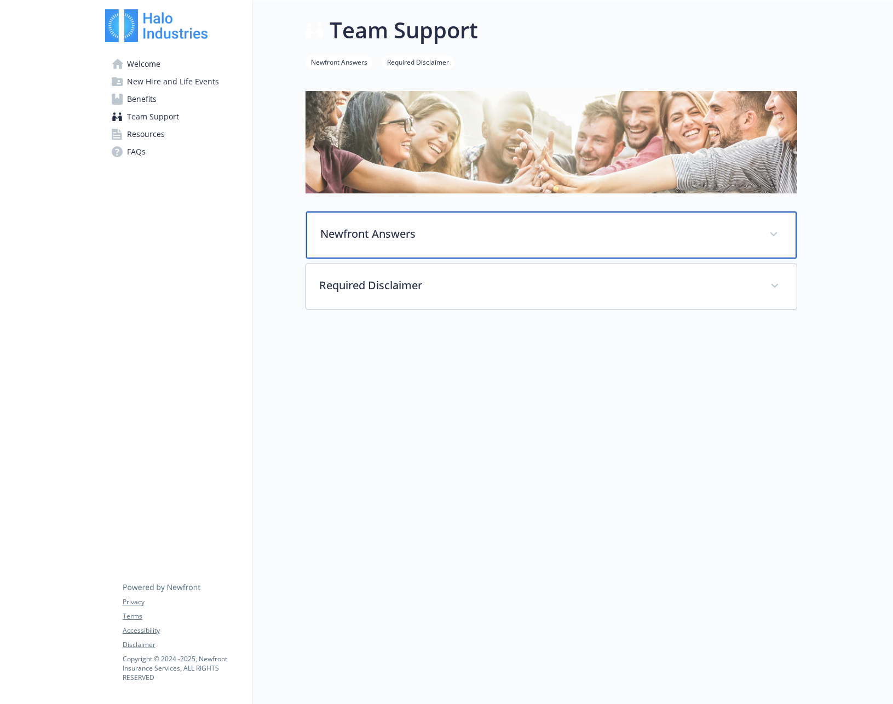
click at [399, 237] on p "Newfront Answers" at bounding box center [538, 234] width 436 height 16
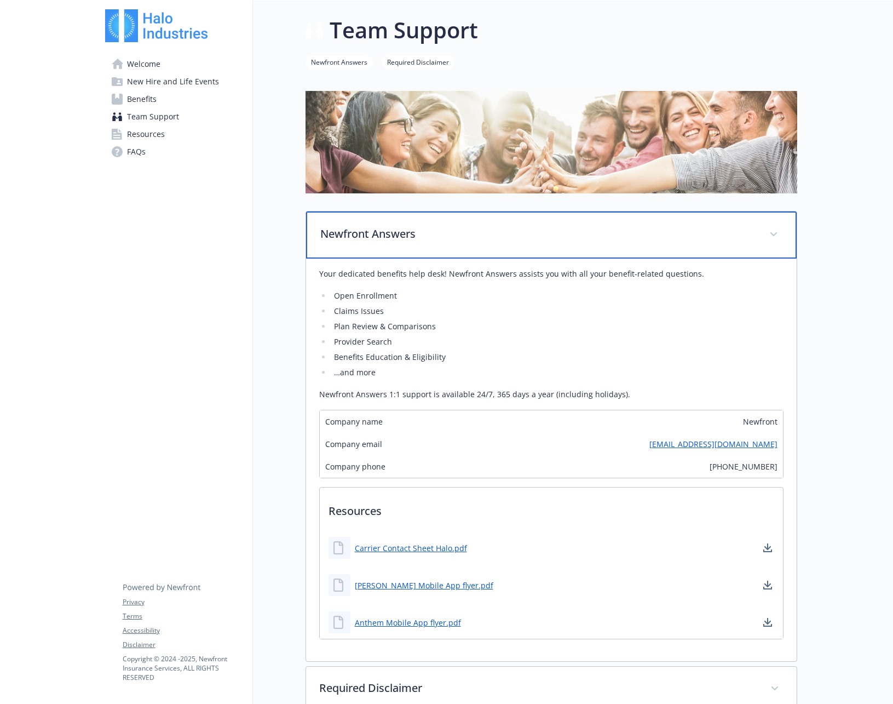
click at [399, 237] on p "Newfront Answers" at bounding box center [538, 234] width 436 height 16
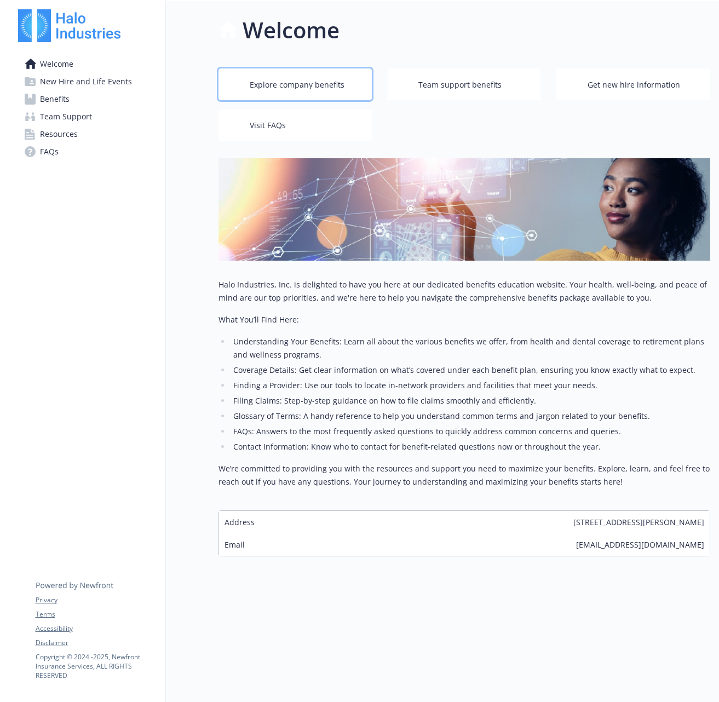
click at [310, 90] on span "Explore company benefits" at bounding box center [297, 85] width 95 height 21
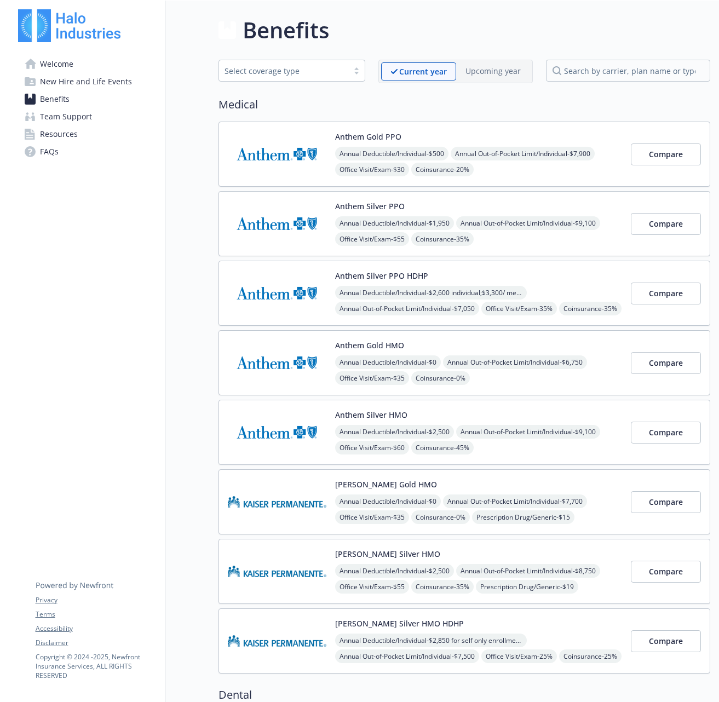
click at [317, 78] on div "Select coverage type" at bounding box center [292, 71] width 147 height 22
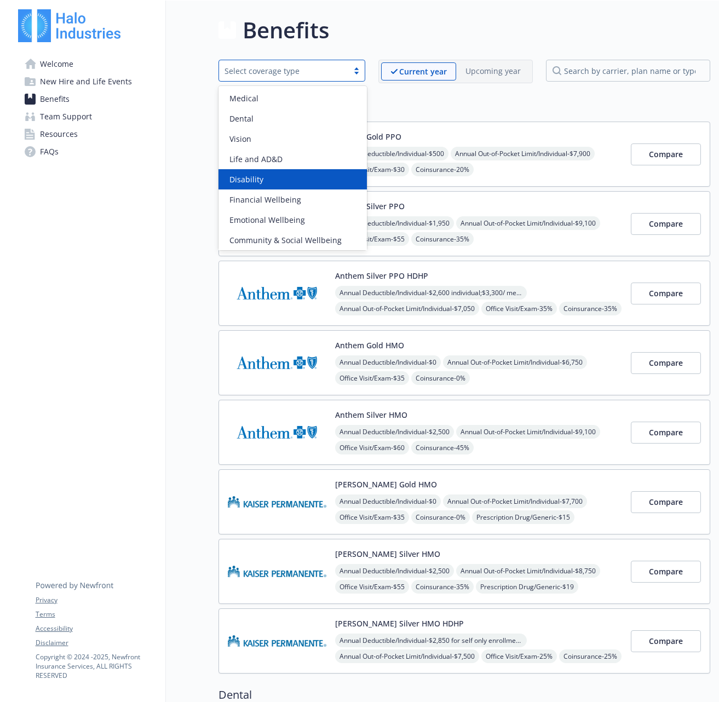
scroll to position [2, 0]
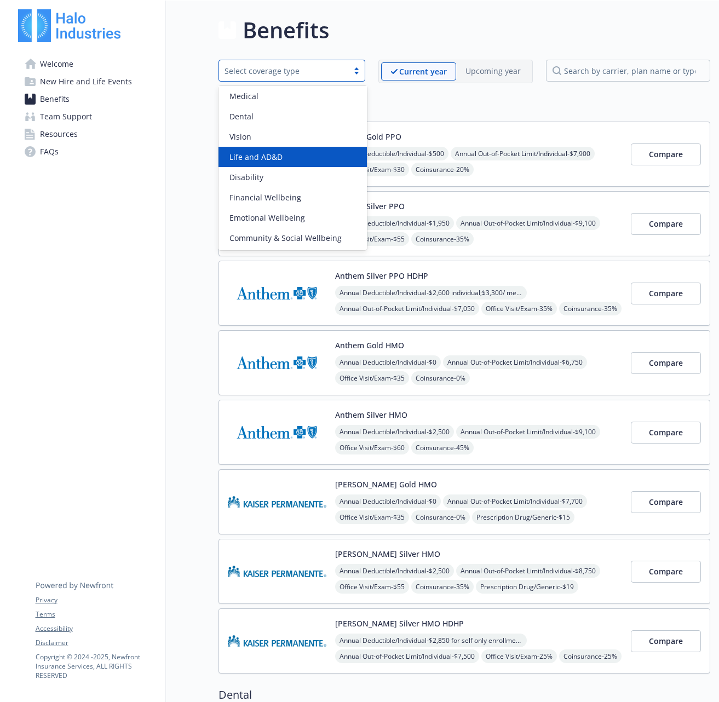
click at [76, 116] on span "Team Support" at bounding box center [66, 117] width 52 height 18
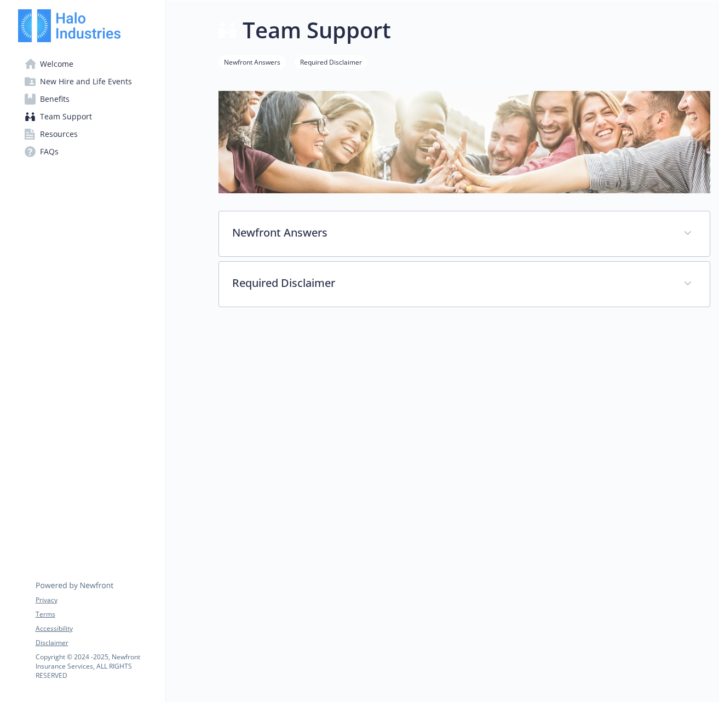
click at [73, 141] on span "Resources" at bounding box center [59, 134] width 38 height 18
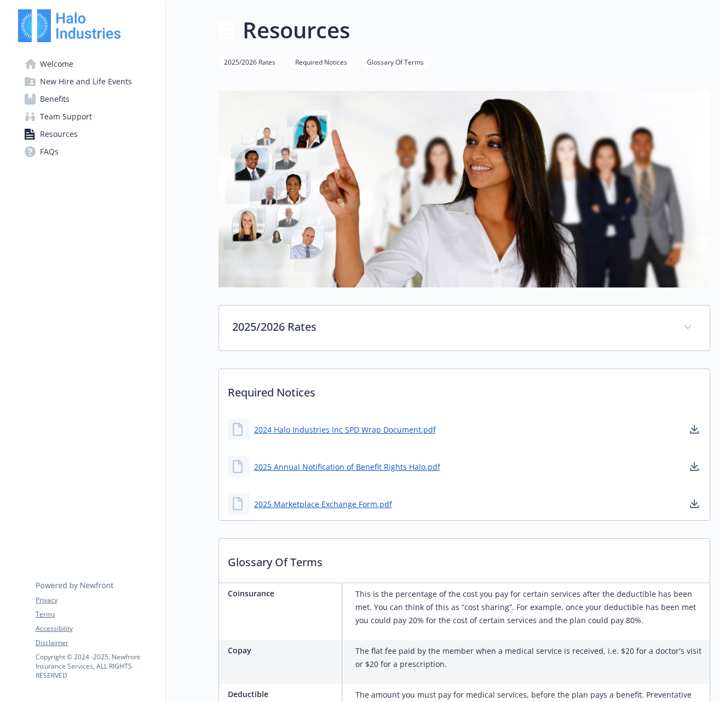
click at [54, 64] on span "Welcome" at bounding box center [56, 64] width 33 height 18
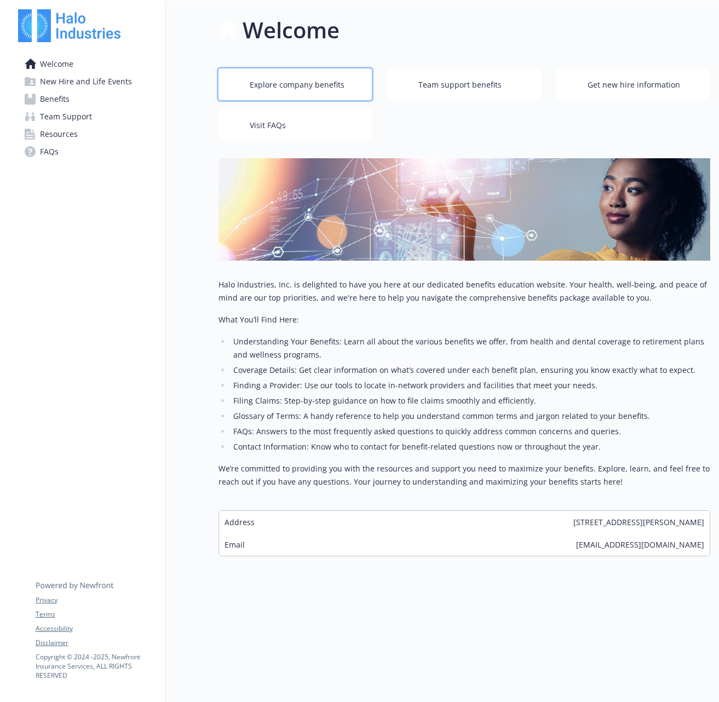
click at [293, 88] on span "Explore company benefits" at bounding box center [297, 85] width 95 height 21
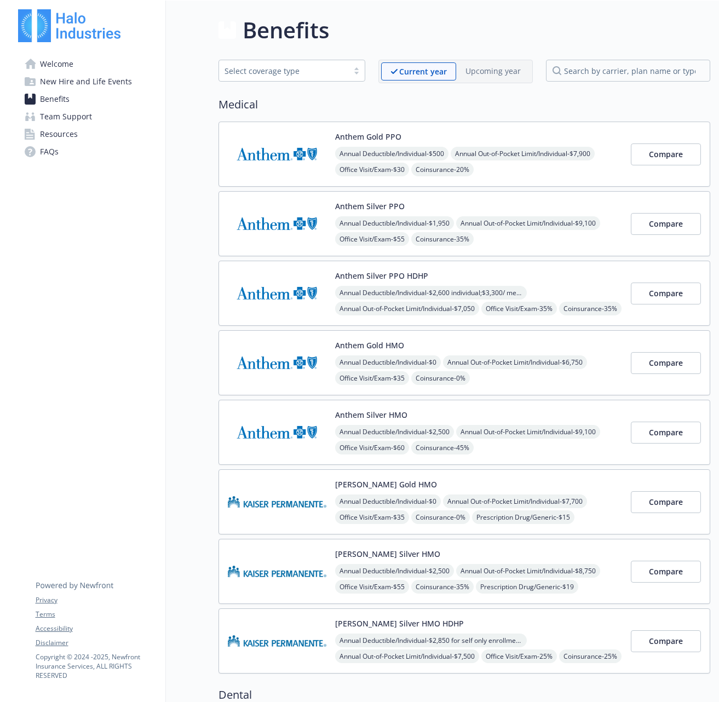
click at [78, 82] on span "New Hire and Life Events" at bounding box center [86, 82] width 92 height 18
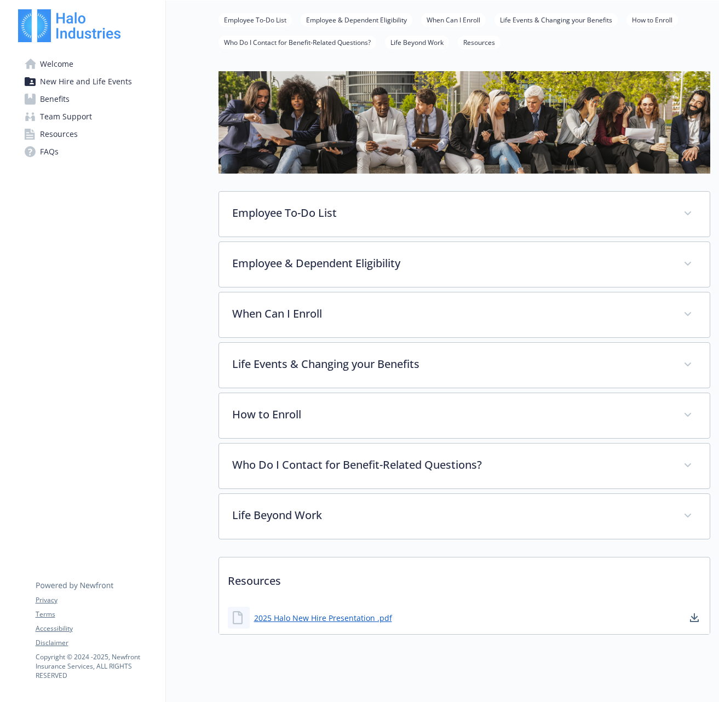
scroll to position [62, 0]
